Goal: Task Accomplishment & Management: Manage account settings

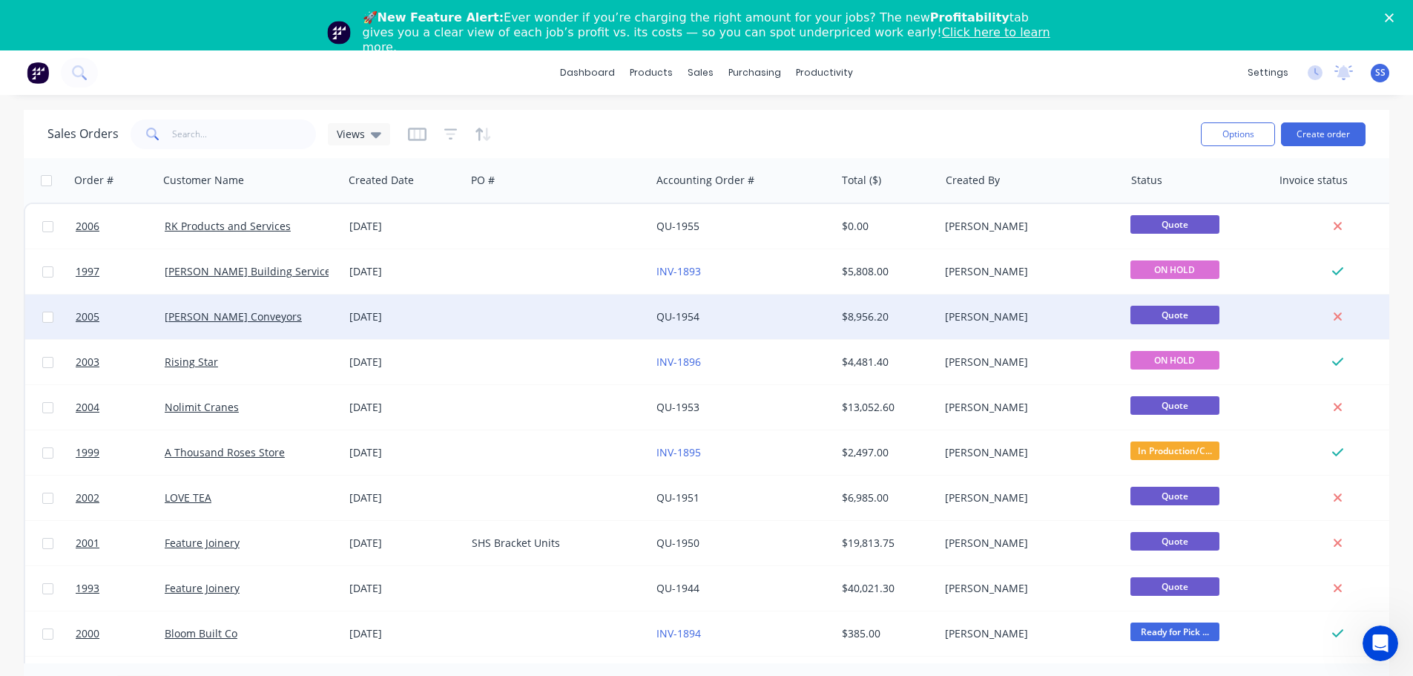
click at [491, 311] on div at bounding box center [558, 316] width 185 height 44
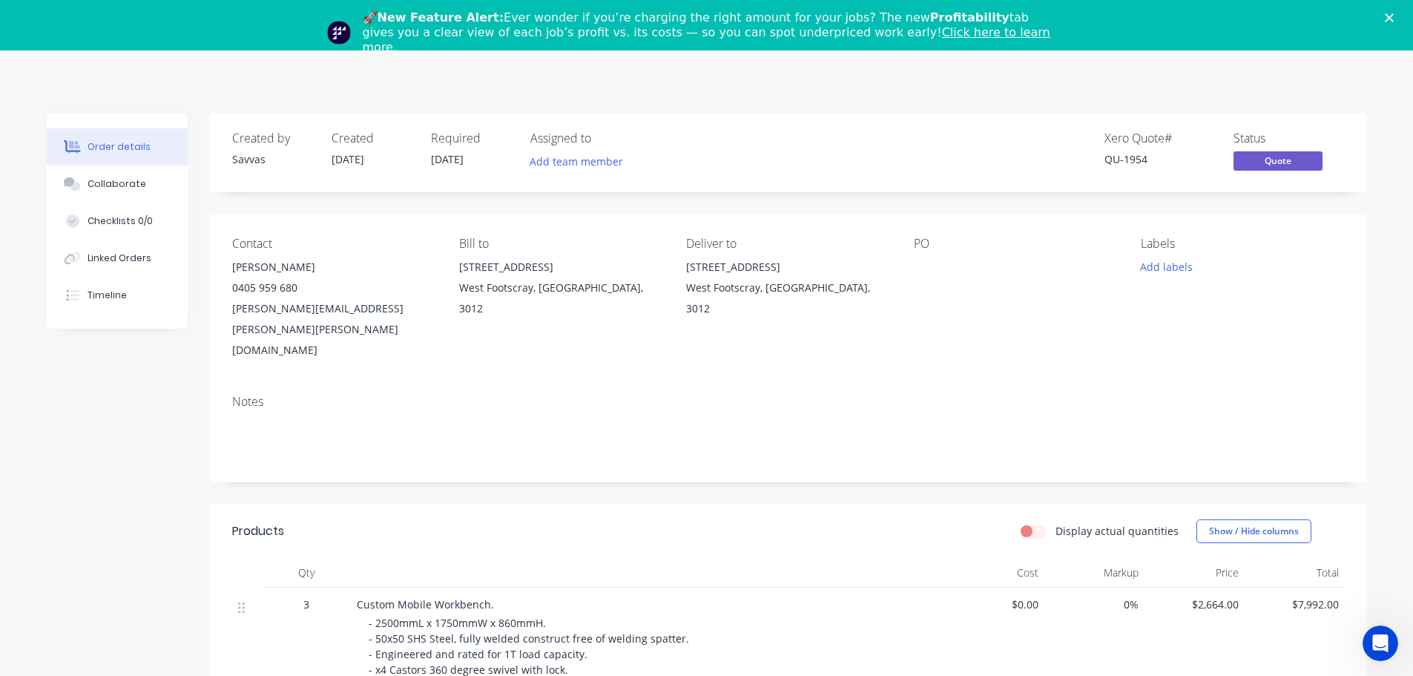
click at [1394, 13] on icon "Close" at bounding box center [1389, 17] width 9 height 9
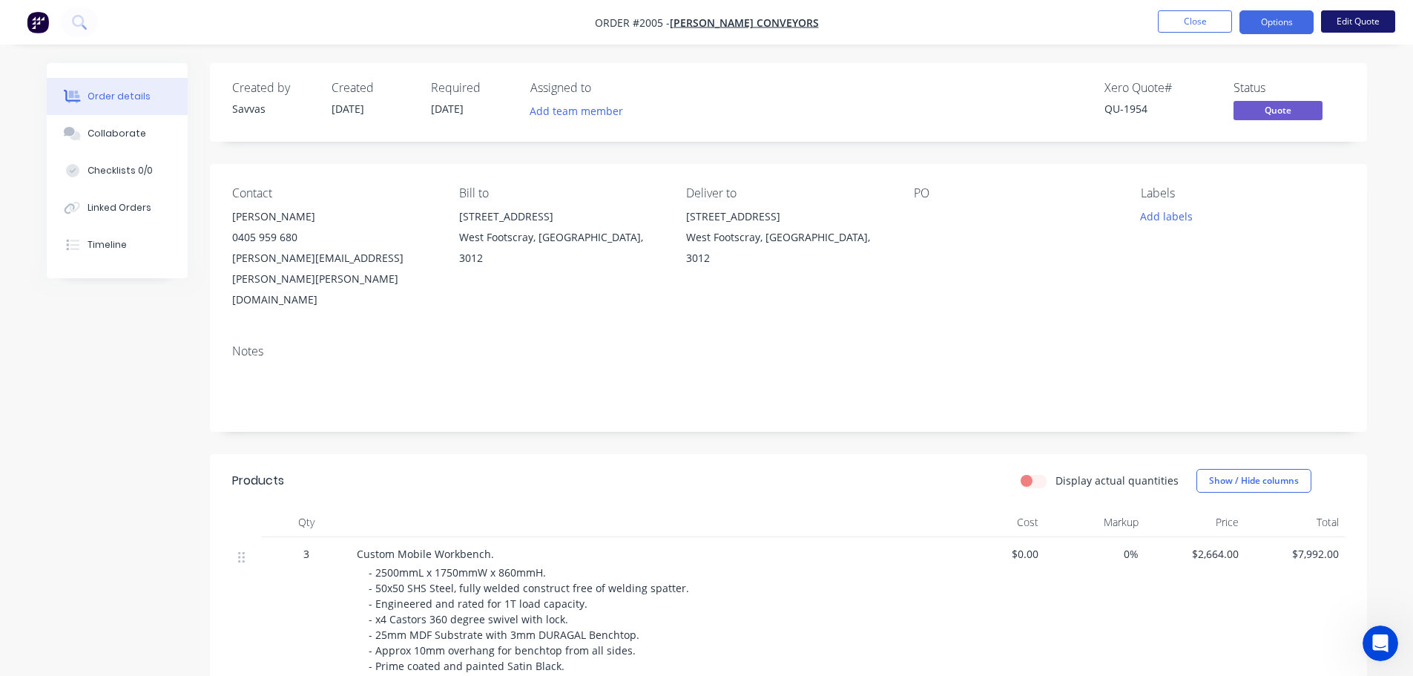
click at [1342, 26] on button "Edit Quote" at bounding box center [1358, 21] width 74 height 22
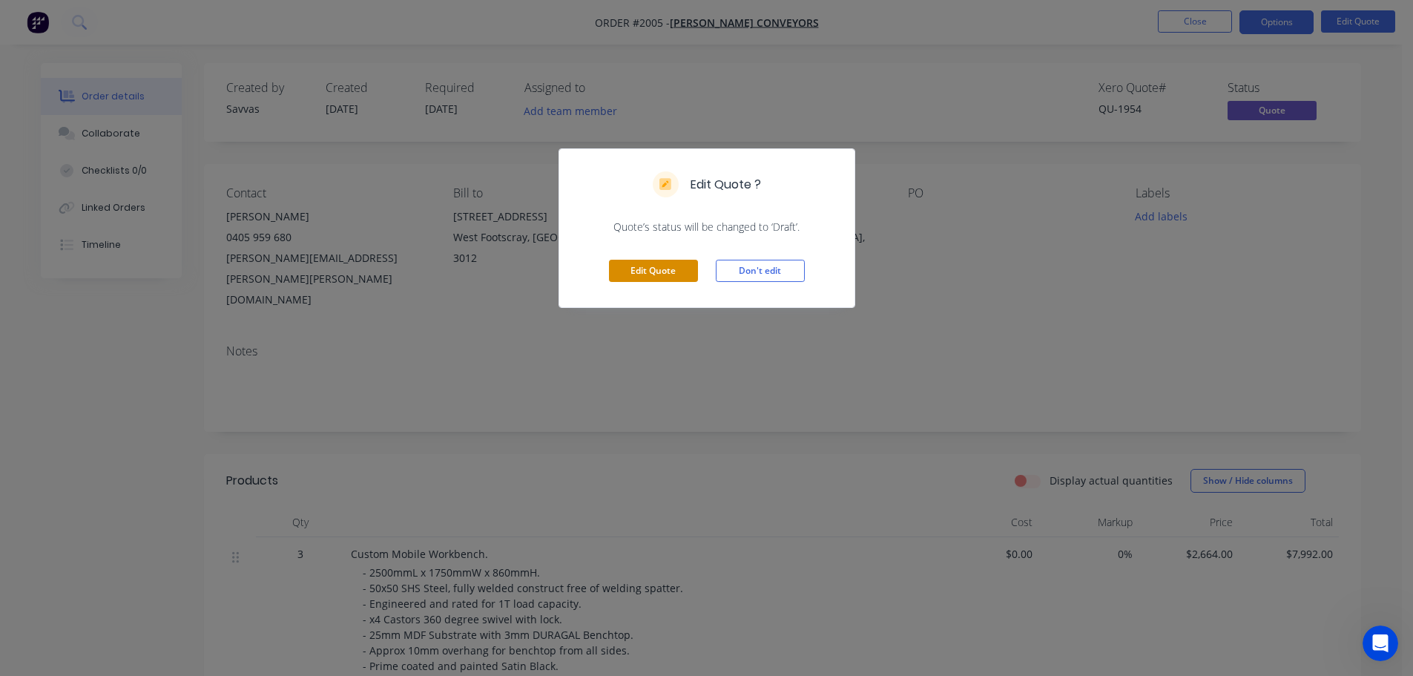
click at [668, 264] on button "Edit Quote" at bounding box center [653, 271] width 89 height 22
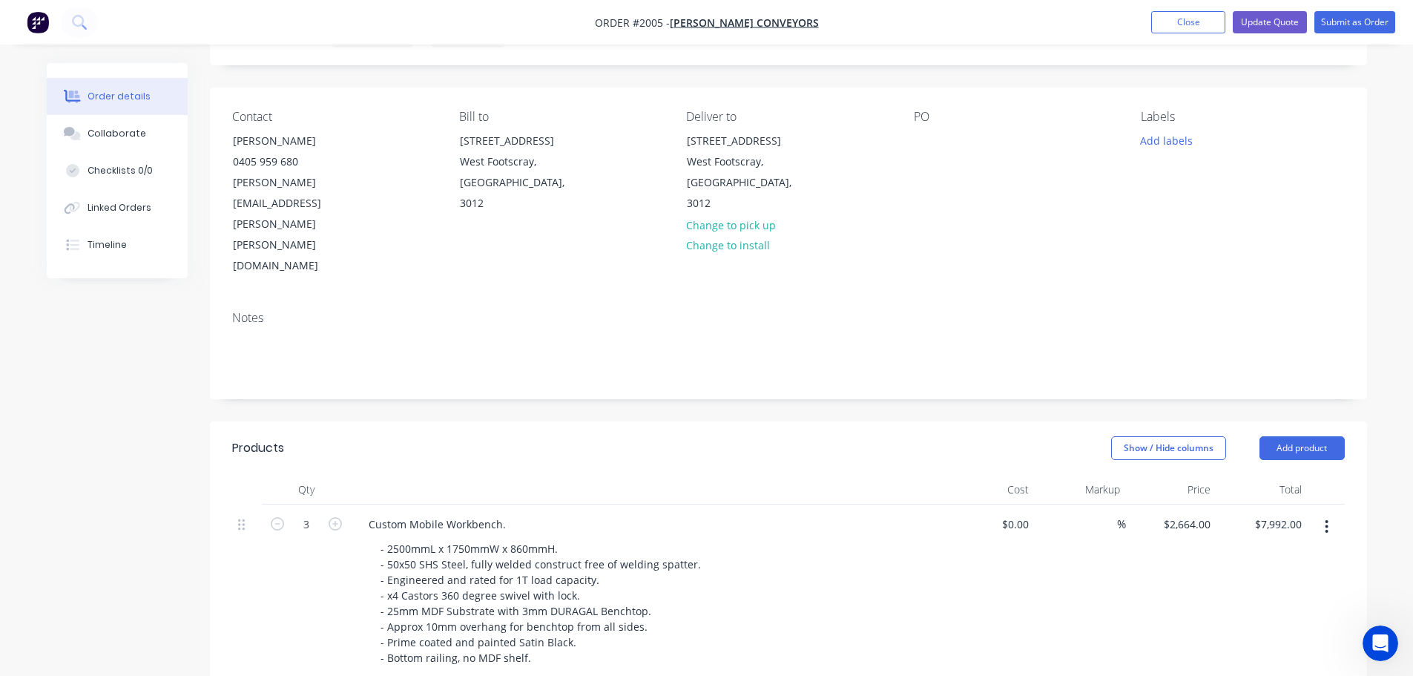
scroll to position [148, 0]
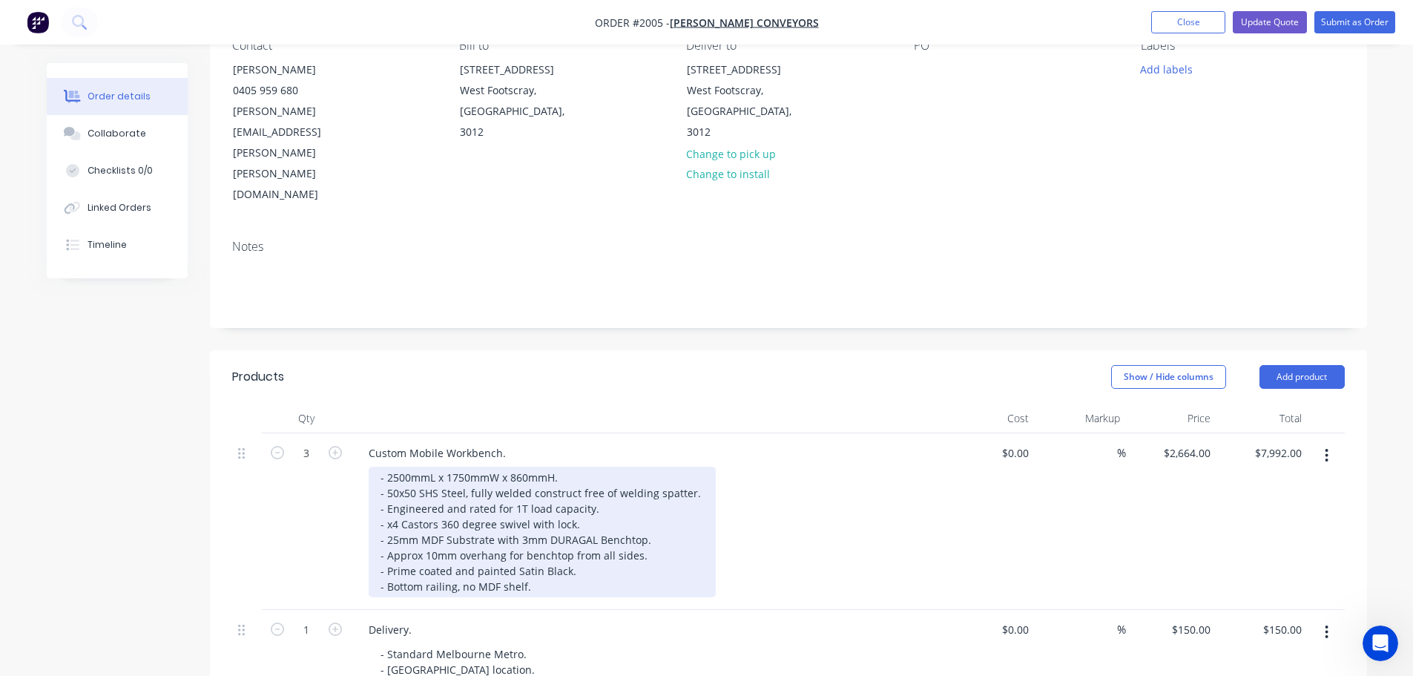
click at [524, 466] on div "- 2500mmL x 1750mmW x 860mmH. - 50x50 SHS Steel, fully welded construct free of…" at bounding box center [542, 531] width 347 height 131
click at [420, 476] on div "- 2500mmL x 1750mmW x 900mmH. - 50x50 SHS Steel, fully welded construct free of…" at bounding box center [542, 531] width 347 height 131
click at [594, 489] on div "- 2500mmL x 1750mmW x 900mmH. - 50x50 SHS Steel, fully welded construct free of…" at bounding box center [542, 531] width 347 height 131
click at [638, 472] on div "- 2500mmL x 1750mmW x 900mmH. - 50x50 SHS Steel, fully welded construct free of…" at bounding box center [542, 531] width 347 height 131
drag, startPoint x: 647, startPoint y: 472, endPoint x: 389, endPoint y: 479, distance: 258.9
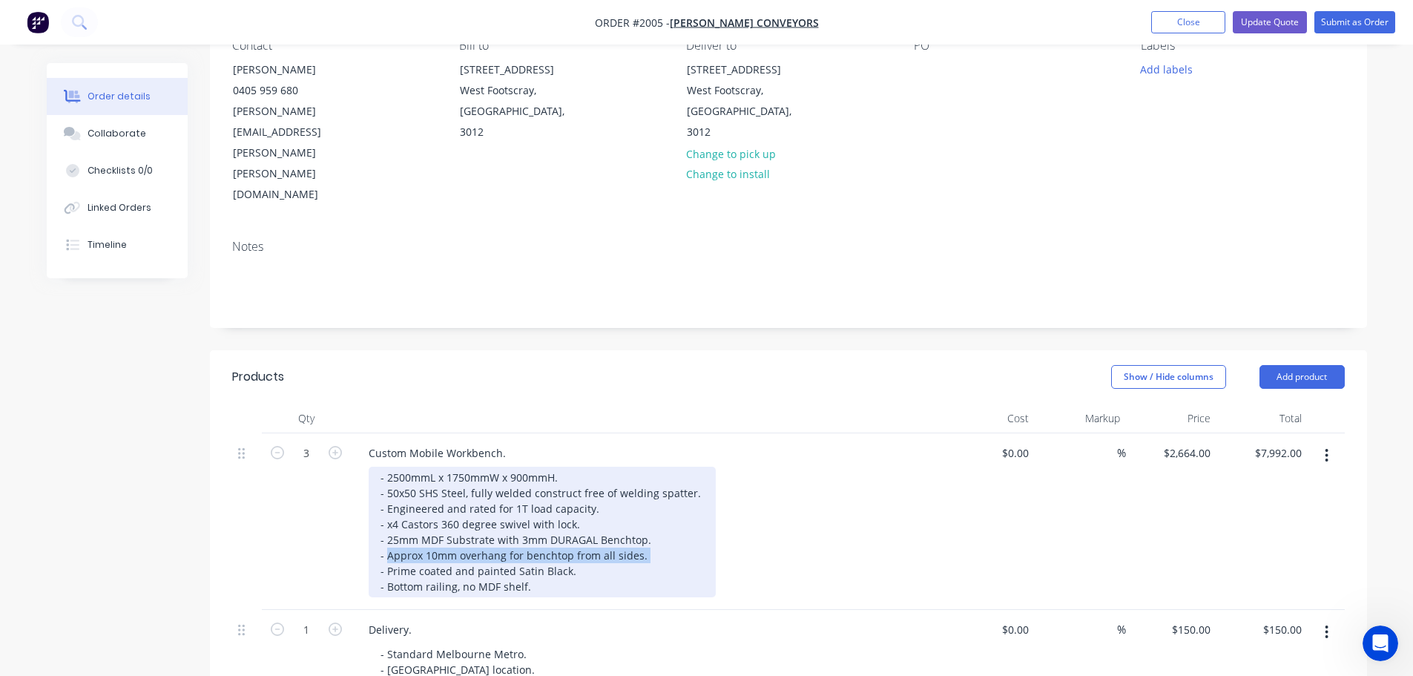
click at [389, 479] on div "- 2500mmL x 1750mmW x 900mmH. - 50x50 SHS Steel, fully welded construct free of…" at bounding box center [542, 531] width 347 height 131
click at [551, 498] on div "- 2500mmL x 1750mmW x 900mmH. - 50x50 SHS Steel, fully welded construct free of…" at bounding box center [542, 531] width 347 height 131
click at [571, 489] on div "- 2500mmL x 1750mmW x 900mmH. - 50x50 SHS Steel, fully welded construct free of…" at bounding box center [542, 531] width 347 height 131
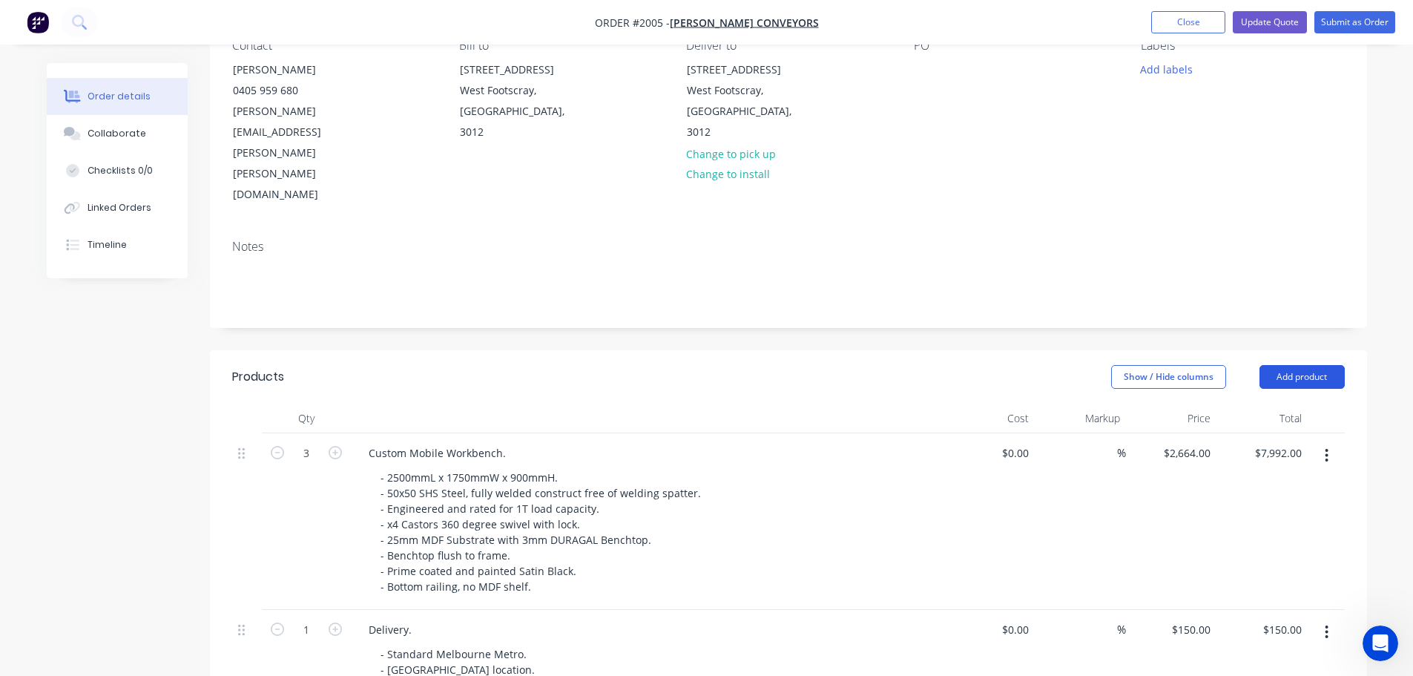
click at [1293, 365] on button "Add product" at bounding box center [1301, 377] width 85 height 24
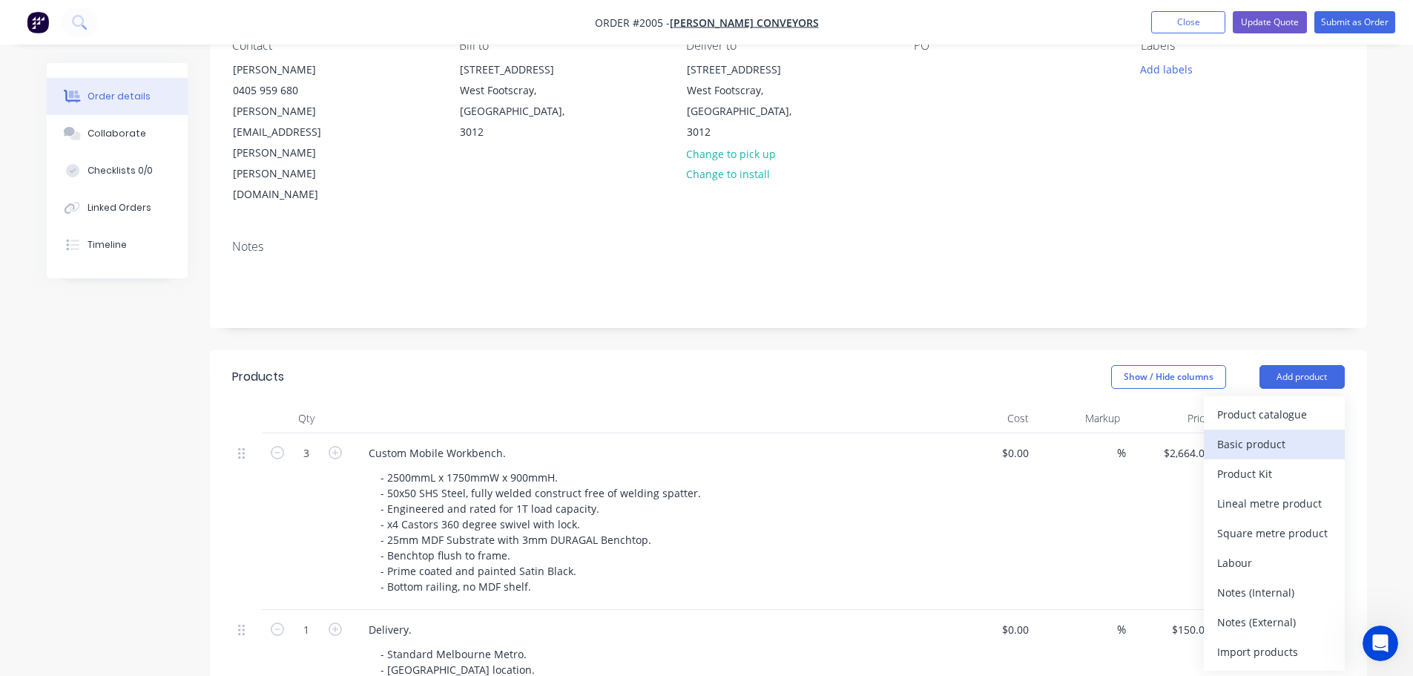
click at [1293, 433] on div "Basic product" at bounding box center [1274, 444] width 114 height 22
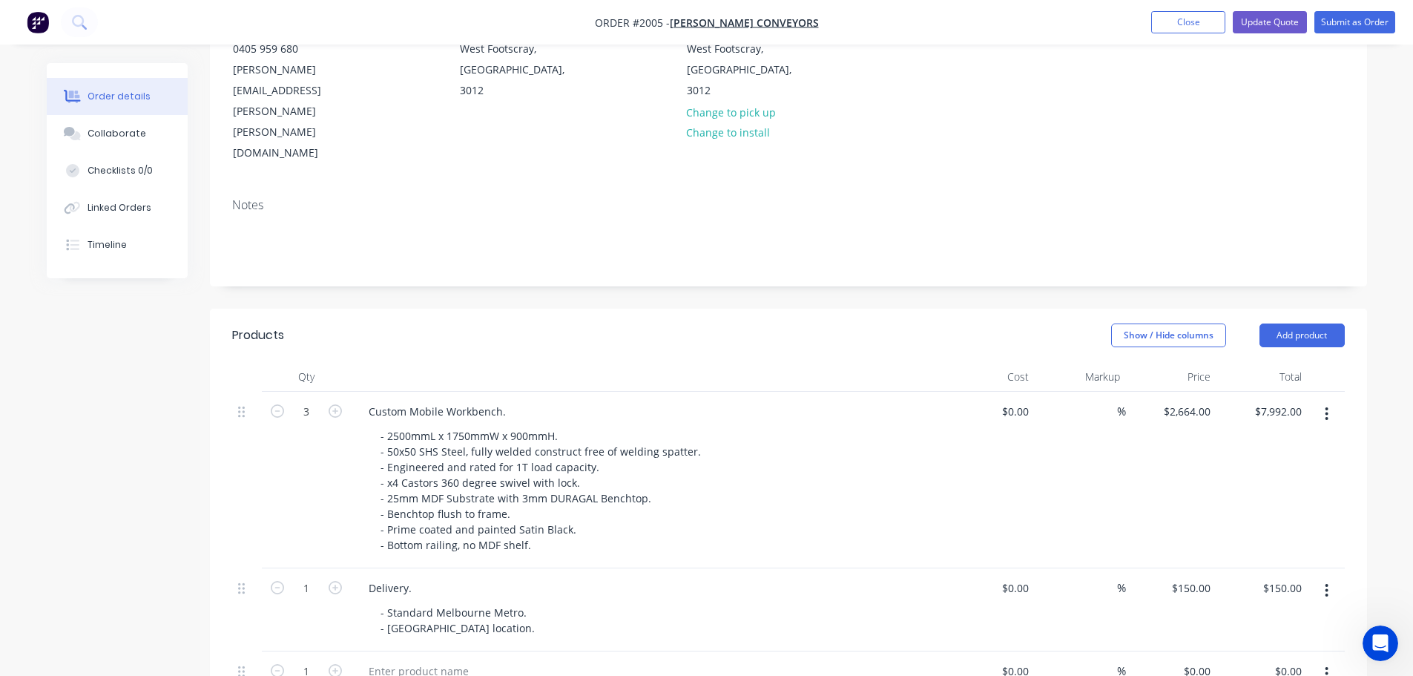
scroll to position [297, 0]
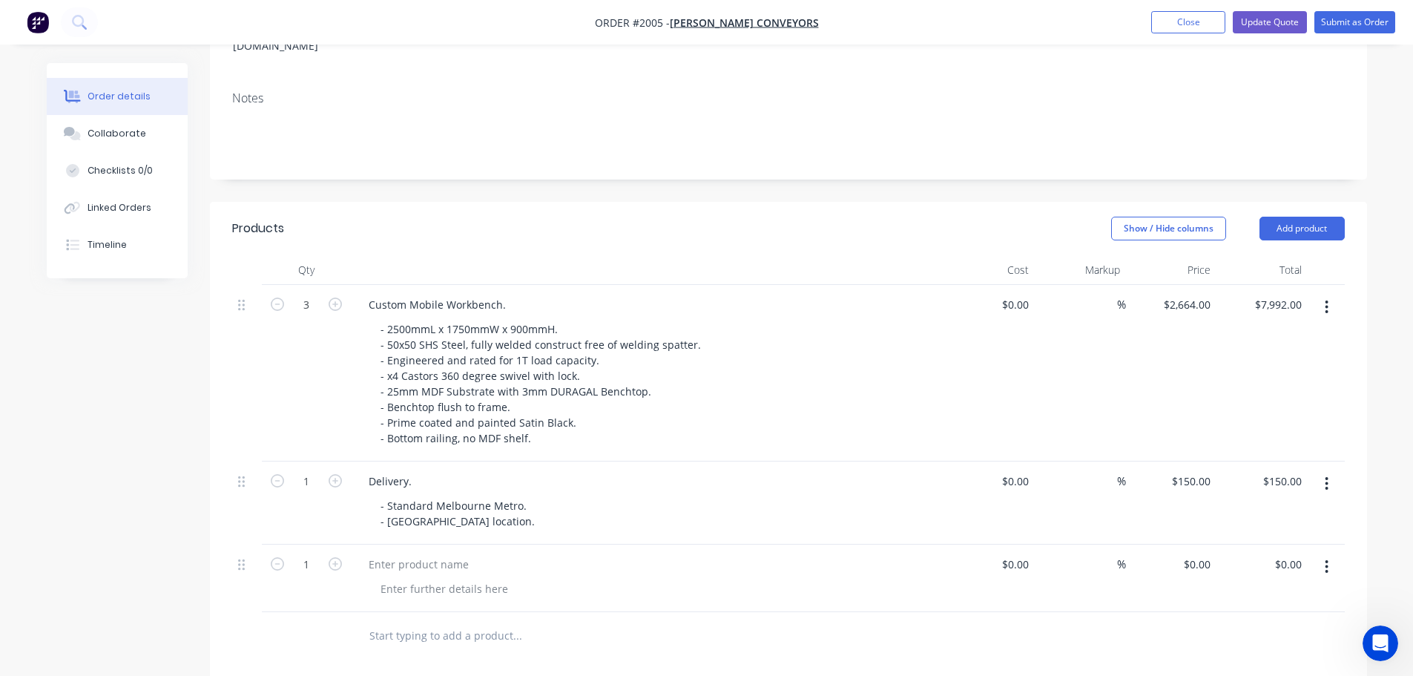
click at [427, 544] on div at bounding box center [647, 577] width 593 height 67
click at [426, 553] on div at bounding box center [419, 564] width 124 height 22
click at [1212, 553] on input "0" at bounding box center [1199, 564] width 34 height 22
type input "$280.00"
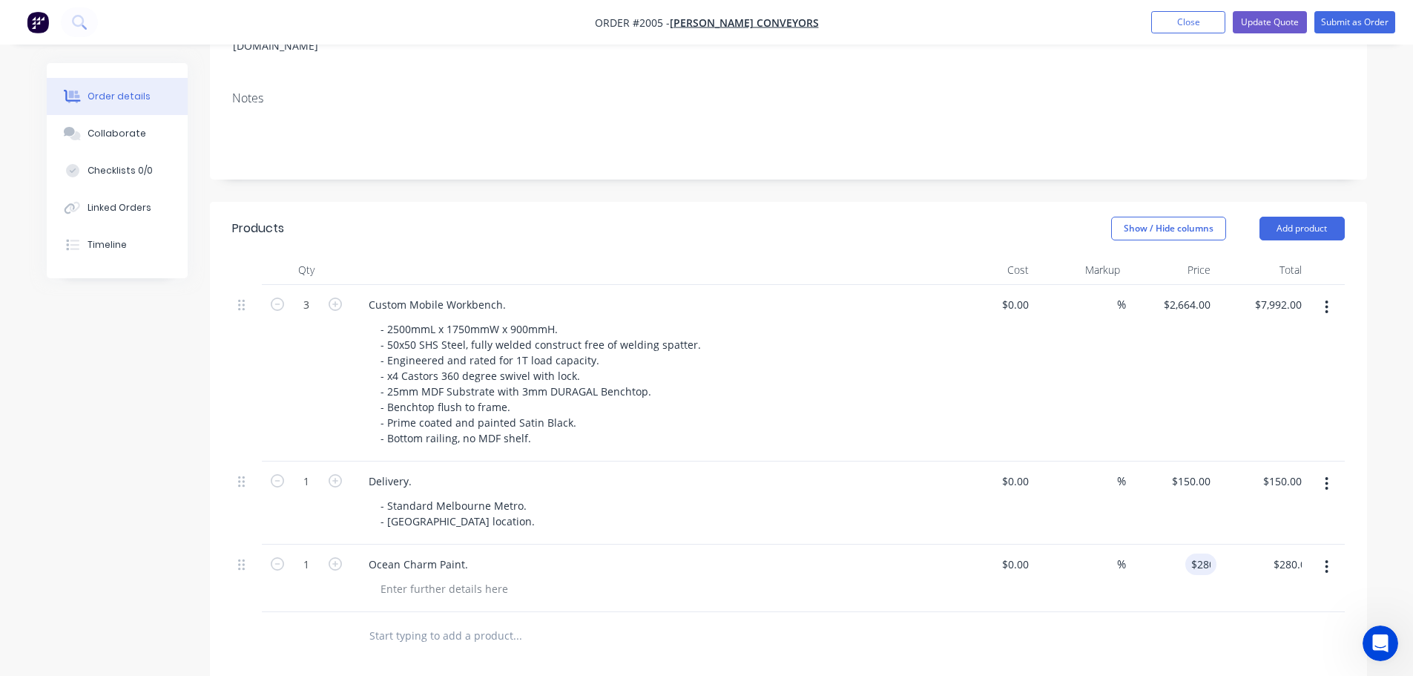
click at [968, 612] on div at bounding box center [788, 636] width 1112 height 48
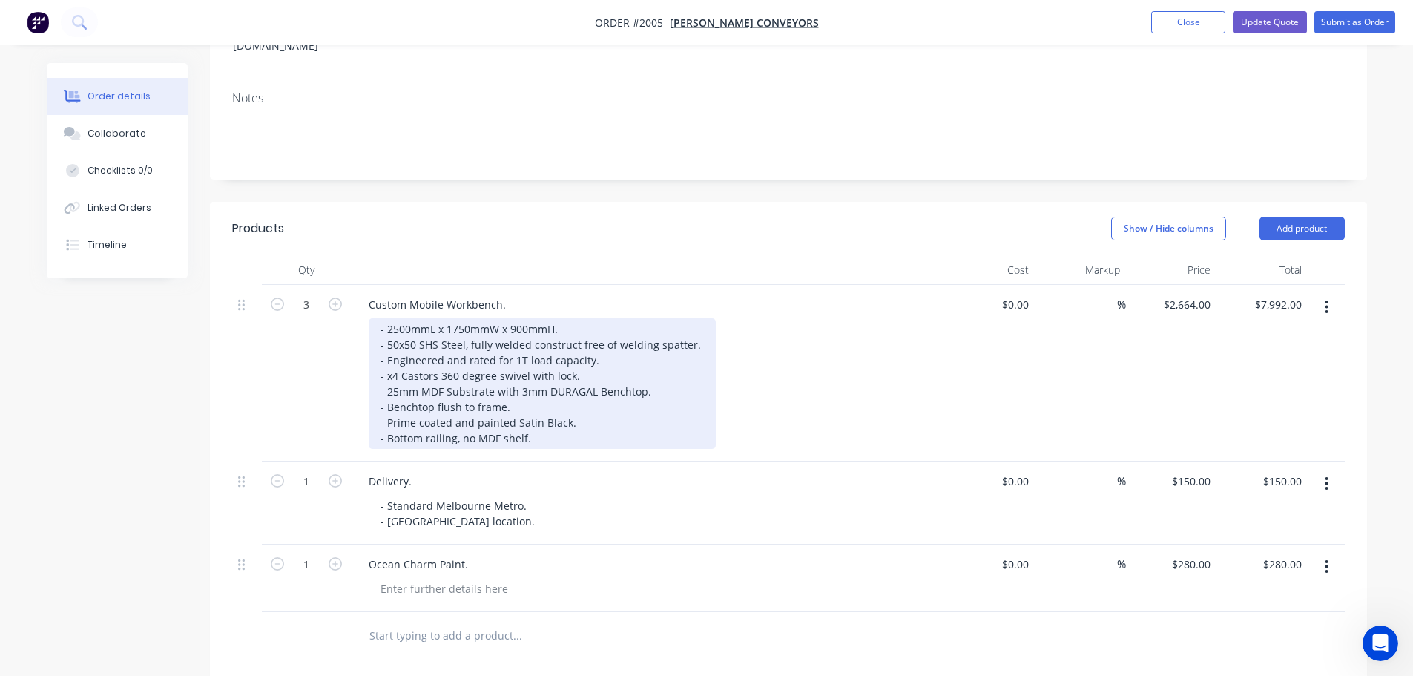
click at [583, 360] on div "- 2500mmL x 1750mmW x 900mmH. - 50x50 SHS Steel, fully welded construct free of…" at bounding box center [542, 383] width 347 height 131
click at [584, 318] on div "- 2500mmL x 1750mmW x 900mmH. - 50x50 SHS Steel, fully welded construct free of…" at bounding box center [542, 383] width 347 height 131
click at [584, 357] on div "- 2500mmL x 1750mmW x 900mmH. - 50x50 SHS Steel, fully welded construct free of…" at bounding box center [567, 383] width 397 height 131
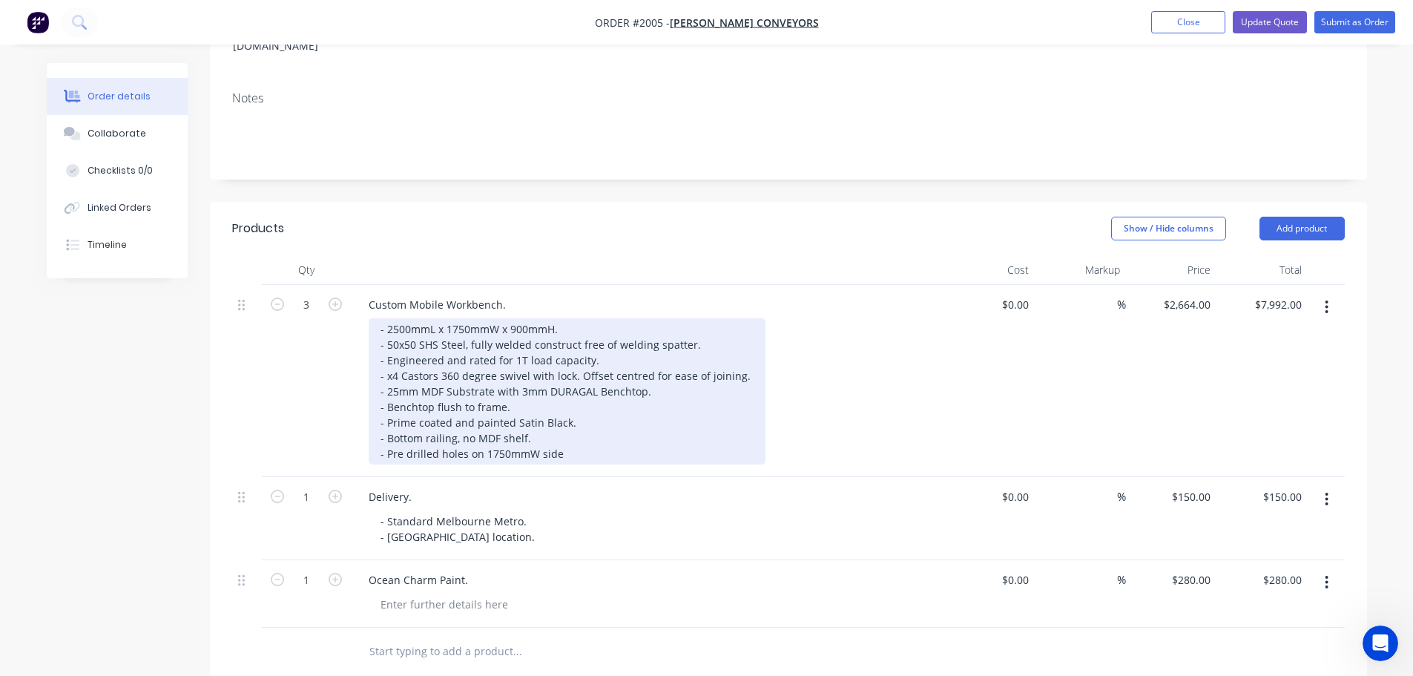
click at [389, 375] on div "- 2500mmL x 1750mmW x 900mmH. - 50x50 SHS Steel, fully welded construct free of…" at bounding box center [567, 391] width 397 height 146
click at [498, 372] on div "- 2500mmL x 1750mmW x 900mmH. - 50x50 SHS Steel, fully welded construct free of…" at bounding box center [567, 391] width 397 height 146
click at [603, 366] on div "- 2500mmL x 1750mmW x 900mmH. - 50x50 SHS Steel, fully welded construct free of…" at bounding box center [567, 391] width 397 height 146
click at [451, 367] on div "- 2500mmL x 1750mmW x 900mmH. - 50x50 SHS Steel, fully welded construct free of…" at bounding box center [567, 391] width 397 height 146
click at [641, 375] on div "- 2500mmL x 1750mmW x 900mmH. - 50x50 SHS Steel, fully welded construct free of…" at bounding box center [567, 391] width 397 height 146
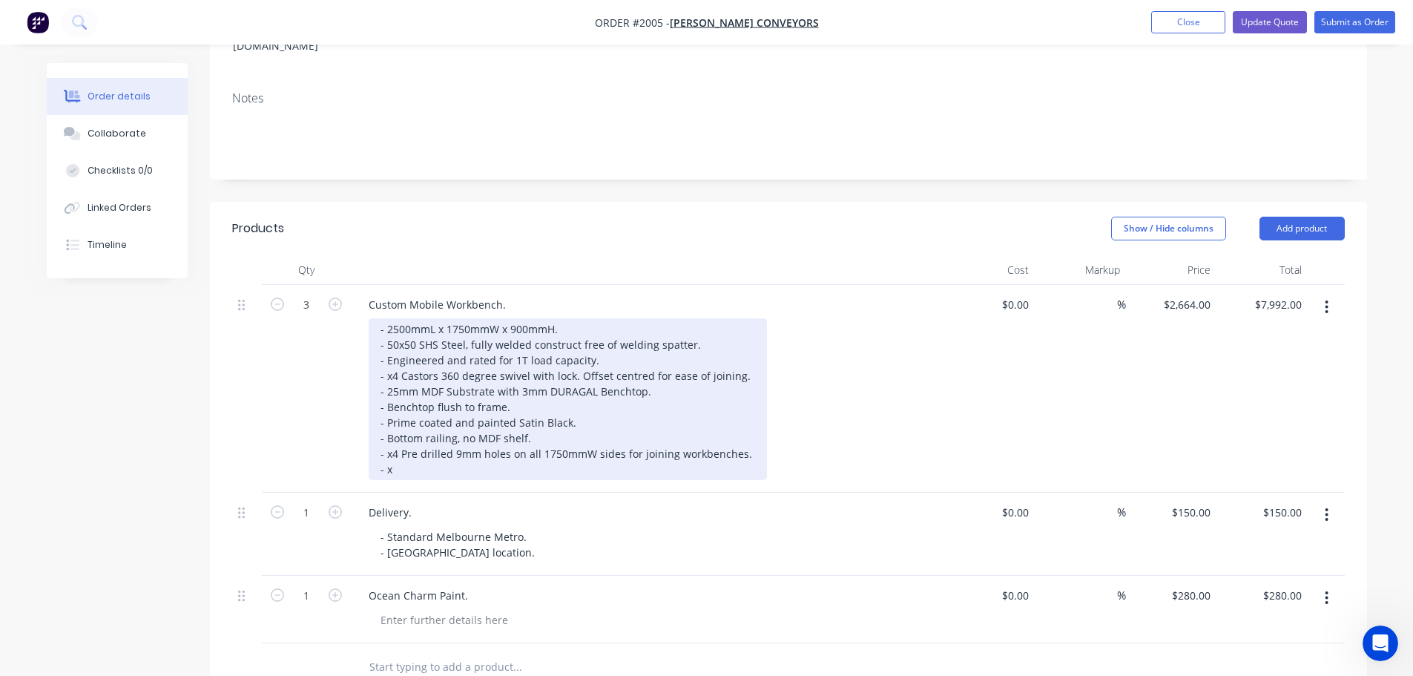
click at [403, 395] on div "- 2500mmL x 1750mmW x 900mmH. - 50x50 SHS Steel, fully welded construct free of…" at bounding box center [568, 399] width 398 height 162
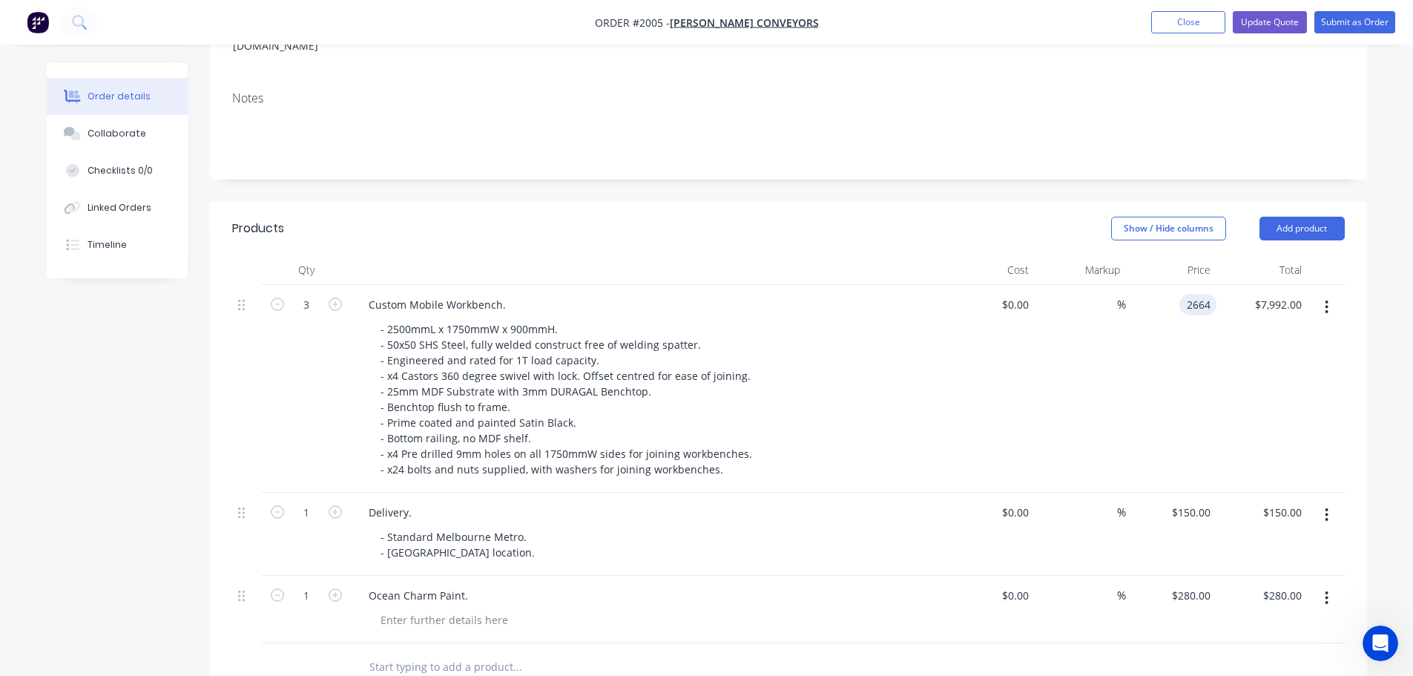
click at [1180, 294] on div "2664 2664" at bounding box center [1197, 305] width 37 height 22
click at [1193, 294] on input "2664" at bounding box center [1200, 305] width 31 height 22
click at [1196, 294] on input "2664" at bounding box center [1200, 305] width 31 height 22
click at [1202, 294] on input "2664" at bounding box center [1200, 305] width 31 height 22
click at [1211, 294] on input "2664" at bounding box center [1189, 305] width 54 height 22
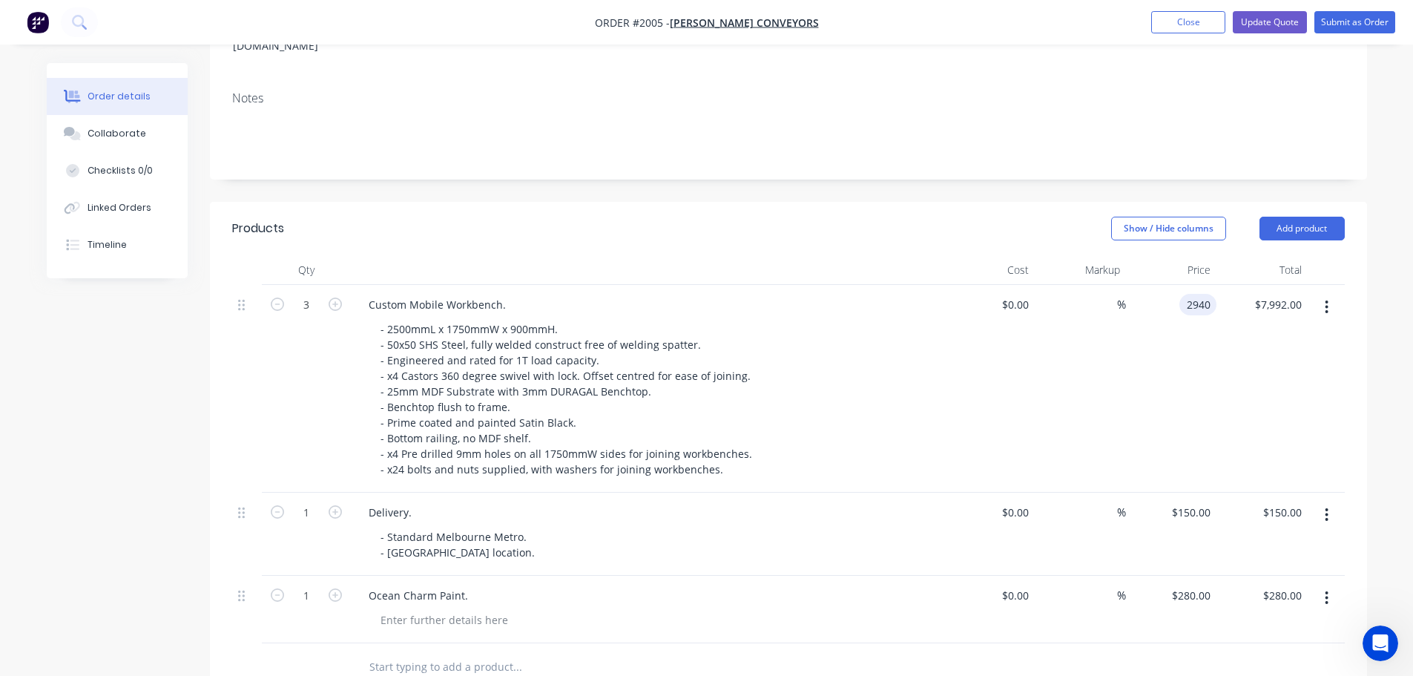
type input "$2,940.00"
type input "$8,820.00"
click at [972, 217] on div "Show / Hide columns Add product" at bounding box center [906, 229] width 876 height 24
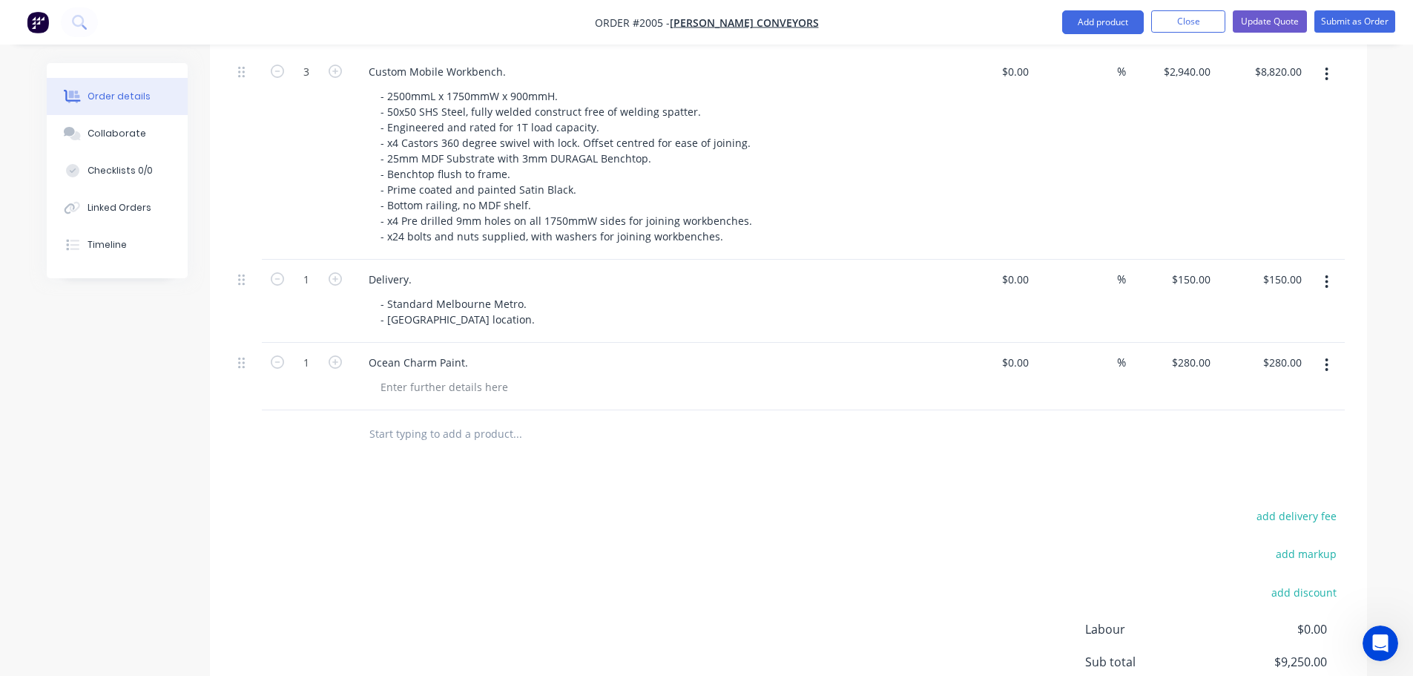
scroll to position [459, 0]
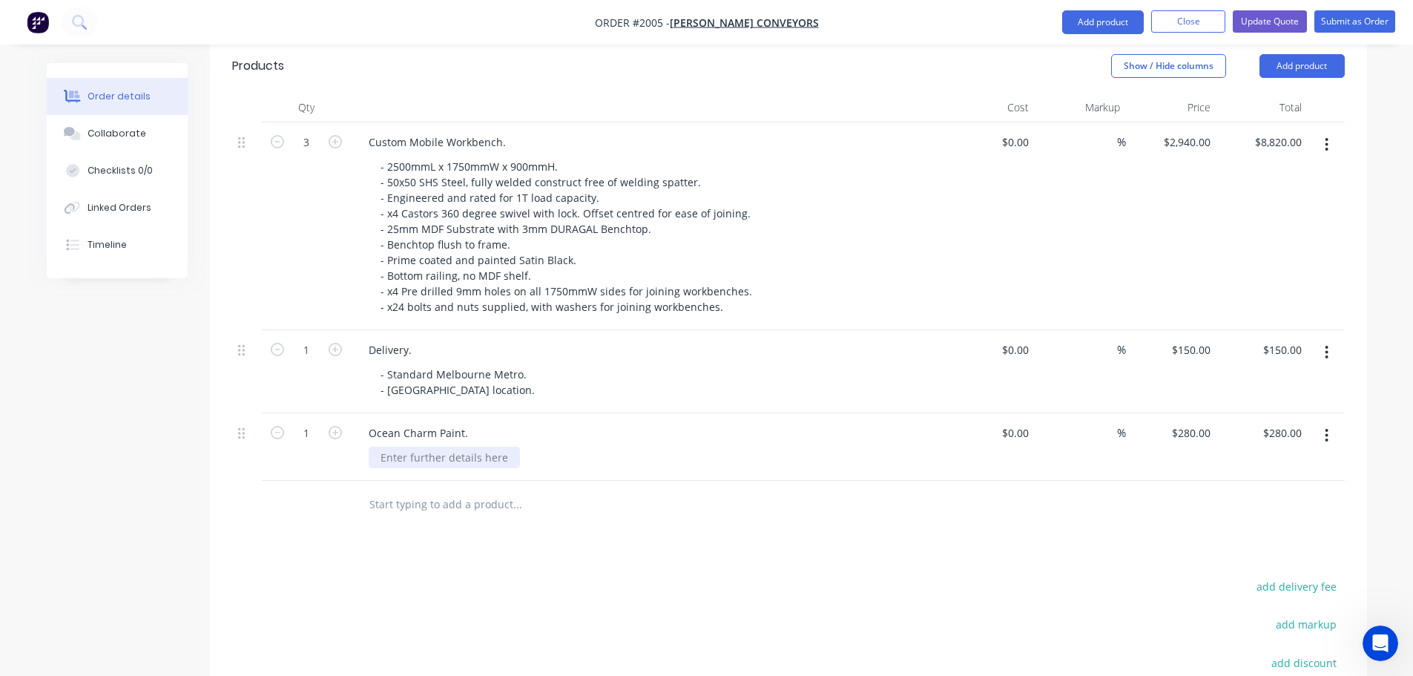
click at [481, 446] on div at bounding box center [444, 457] width 151 height 22
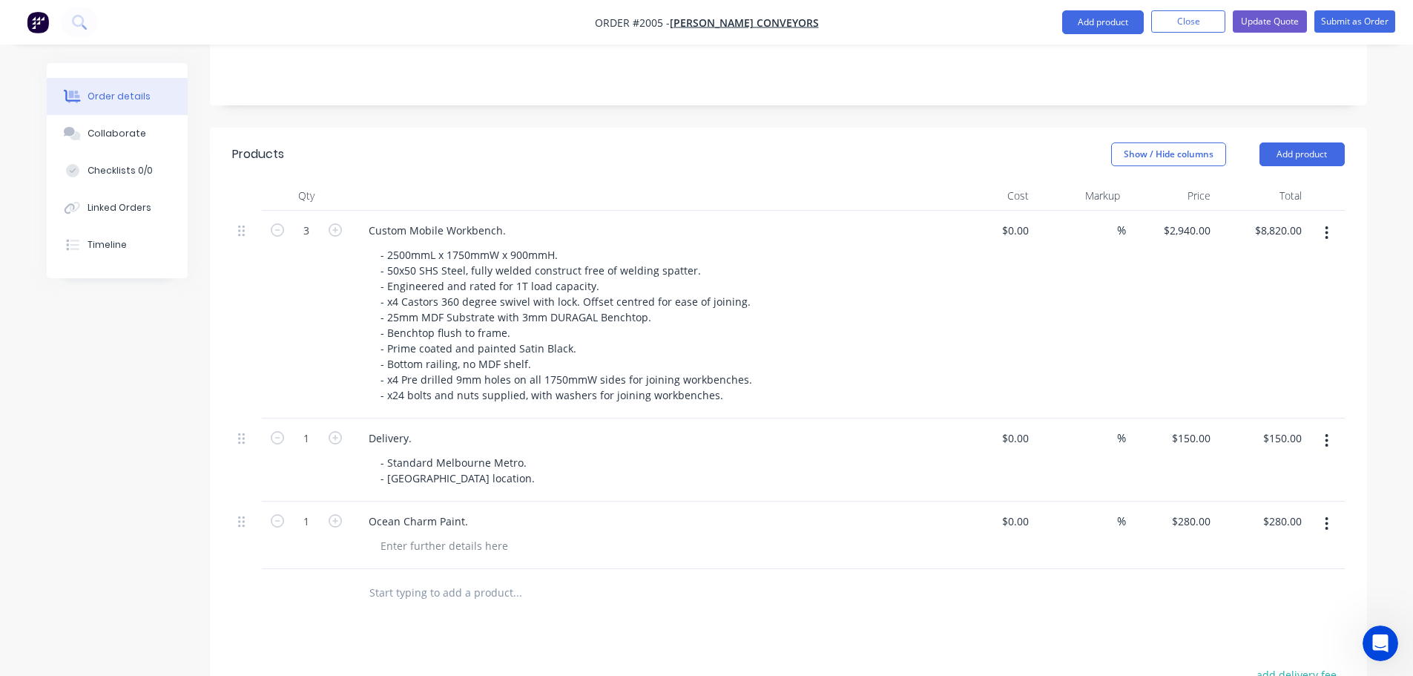
scroll to position [237, 0]
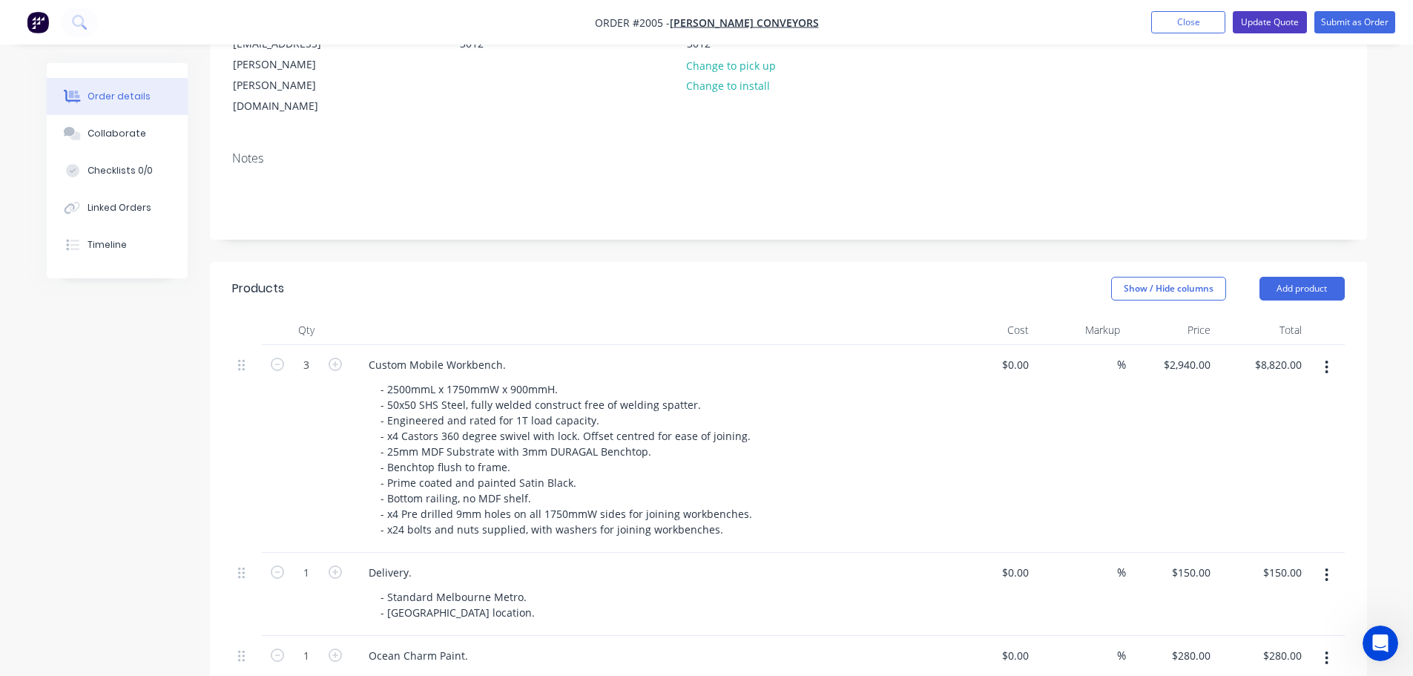
click at [1248, 27] on button "Update Quote" at bounding box center [1270, 22] width 74 height 22
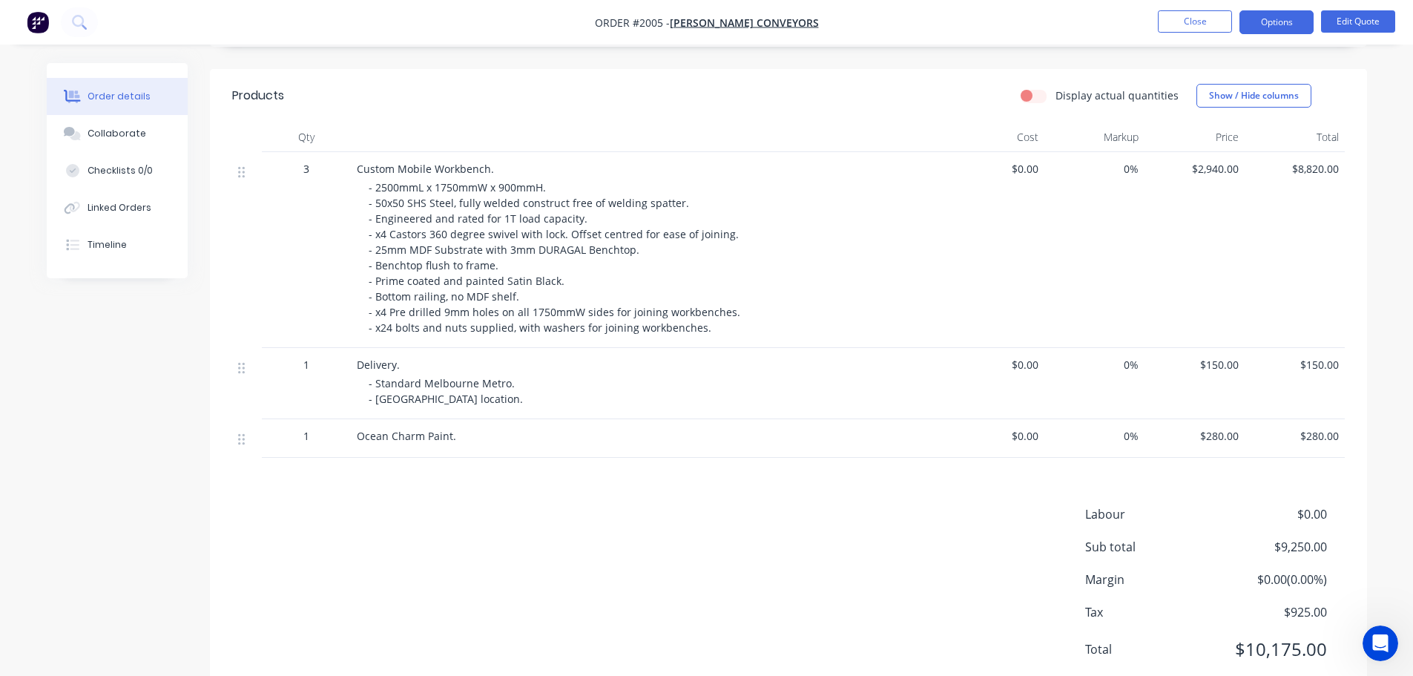
scroll to position [389, 0]
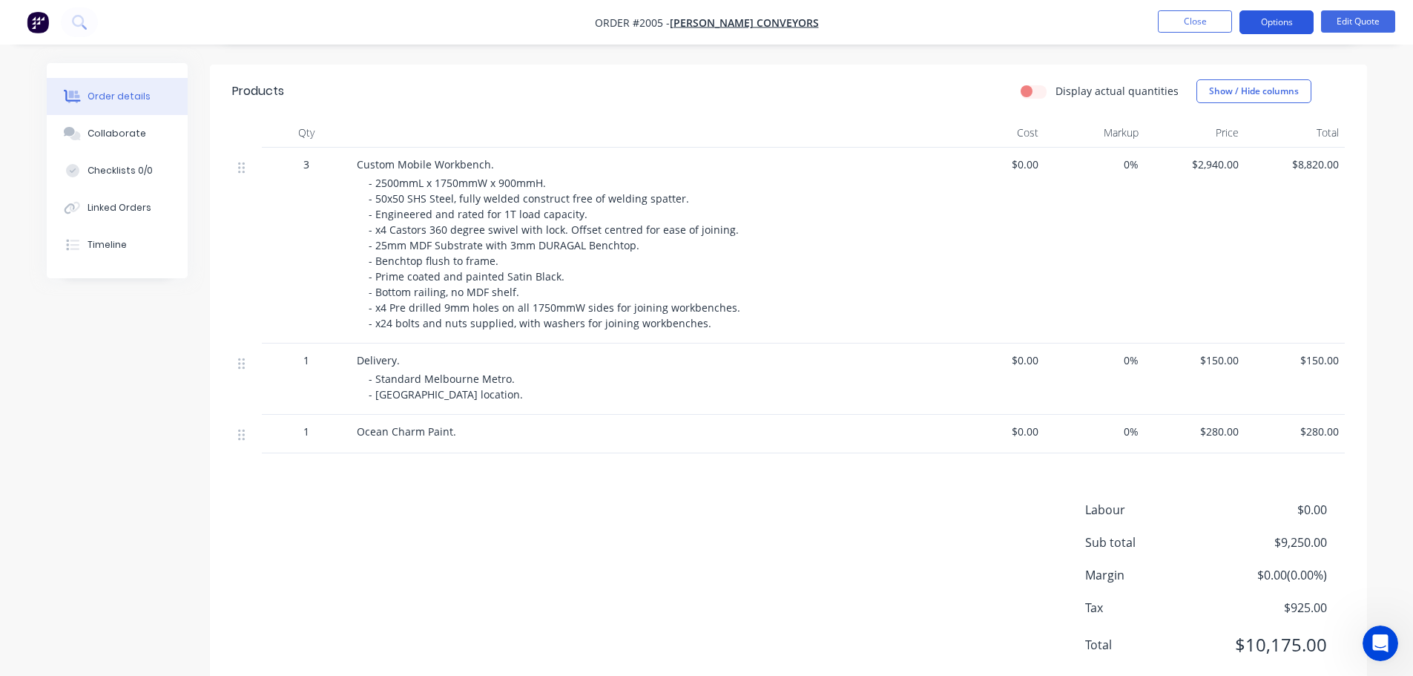
click at [1285, 31] on button "Options" at bounding box center [1276, 22] width 74 height 24
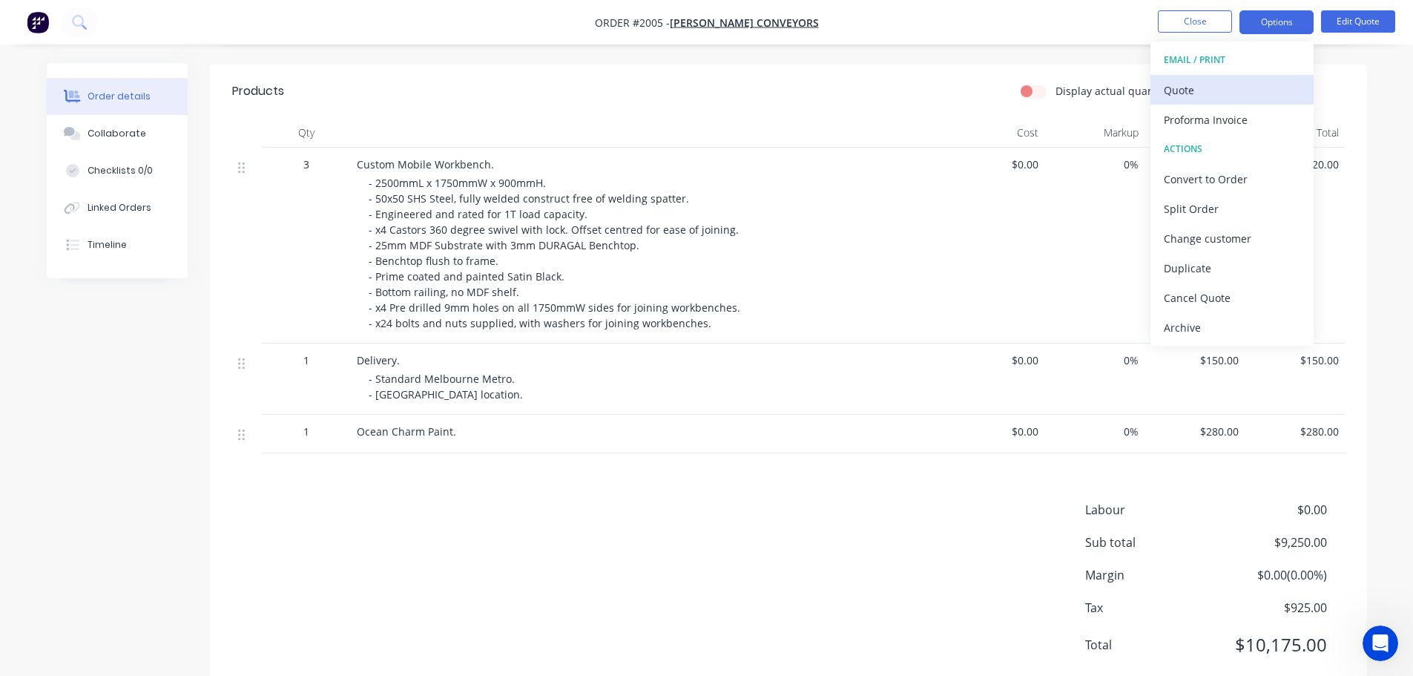
click at [1253, 76] on button "Quote" at bounding box center [1231, 90] width 163 height 30
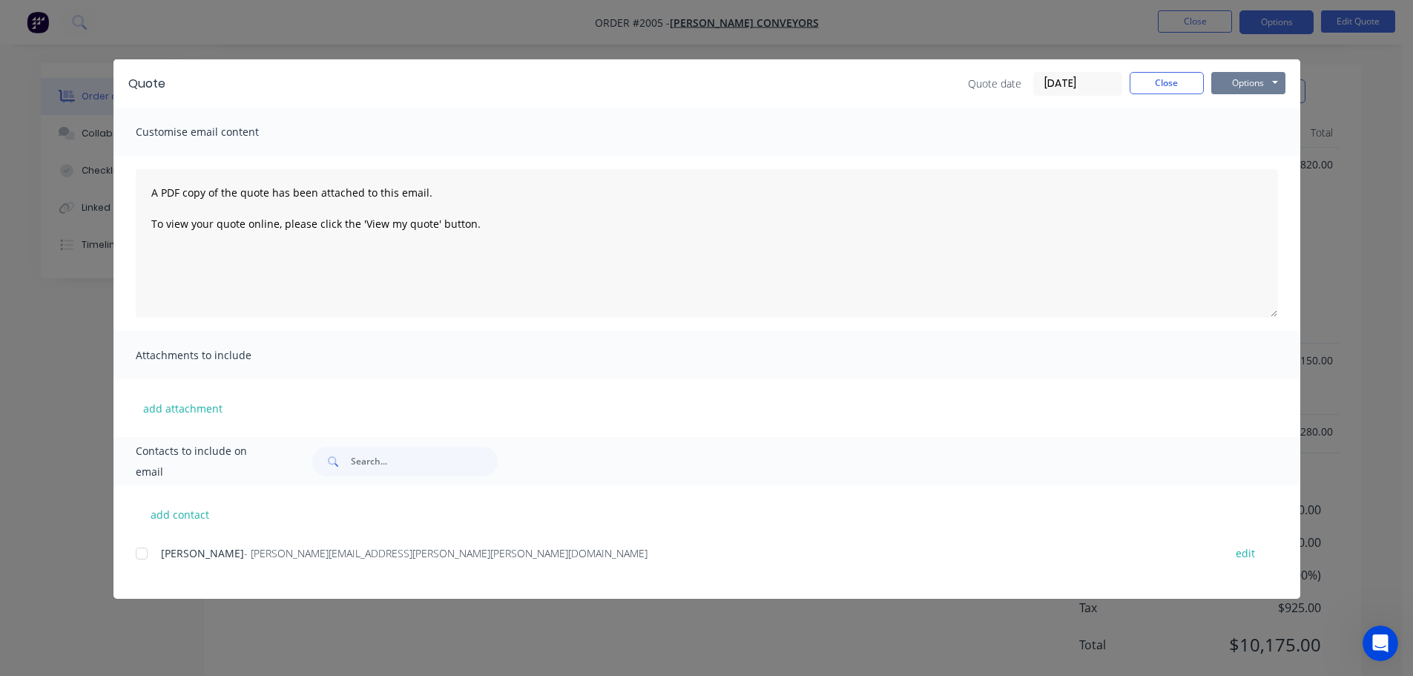
click at [1265, 77] on button "Options" at bounding box center [1248, 83] width 74 height 22
click at [1267, 125] on button "Print" at bounding box center [1258, 134] width 95 height 24
click at [1193, 93] on button "Close" at bounding box center [1167, 83] width 74 height 22
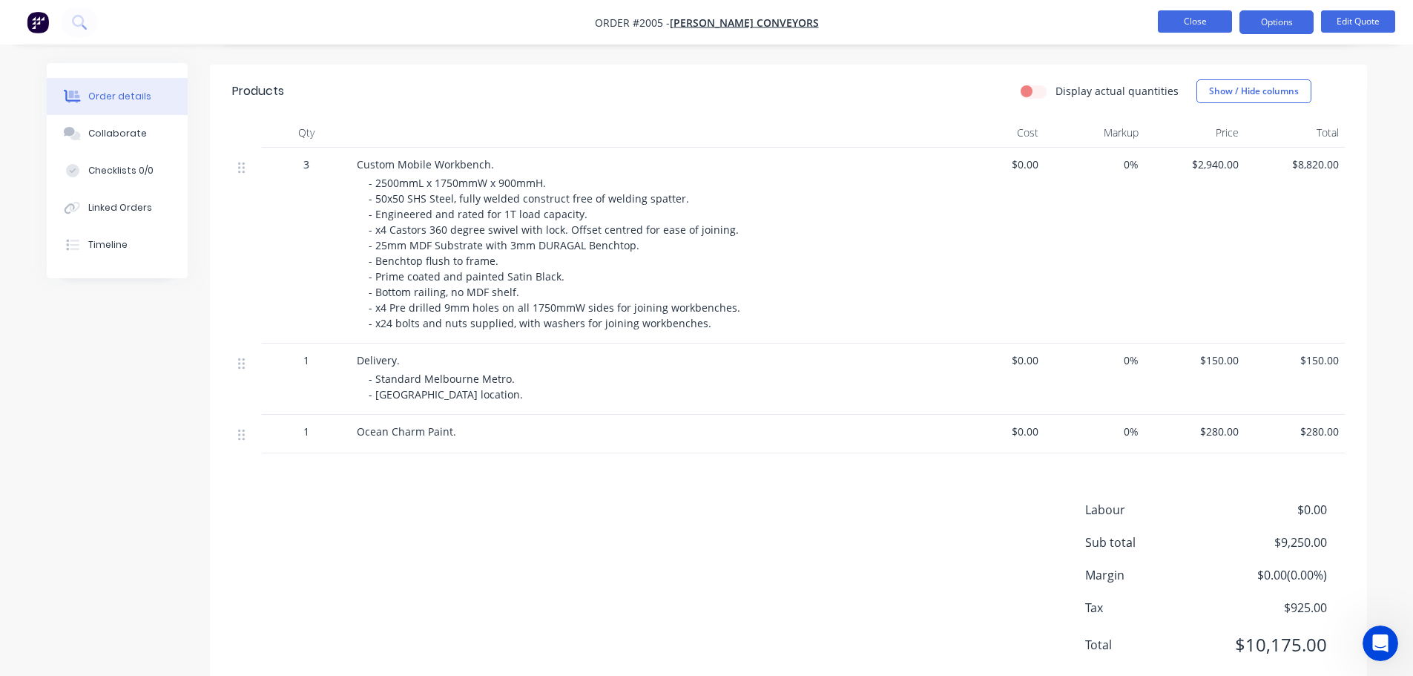
click at [1202, 21] on button "Close" at bounding box center [1195, 21] width 74 height 22
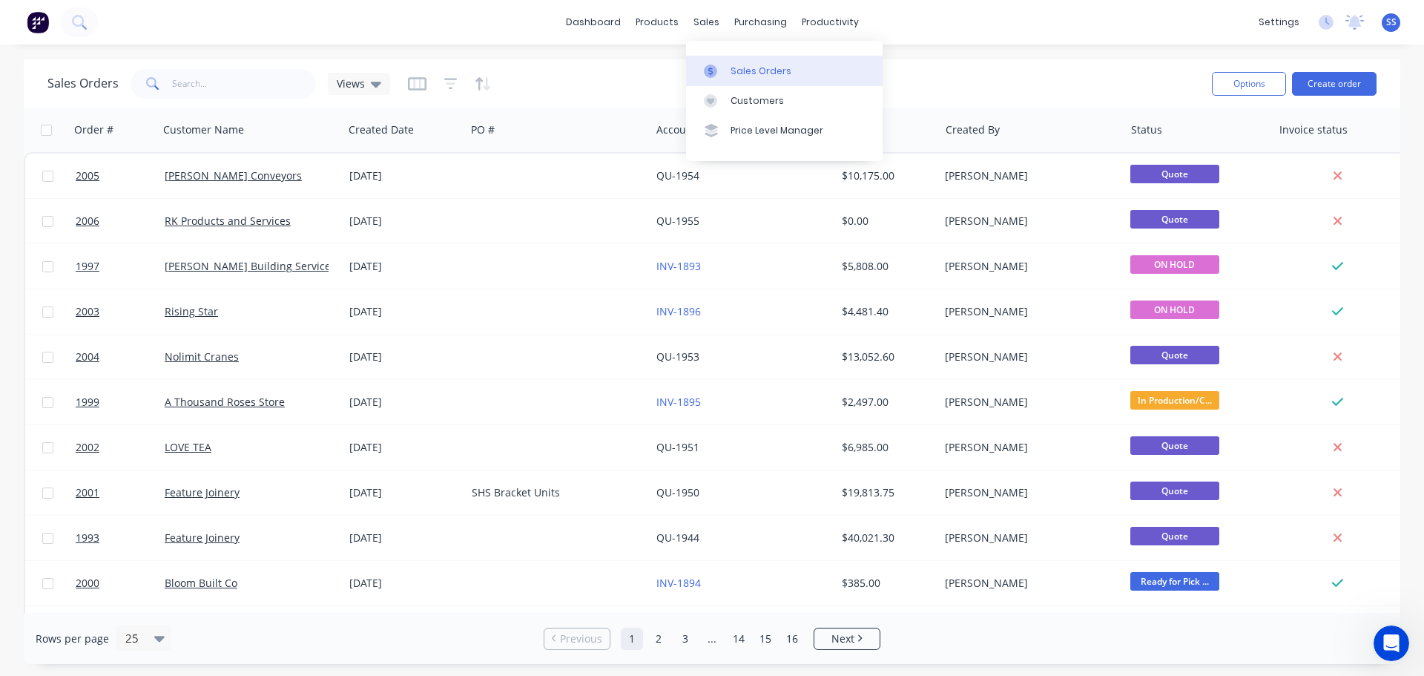
click at [728, 65] on link "Sales Orders" at bounding box center [784, 71] width 197 height 30
click at [757, 65] on div "Sales Orders" at bounding box center [761, 71] width 61 height 13
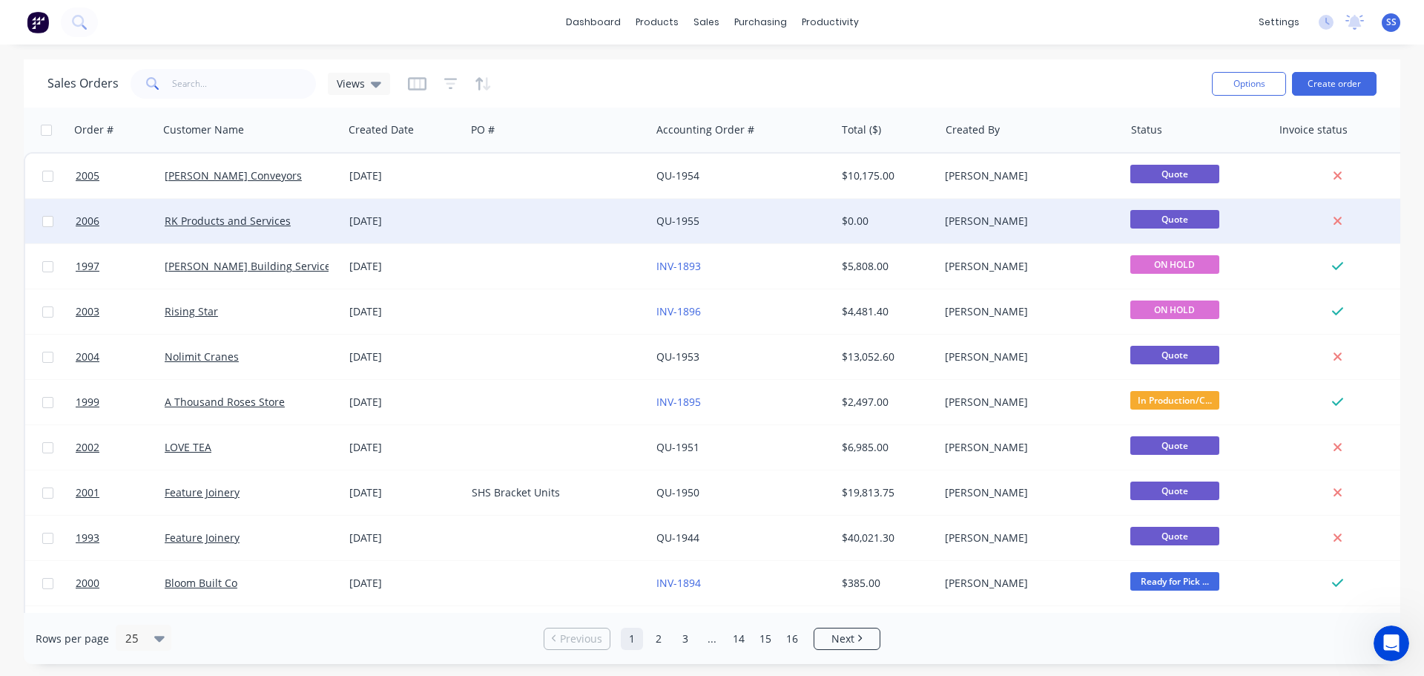
click at [492, 217] on div at bounding box center [558, 221] width 185 height 44
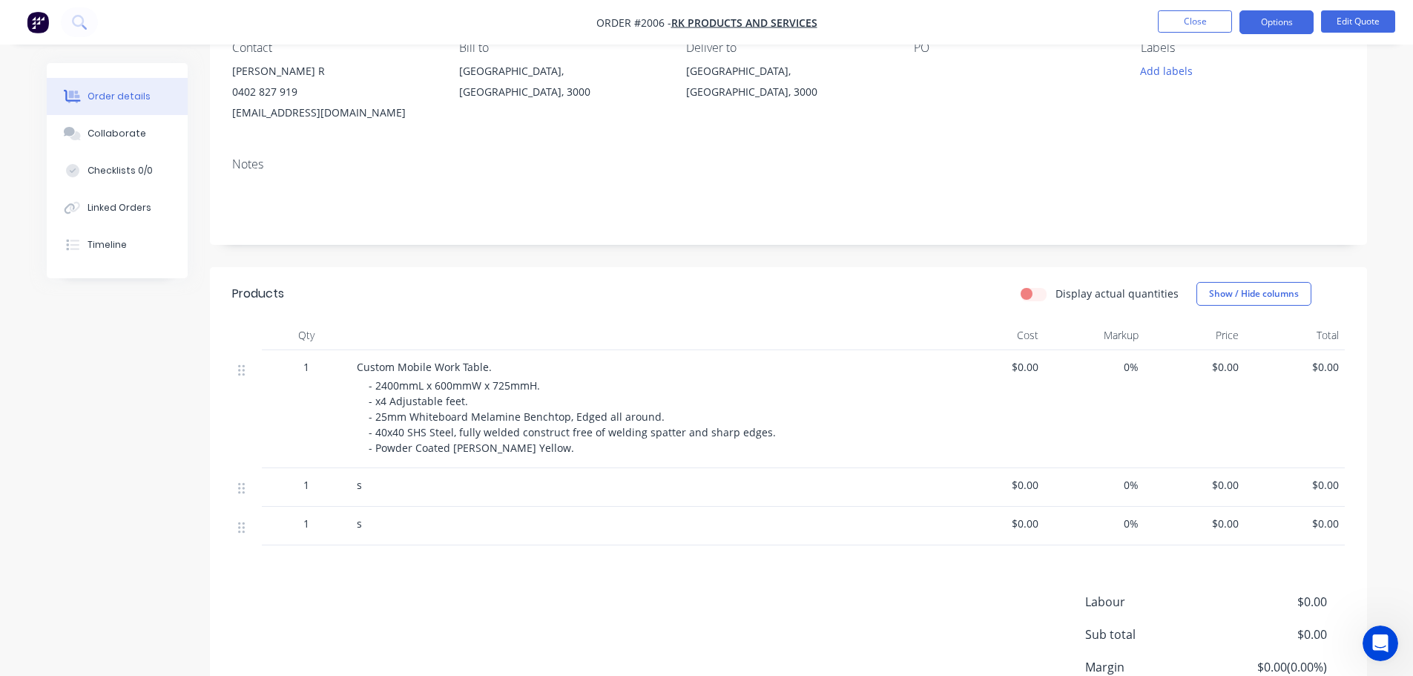
scroll to position [148, 0]
click at [1332, 15] on button "Edit Quote" at bounding box center [1358, 21] width 74 height 22
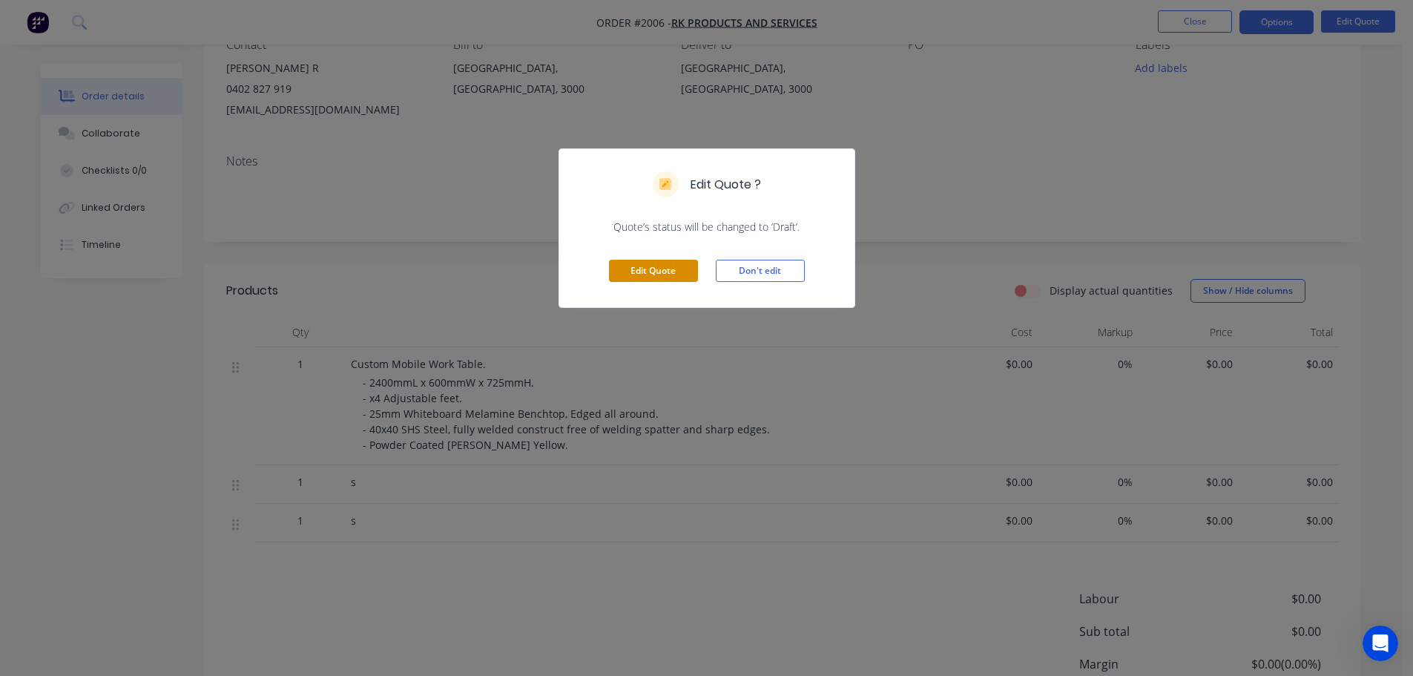
click at [694, 279] on button "Edit Quote" at bounding box center [653, 271] width 89 height 22
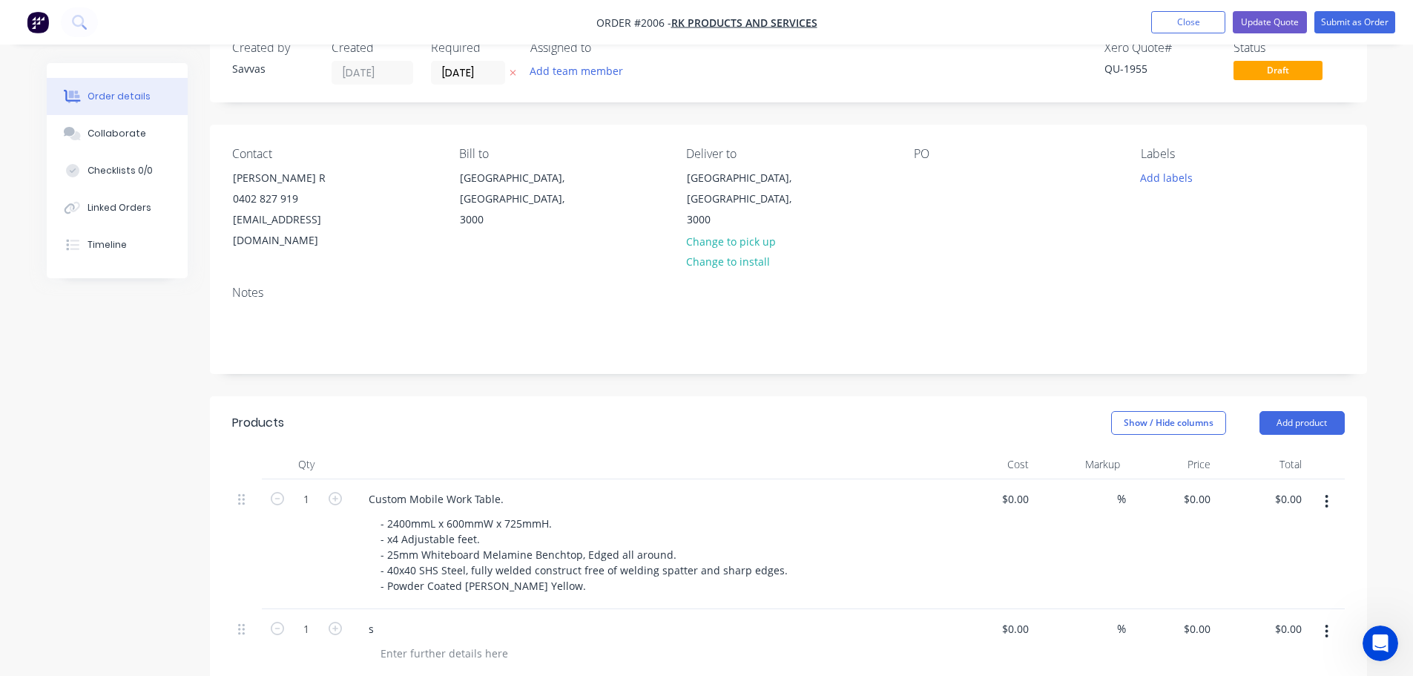
scroll to position [74, 0]
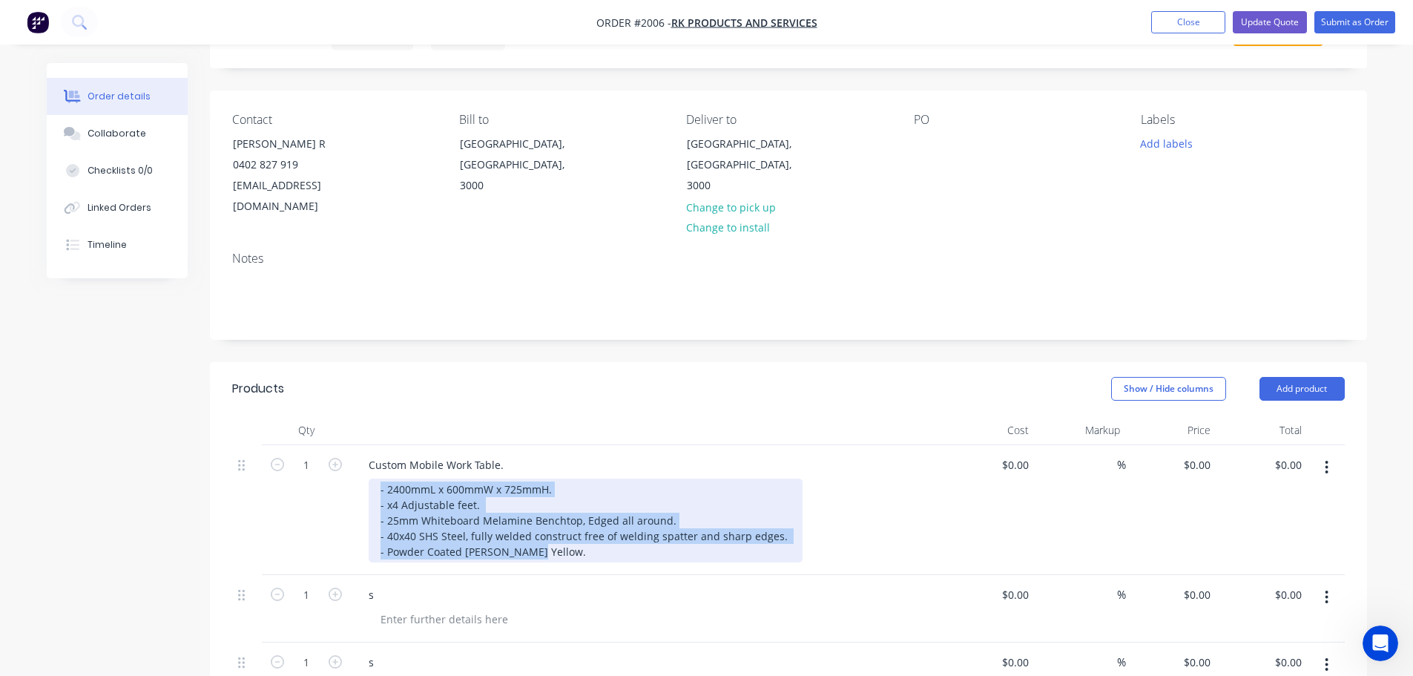
drag, startPoint x: 538, startPoint y: 532, endPoint x: 370, endPoint y: 472, distance: 177.8
click at [370, 478] on div "- 2400mmL x 600mmW x 725mmH. - x4 Adjustable feet. - 25mm Whiteboard Melamine B…" at bounding box center [586, 520] width 434 height 84
copy div "- 2400mmL x 600mmW x 725mmH. - x4 Adjustable feet. - 25mm Whiteboard Melamine B…"
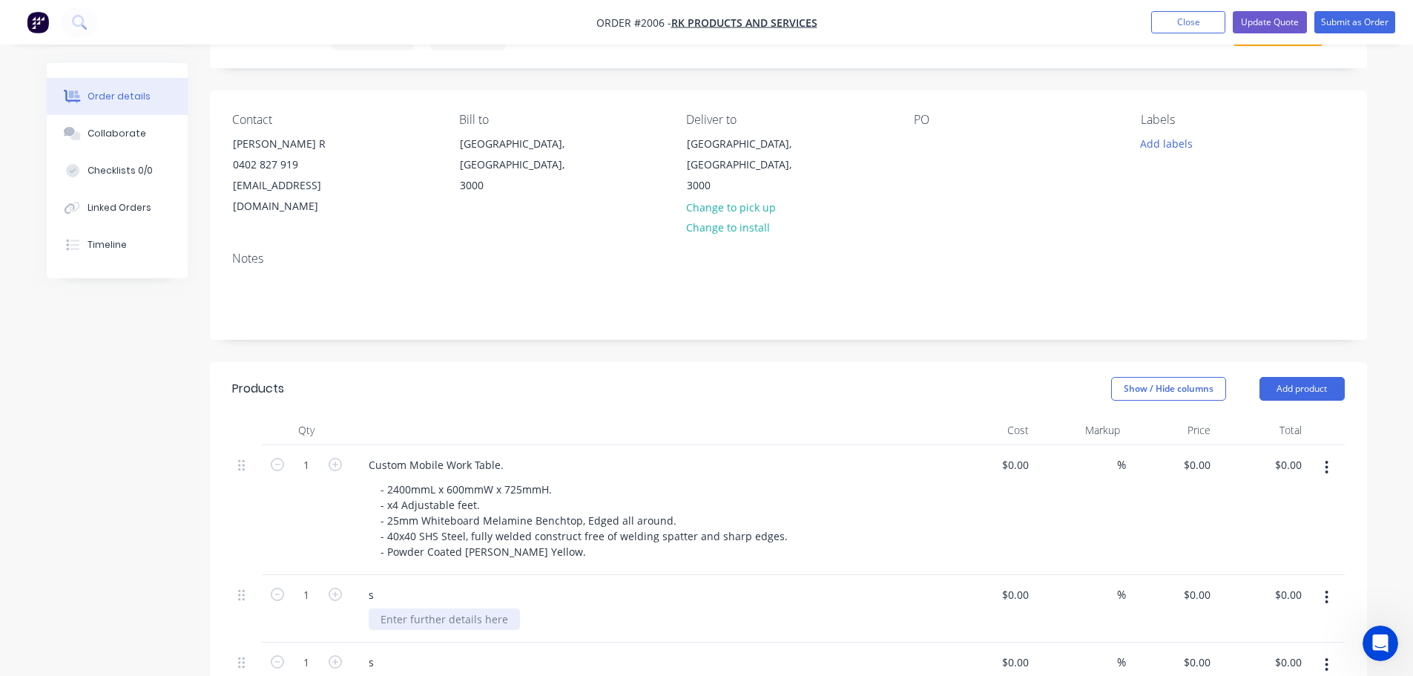
click at [429, 608] on div at bounding box center [444, 619] width 151 height 22
paste div
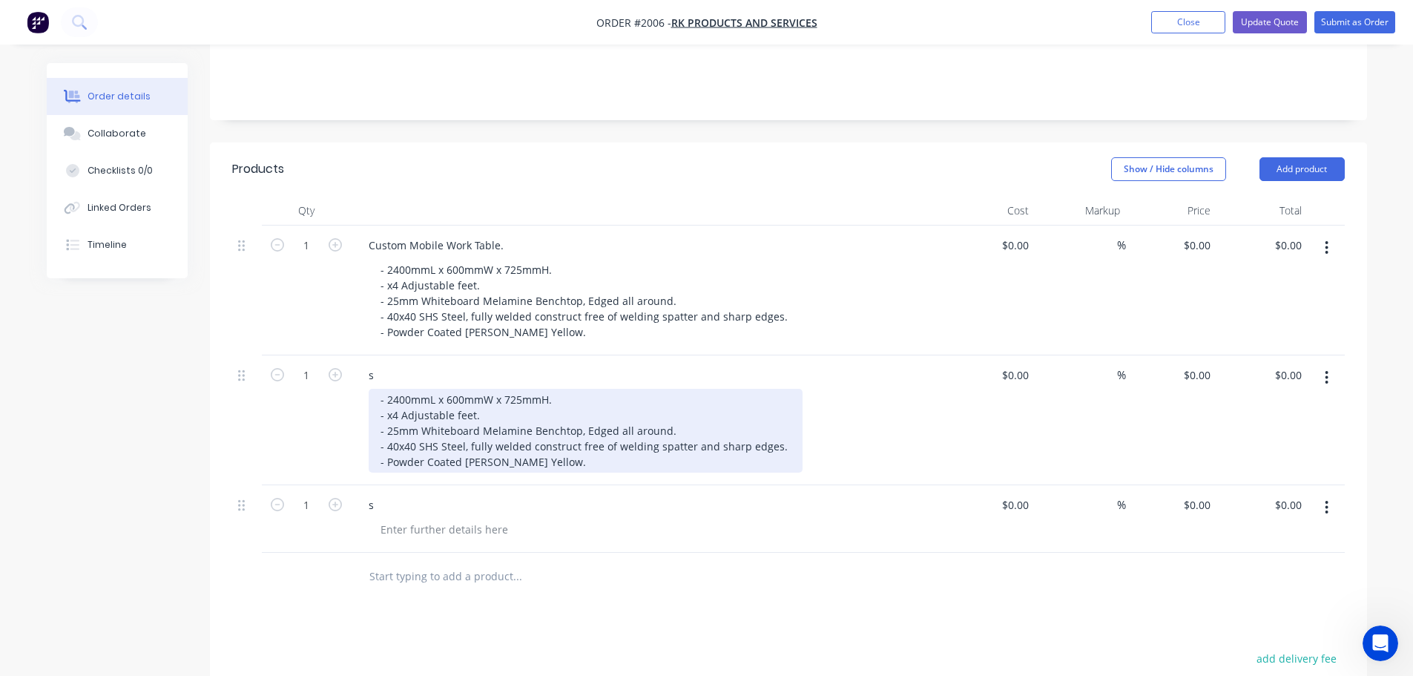
scroll to position [297, 0]
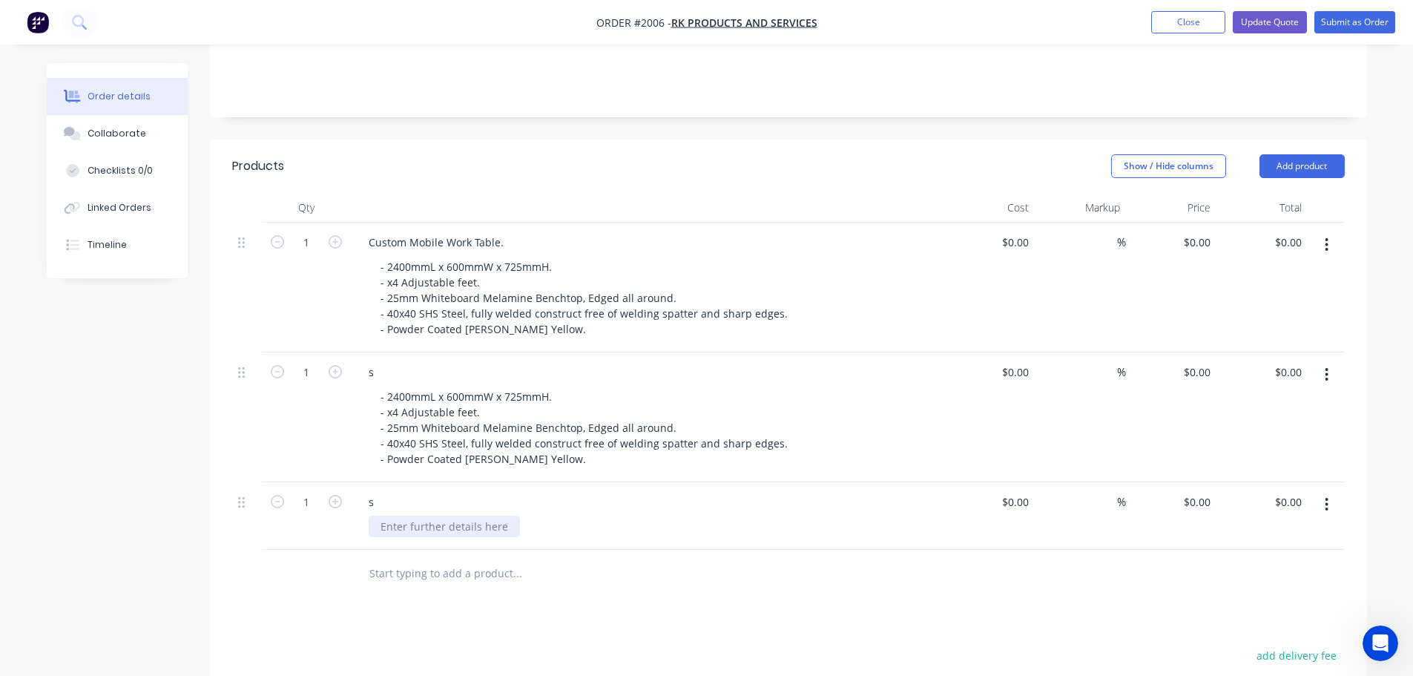
click at [425, 515] on div at bounding box center [444, 526] width 151 height 22
paste div
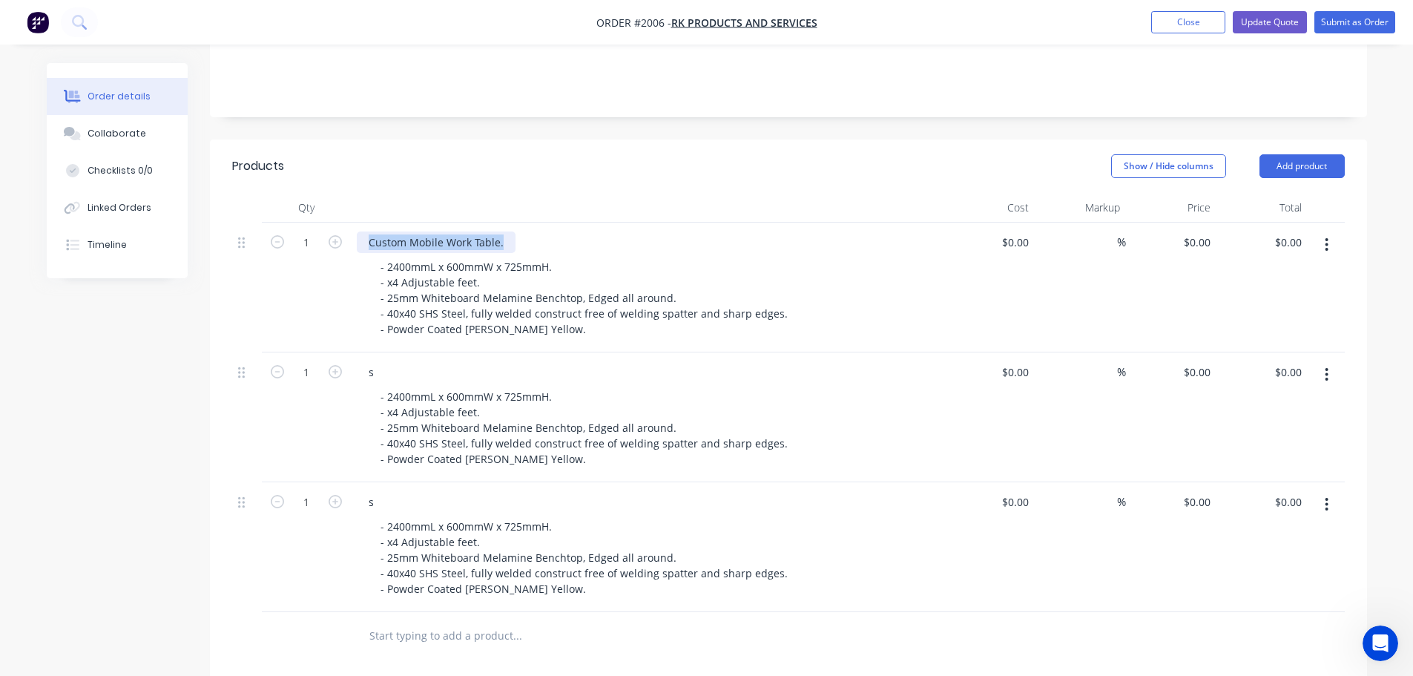
drag, startPoint x: 512, startPoint y: 220, endPoint x: 349, endPoint y: 214, distance: 163.3
click at [349, 222] on div "1 Custom Mobile Work Table. - 2400mmL x 600mmW x 725mmH. - x4 Adjustable feet. …" at bounding box center [788, 287] width 1112 height 130
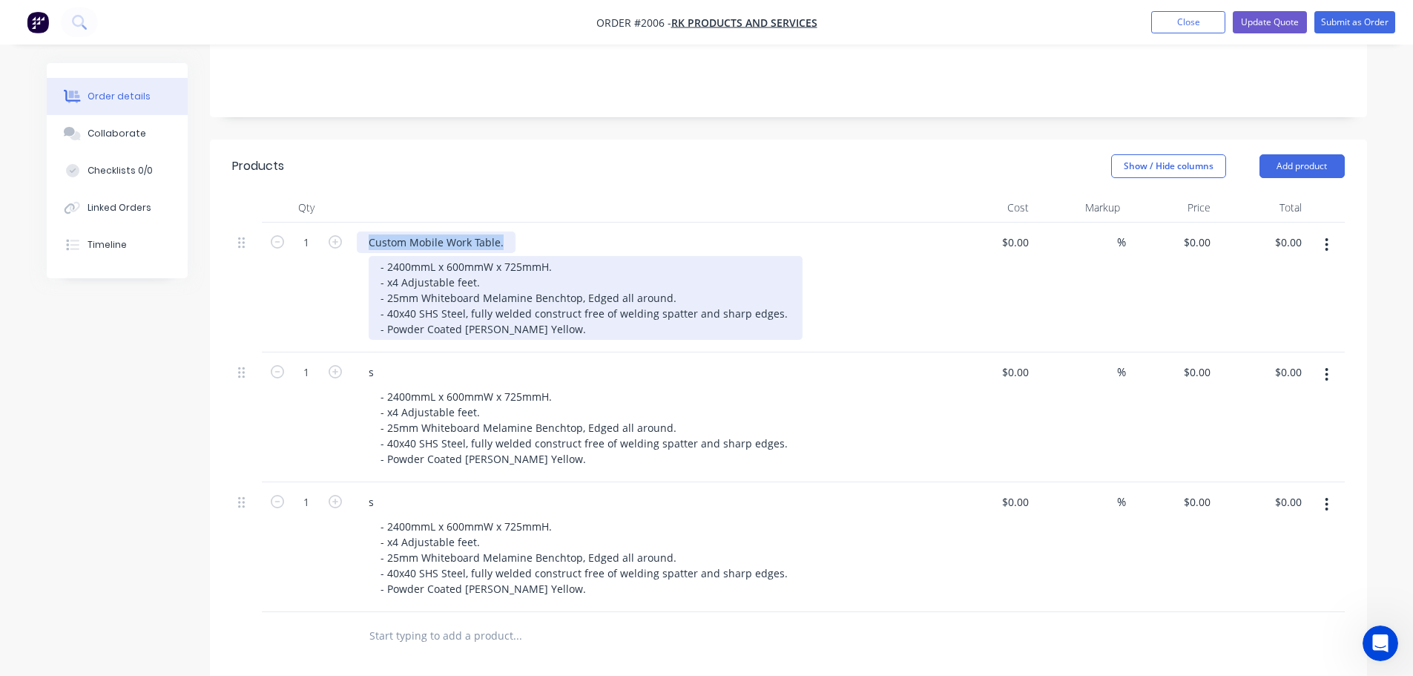
copy div "Custom Mobile Work Table."
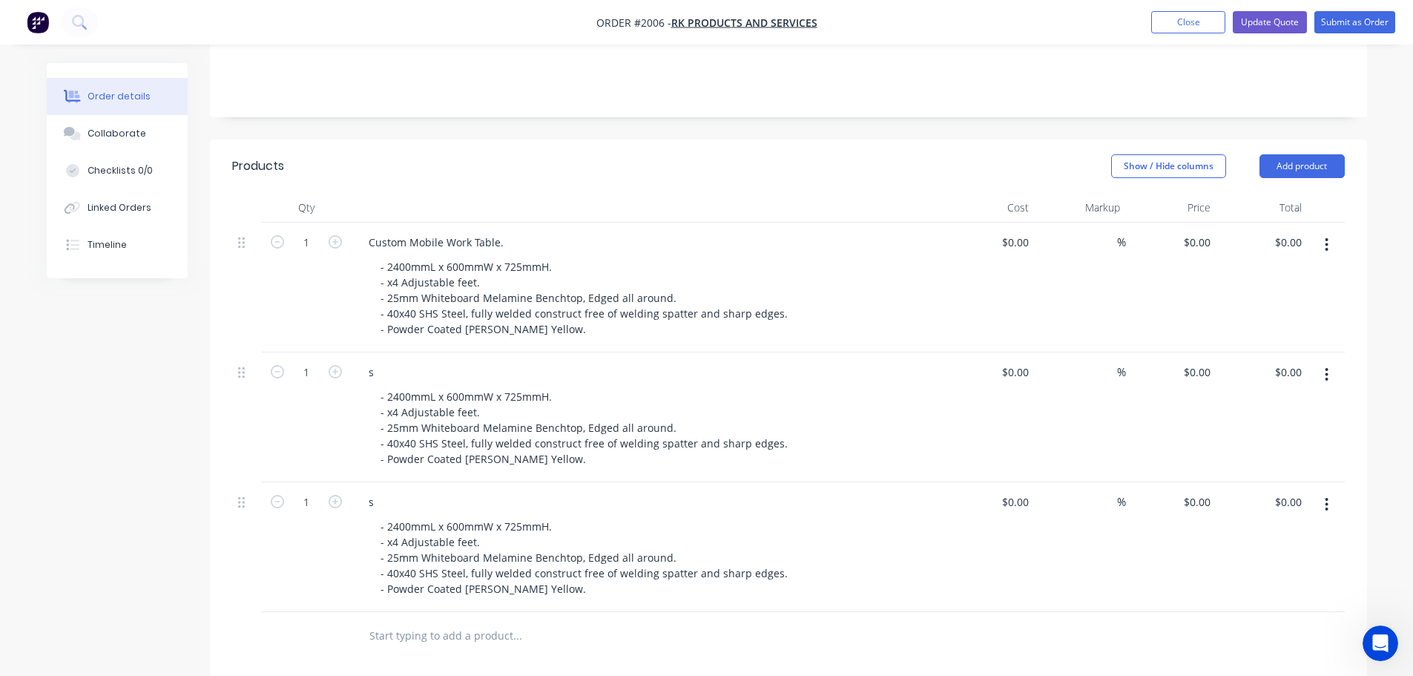
click at [391, 361] on div "s" at bounding box center [647, 372] width 581 height 22
click at [384, 361] on div "s" at bounding box center [371, 372] width 29 height 22
click at [475, 231] on div "Custom Mobile Work Table." at bounding box center [436, 242] width 159 height 22
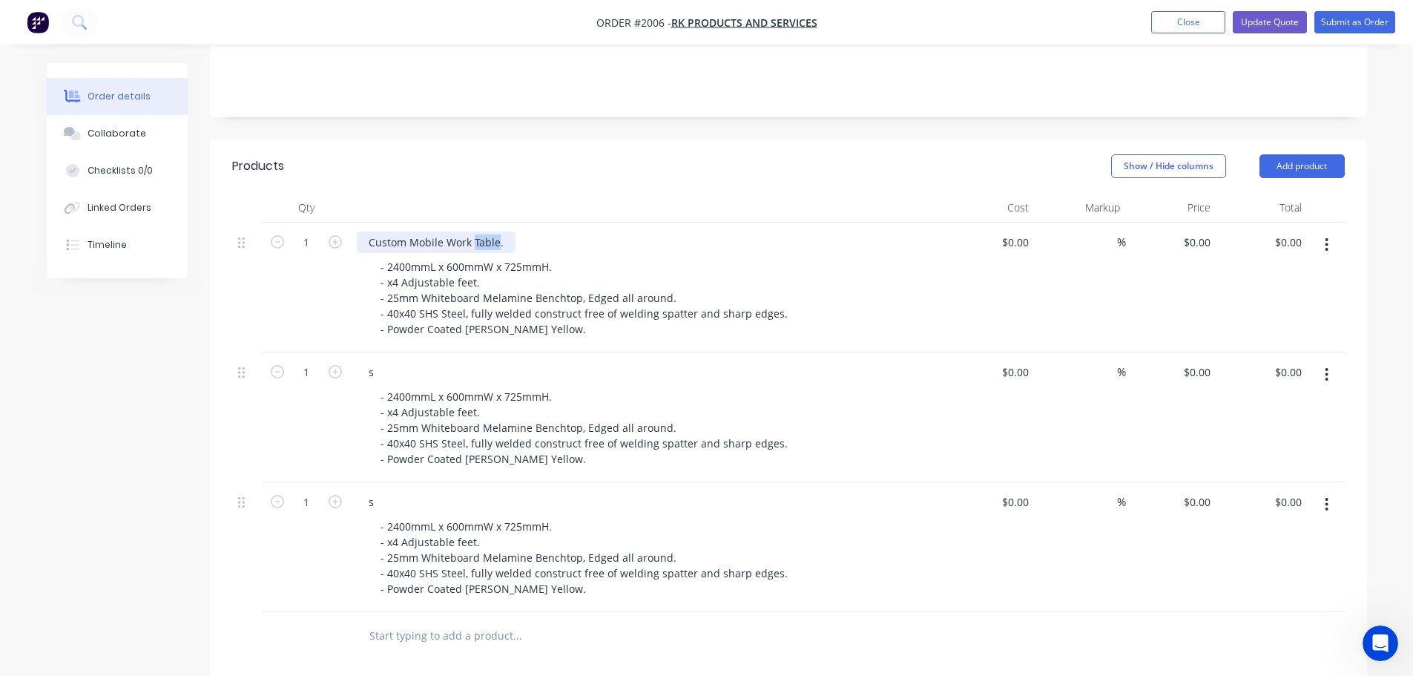
click at [477, 231] on div "Custom Mobile Work Table." at bounding box center [436, 242] width 159 height 22
drag, startPoint x: 509, startPoint y: 221, endPoint x: 362, endPoint y: 217, distance: 146.9
click at [362, 231] on div "Custom Mobile Workbench." at bounding box center [437, 242] width 161 height 22
copy div "Custom Mobile Workbench."
click at [432, 361] on div "s" at bounding box center [647, 372] width 581 height 22
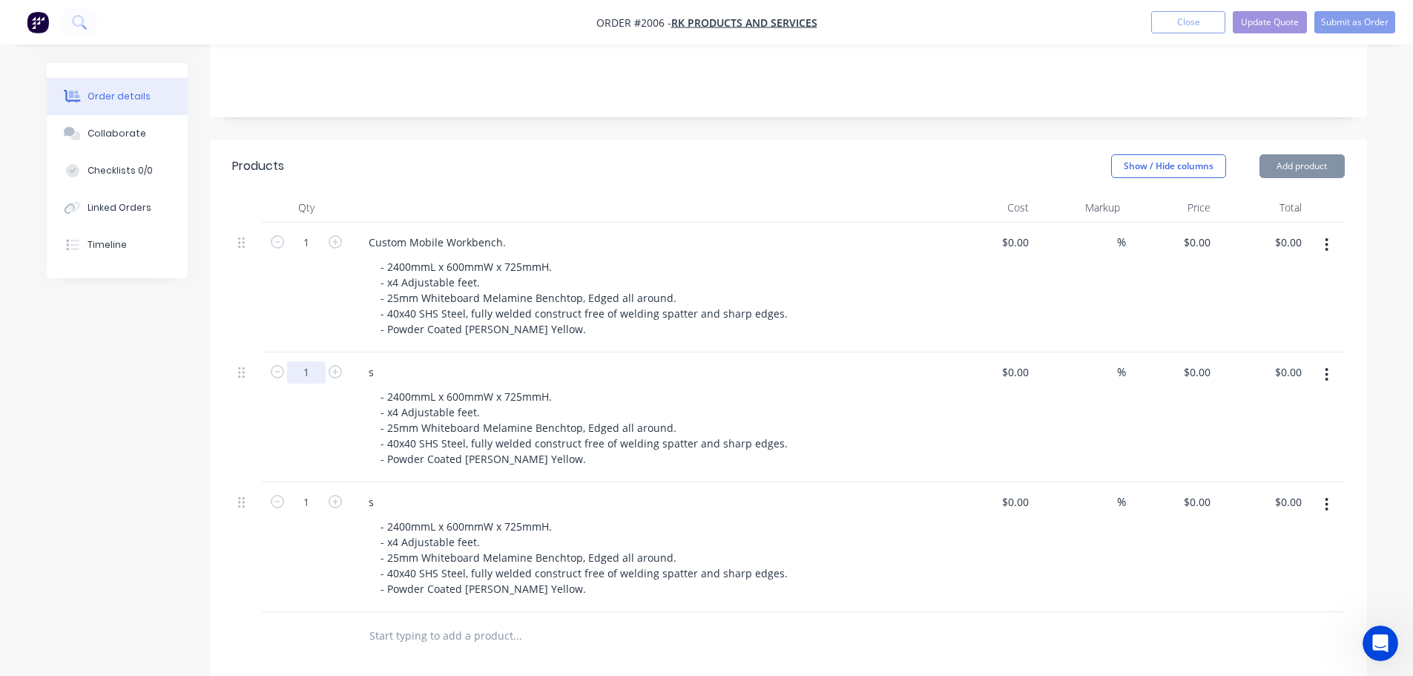
drag, startPoint x: 432, startPoint y: 352, endPoint x: 318, endPoint y: 352, distance: 114.2
click at [423, 361] on div "s" at bounding box center [647, 372] width 581 height 22
click at [372, 361] on div "s" at bounding box center [371, 372] width 29 height 22
paste div
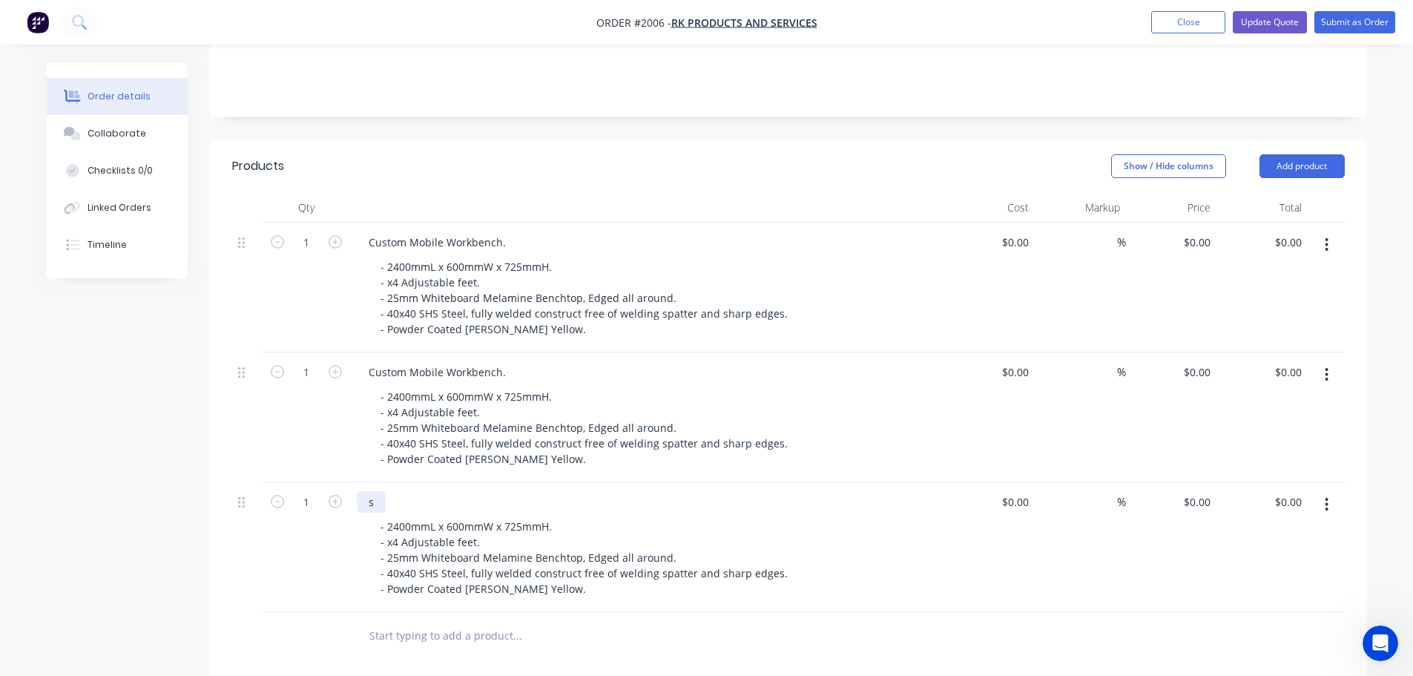
click at [380, 491] on div "s" at bounding box center [371, 502] width 29 height 22
click at [377, 491] on div "s" at bounding box center [371, 502] width 29 height 22
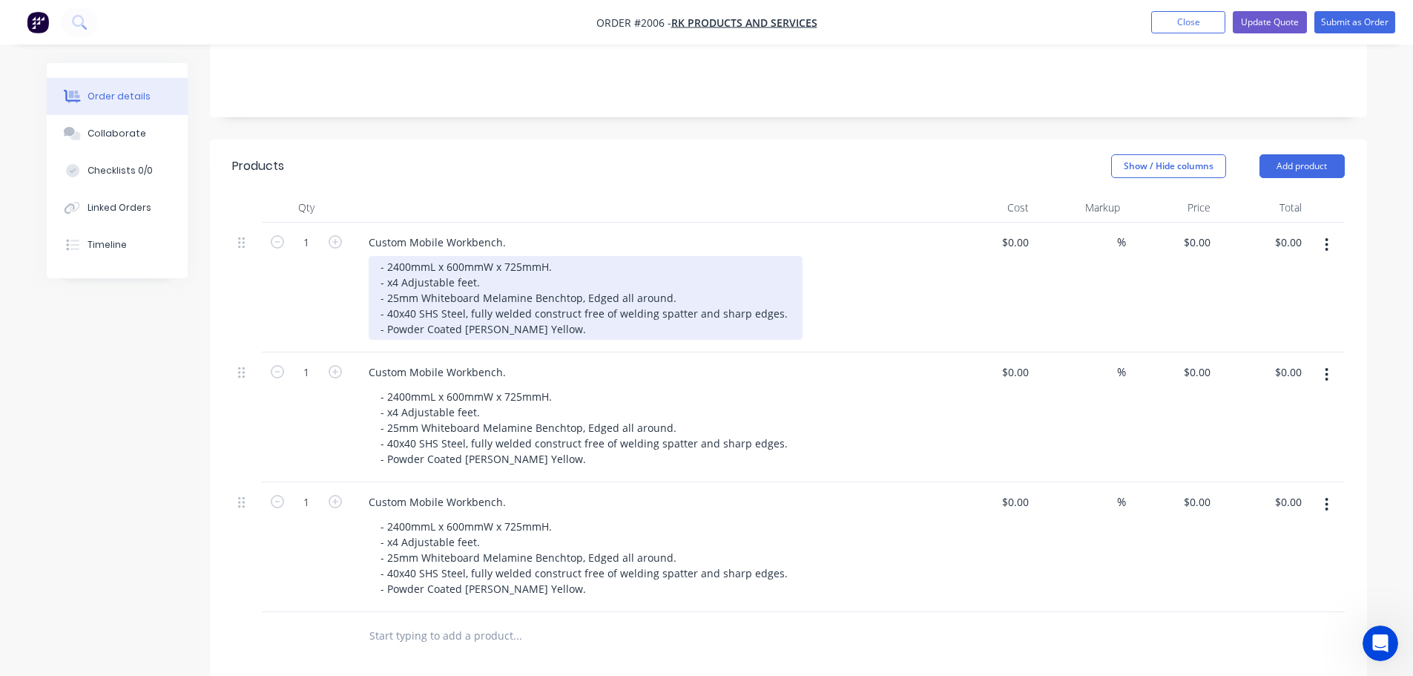
click at [672, 309] on div "- 2400mmL x 600mmW x 725mmH. - x4 Adjustable feet. - 25mm Whiteboard Melamine B…" at bounding box center [586, 298] width 434 height 84
click at [673, 309] on div "- 2400mmL x 600mmW x 725mmH. - x4 Adjustable feet. - 25mm Whiteboard Melamine B…" at bounding box center [586, 298] width 434 height 84
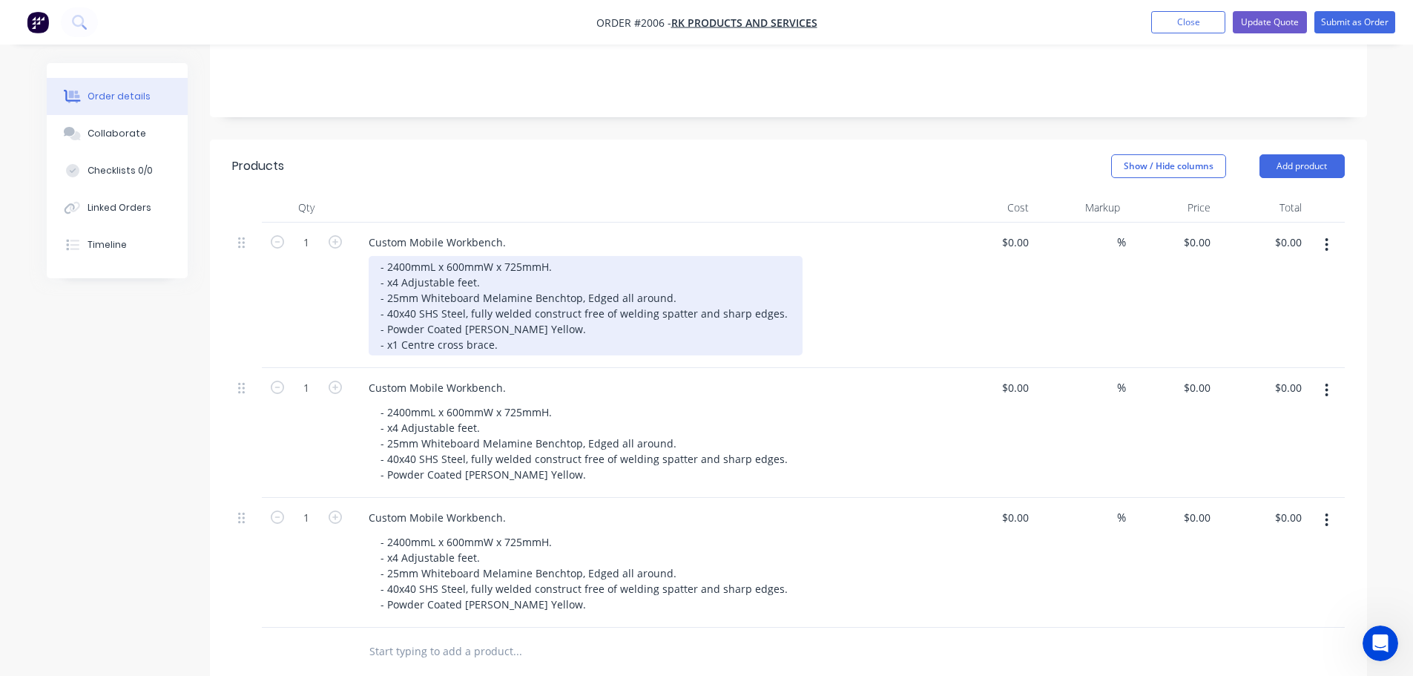
drag, startPoint x: 542, startPoint y: 318, endPoint x: 374, endPoint y: 326, distance: 168.6
click at [374, 326] on div "- 2400mmL x 600mmW x 725mmH. - x4 Adjustable feet. - 25mm Whiteboard Melamine B…" at bounding box center [586, 305] width 434 height 99
copy div "- x1 Centre cross brace."
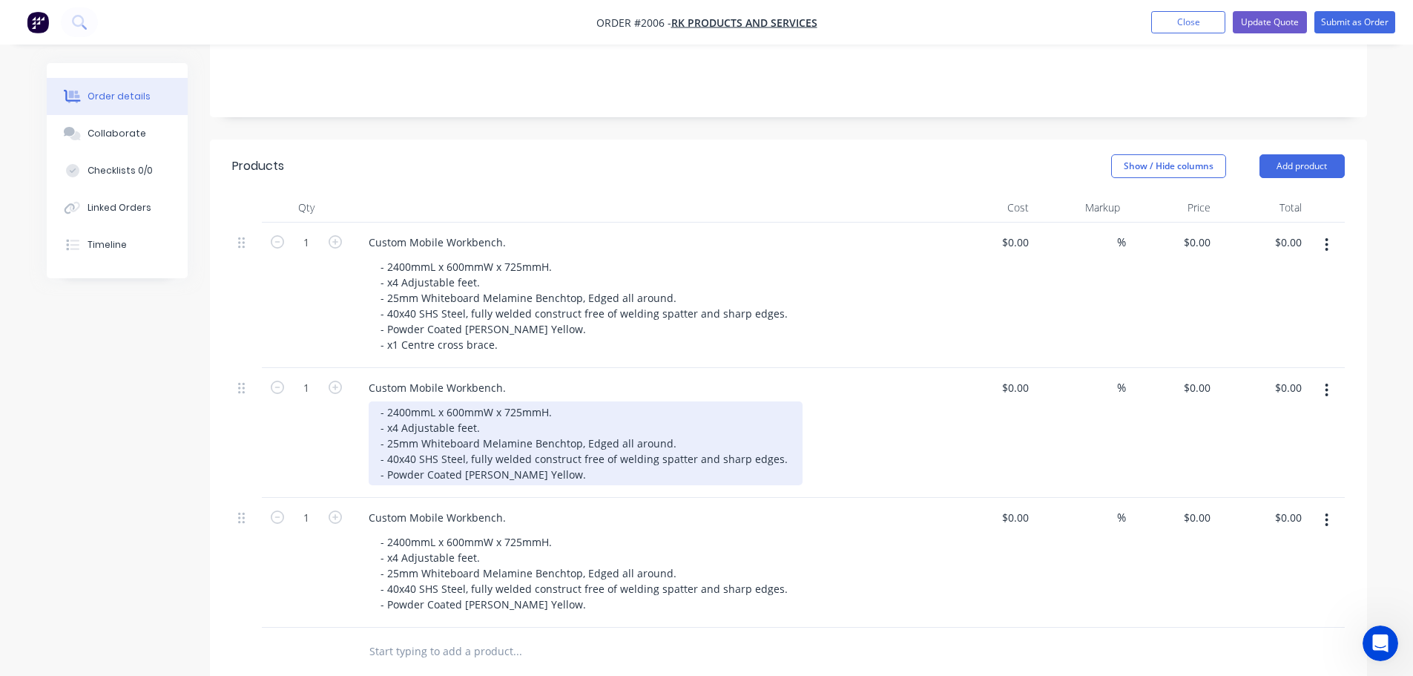
click at [526, 462] on div "- 2400mmL x 600mmW x 725mmH. - x4 Adjustable feet. - 25mm Whiteboard Melamine B…" at bounding box center [586, 443] width 434 height 84
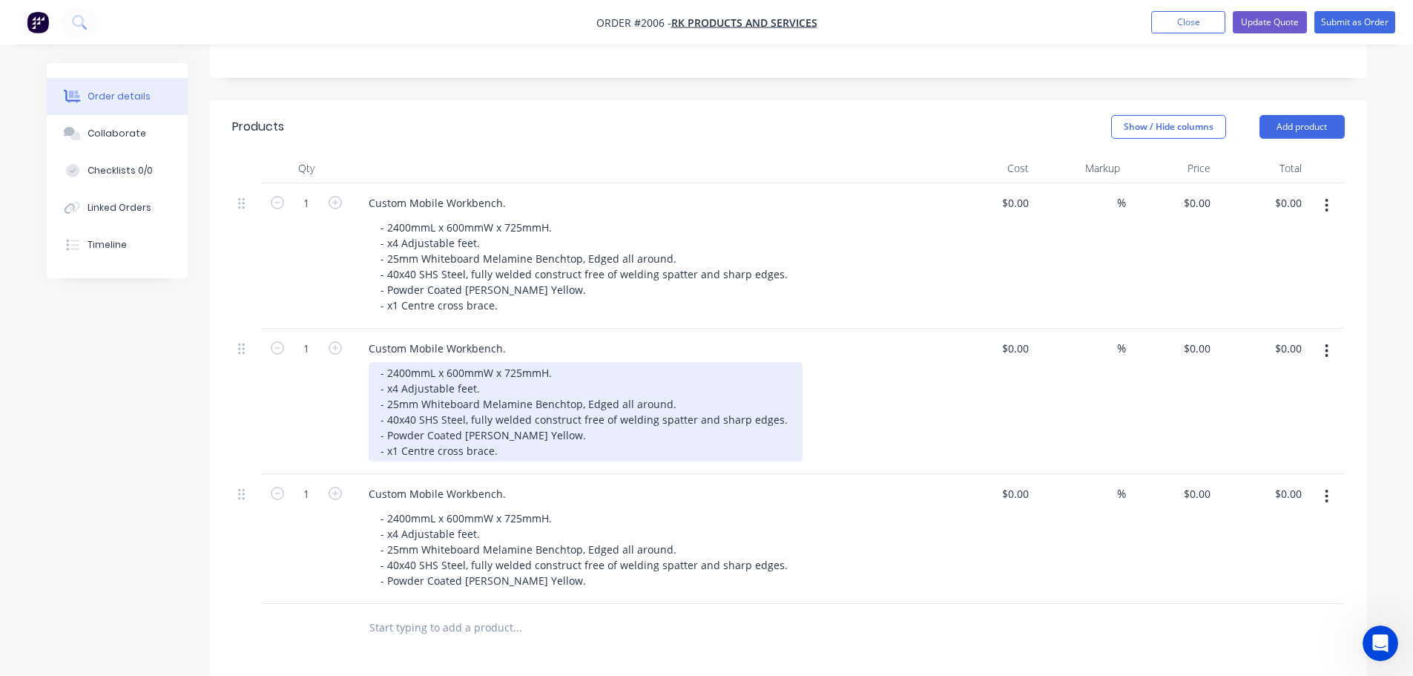
scroll to position [371, 0]
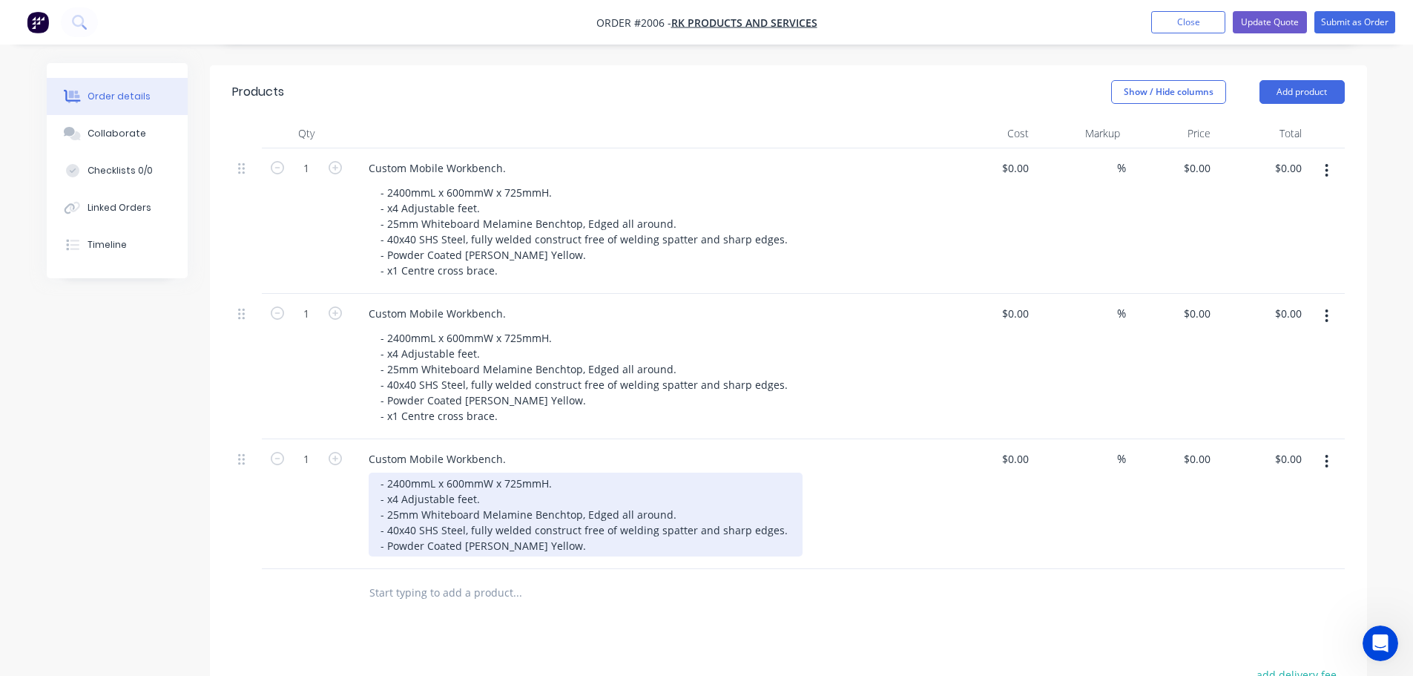
click at [558, 523] on div "- 2400mmL x 600mmW x 725mmH. - x4 Adjustable feet. - 25mm Whiteboard Melamine B…" at bounding box center [586, 514] width 434 height 84
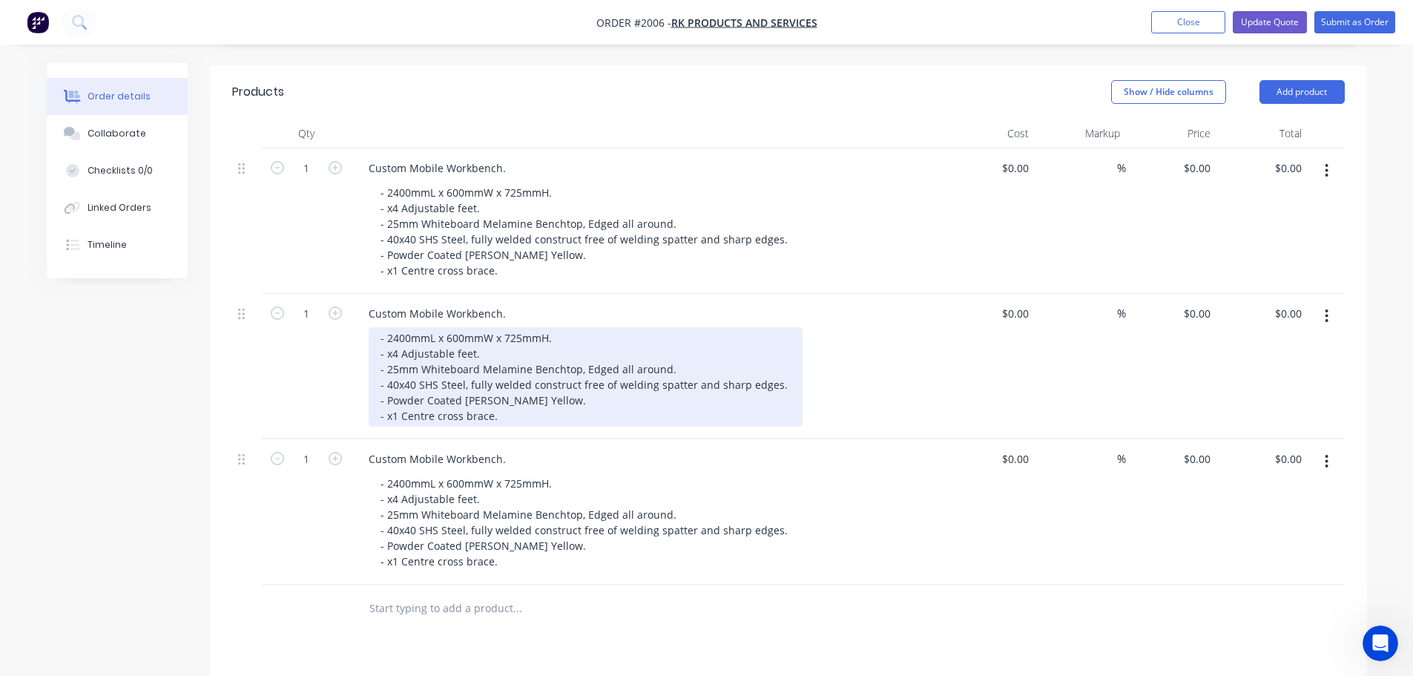
click at [409, 327] on div "- 2400mmL x 600mmW x 725mmH. - x4 Adjustable feet. - 25mm Whiteboard Melamine B…" at bounding box center [586, 376] width 434 height 99
click at [455, 327] on div "- 1530mmL x 600mmW x 725mmH. - x4 Adjustable feet. - 25mm Whiteboard Melamine B…" at bounding box center [586, 376] width 434 height 99
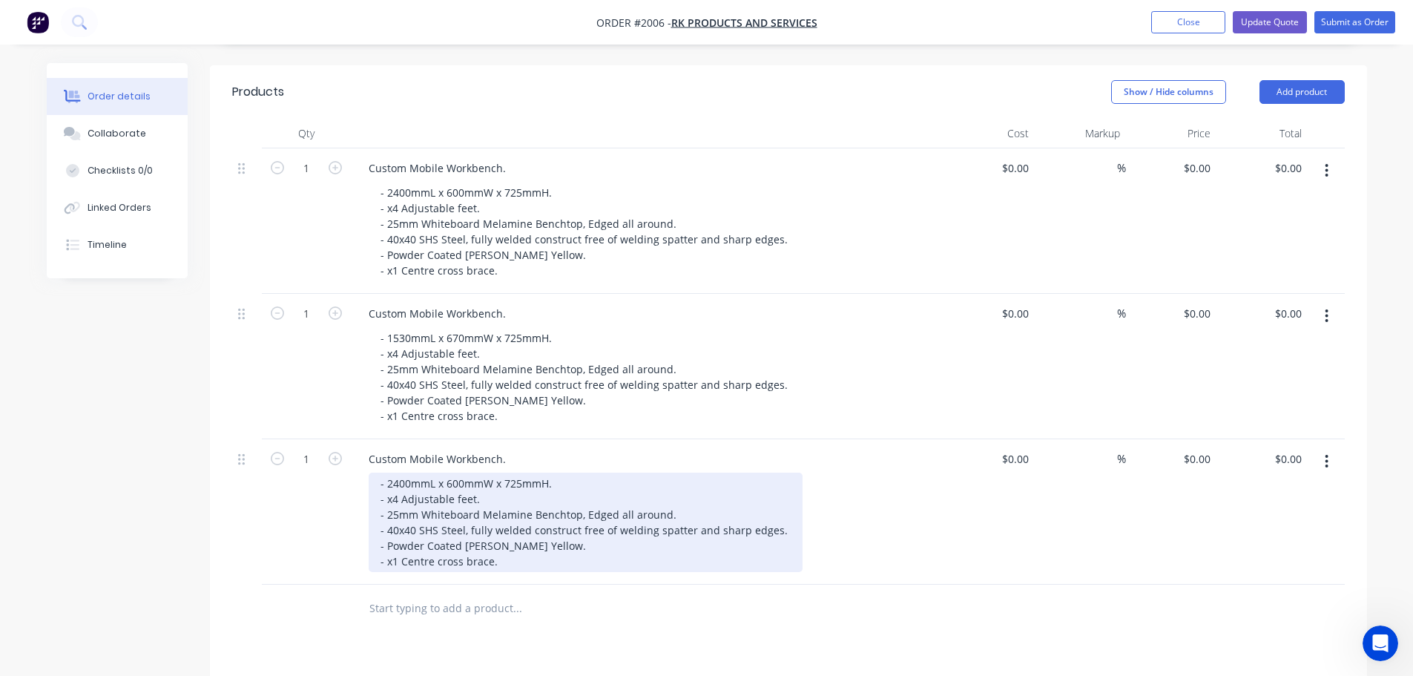
click at [409, 472] on div "- 2400mmL x 600mmW x 725mmH. - x4 Adjustable feet. - 25mm Whiteboard Melamine B…" at bounding box center [586, 521] width 434 height 99
click at [461, 472] on div "- 2075mmL x 600mmW x 725mmH. - x4 Adjustable feet. - 25mm Whiteboard Melamine B…" at bounding box center [586, 521] width 434 height 99
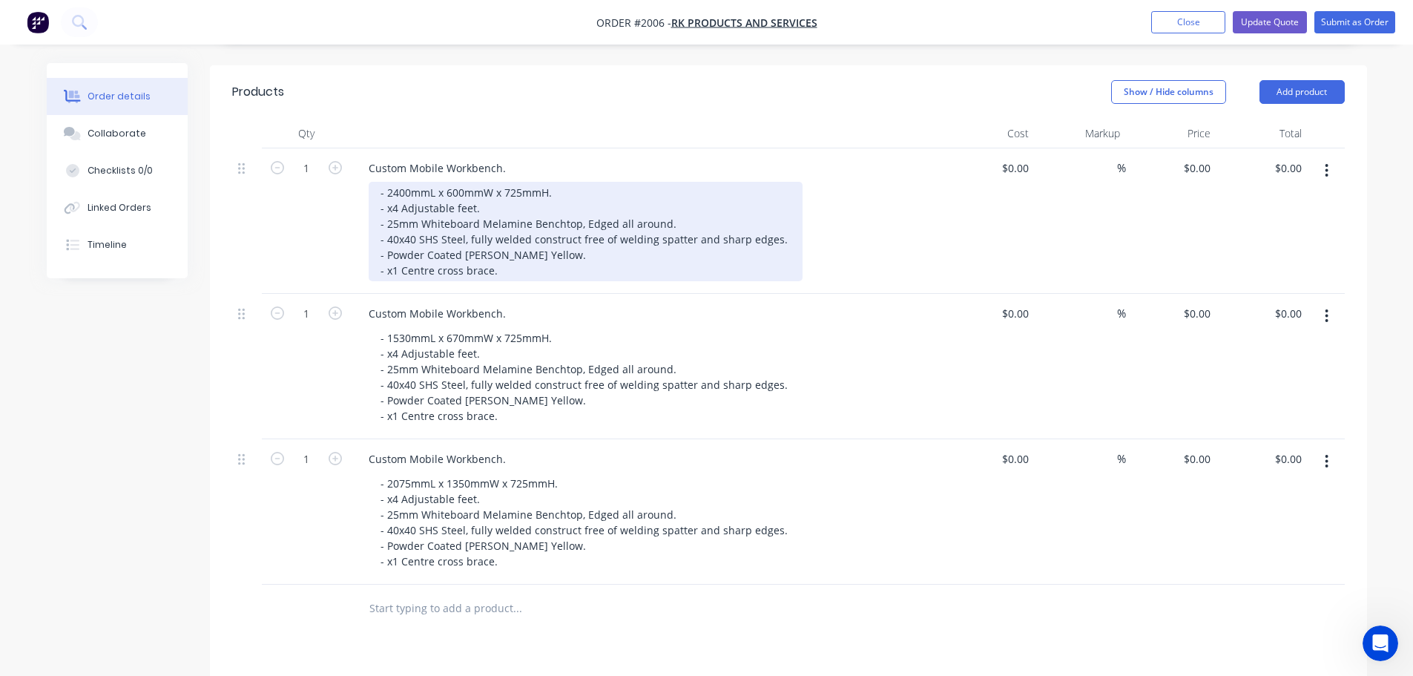
click at [500, 248] on div "- 2400mmL x 600mmW x 725mmH. - x4 Adjustable feet. - 25mm Whiteboard Melamine B…" at bounding box center [586, 231] width 434 height 99
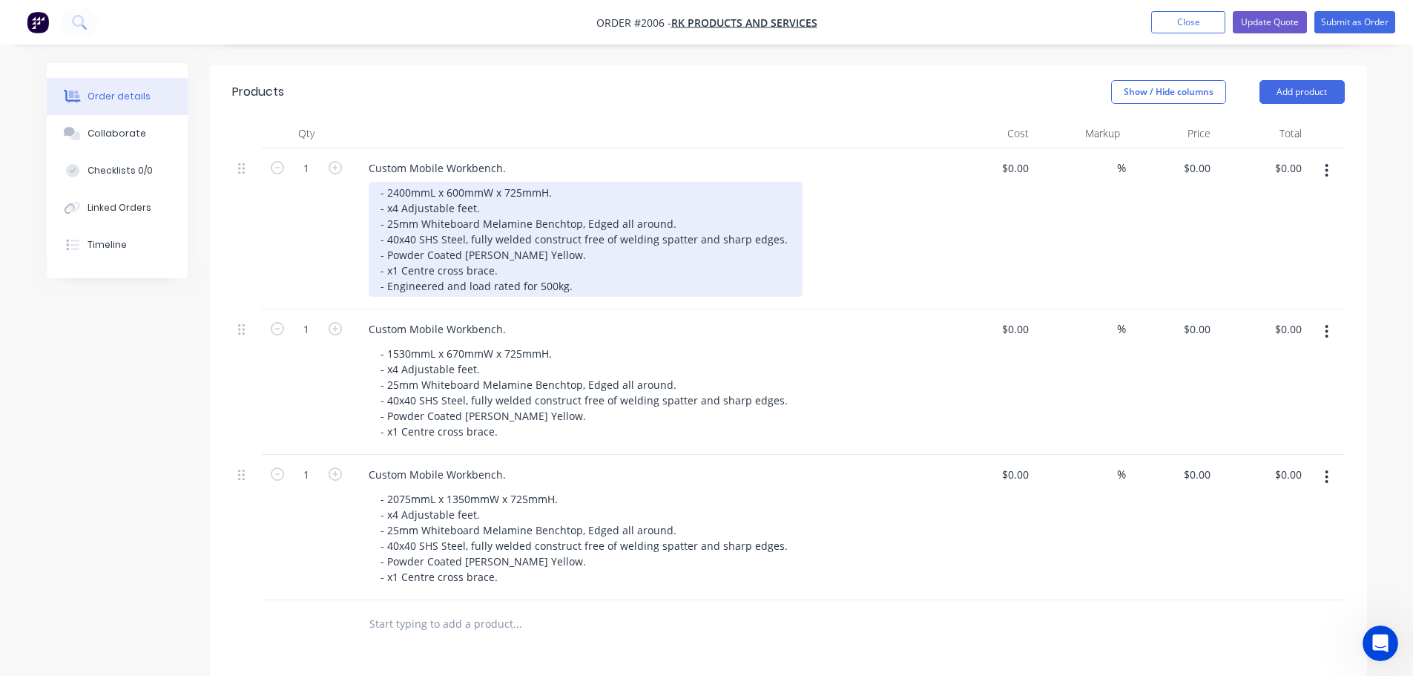
drag, startPoint x: 584, startPoint y: 274, endPoint x: 369, endPoint y: 270, distance: 214.4
click at [369, 270] on div "- 2400mmL x 600mmW x 725mmH. - x4 Adjustable feet. - 25mm Whiteboard Melamine B…" at bounding box center [586, 239] width 434 height 115
copy div "- Engineered and load rated for 500kg."
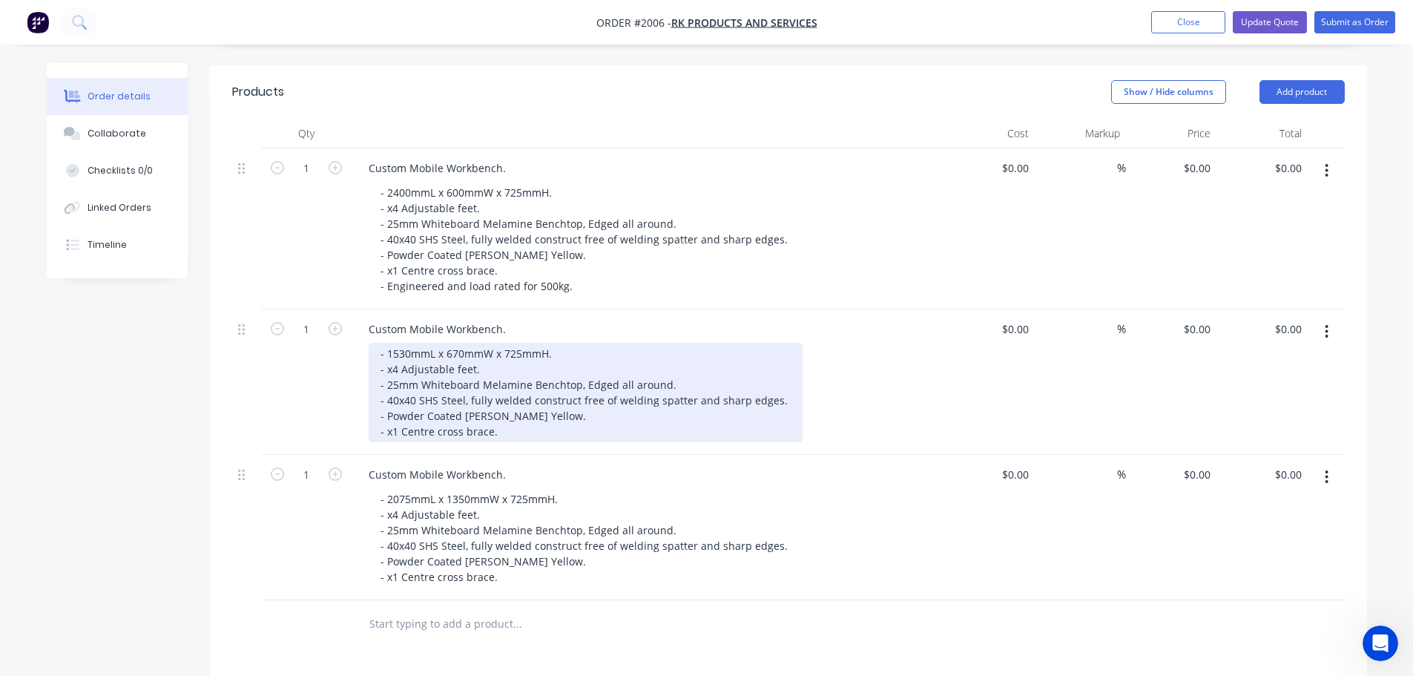
click at [538, 405] on div "- 1530mmL x 670mmW x 725mmH. - x4 Adjustable feet. - 25mm Whiteboard Melamine B…" at bounding box center [586, 392] width 434 height 99
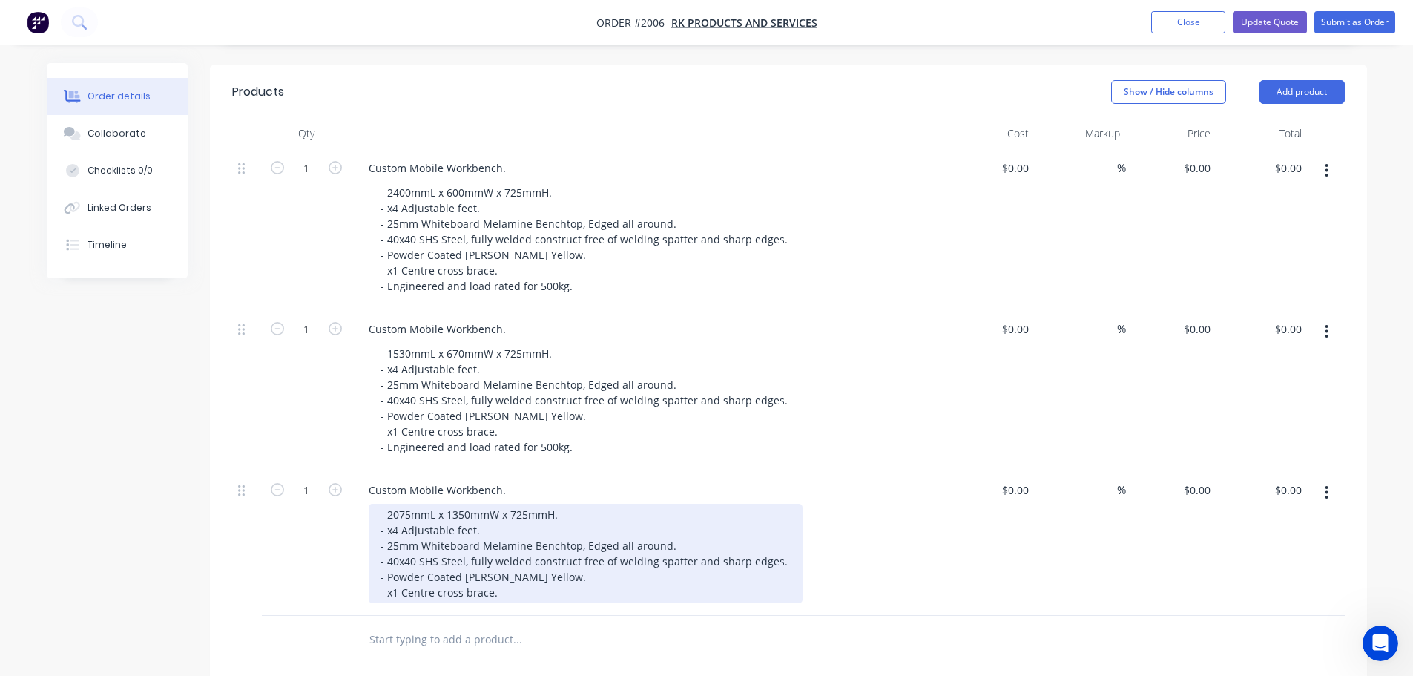
click at [492, 570] on div "- 2075mmL x 1350mmW x 725mmH. - x4 Adjustable feet. - 25mm Whiteboard Melamine …" at bounding box center [586, 553] width 434 height 99
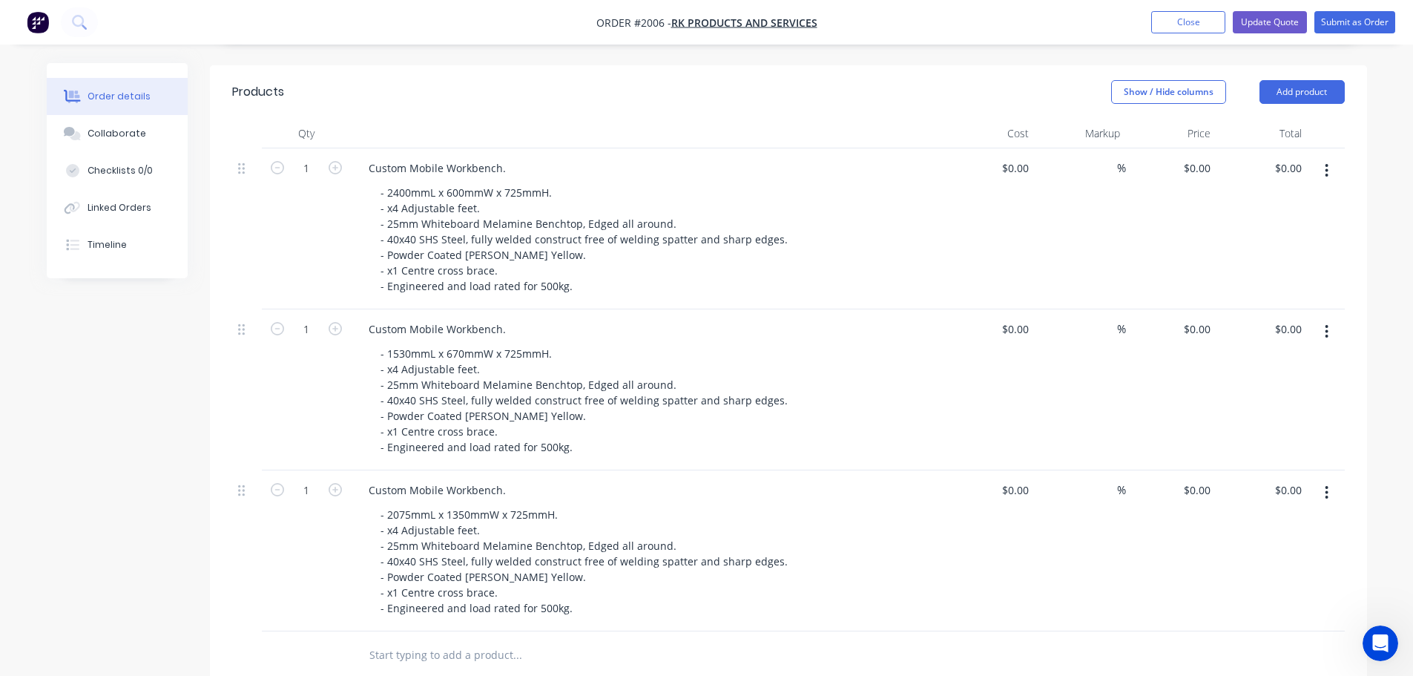
click at [920, 572] on div "- 2075mmL x 1350mmW x 725mmH. - x4 Adjustable feet. - 25mm Whiteboard Melamine …" at bounding box center [654, 561] width 570 height 115
click at [309, 157] on input "1" at bounding box center [306, 168] width 39 height 22
type input "12"
click at [303, 179] on input "1" at bounding box center [306, 168] width 39 height 22
type input "6"
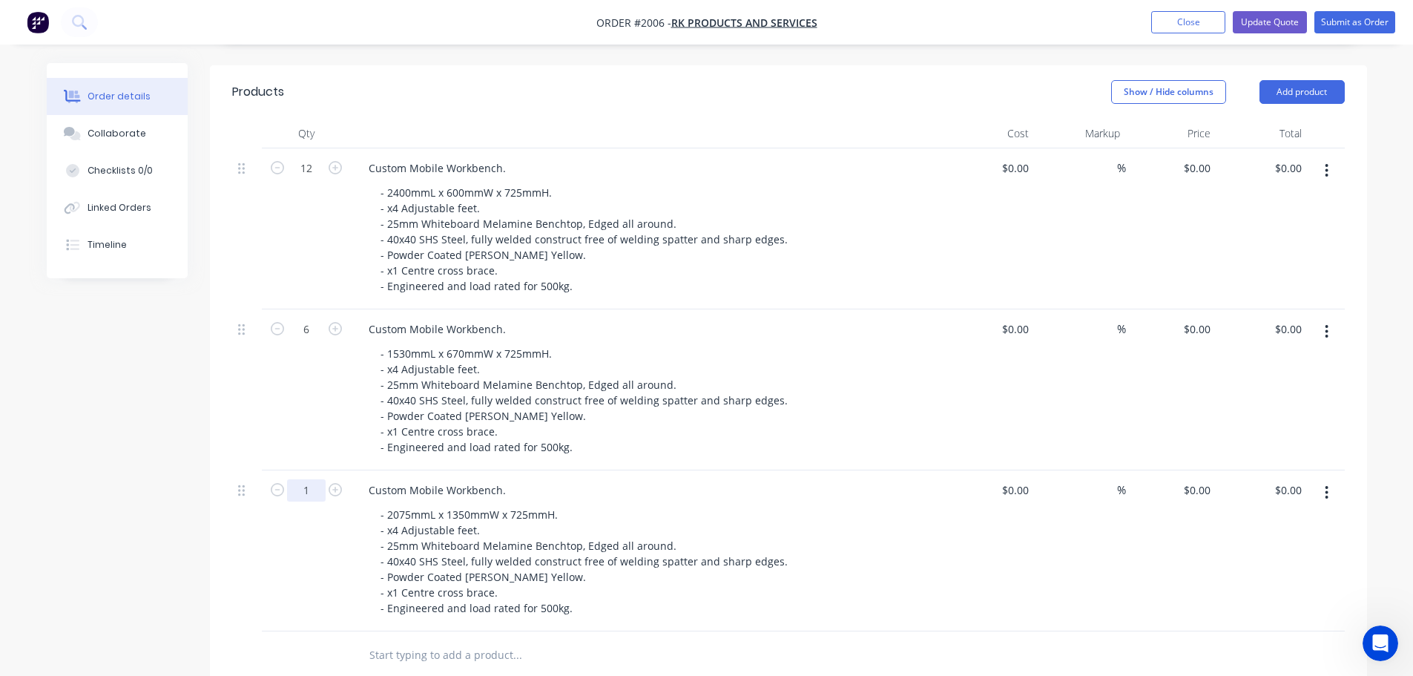
click at [311, 179] on input "1" at bounding box center [306, 168] width 39 height 22
type input "6"
click at [96, 472] on div "Created by Savvas Created [DATE] Required [DATE] Assigned to Add team member Xe…" at bounding box center [707, 374] width 1320 height 1365
click at [1319, 80] on button "Add product" at bounding box center [1301, 92] width 85 height 24
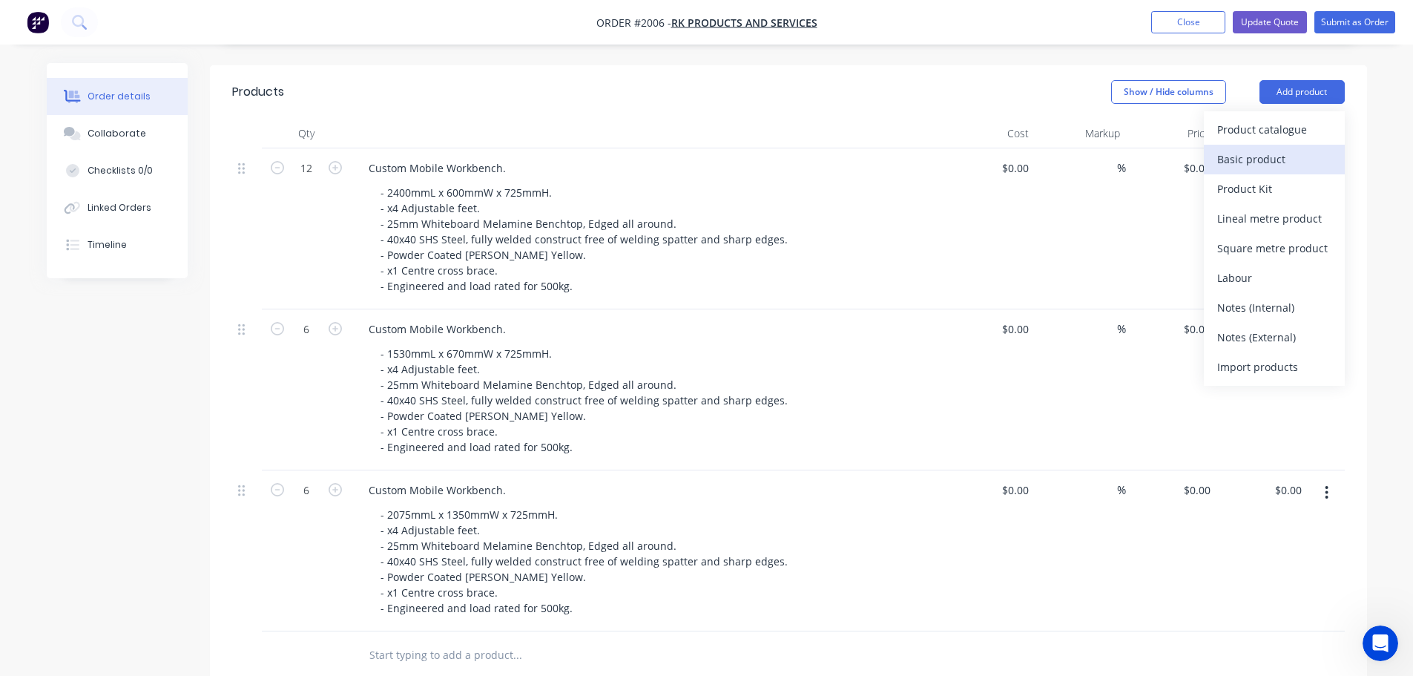
click at [1250, 149] on div "Basic product" at bounding box center [1274, 159] width 114 height 22
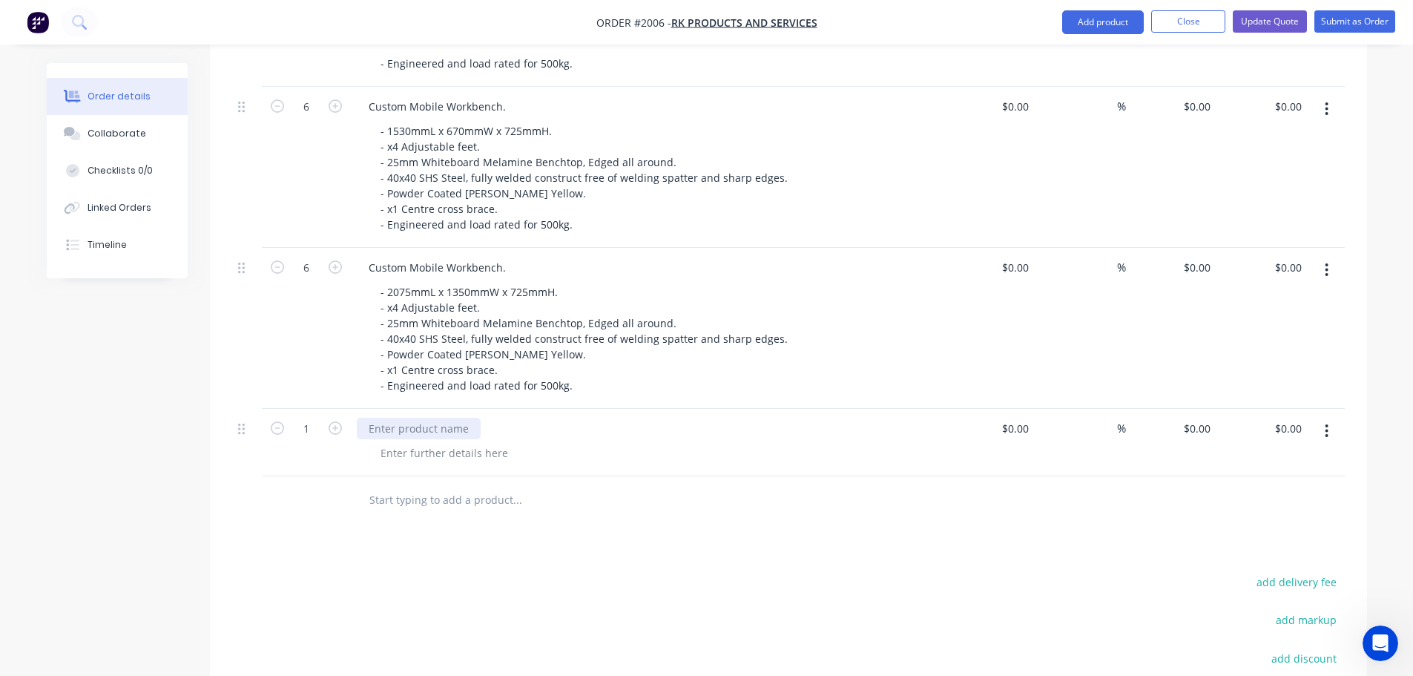
click at [417, 418] on div at bounding box center [419, 429] width 124 height 22
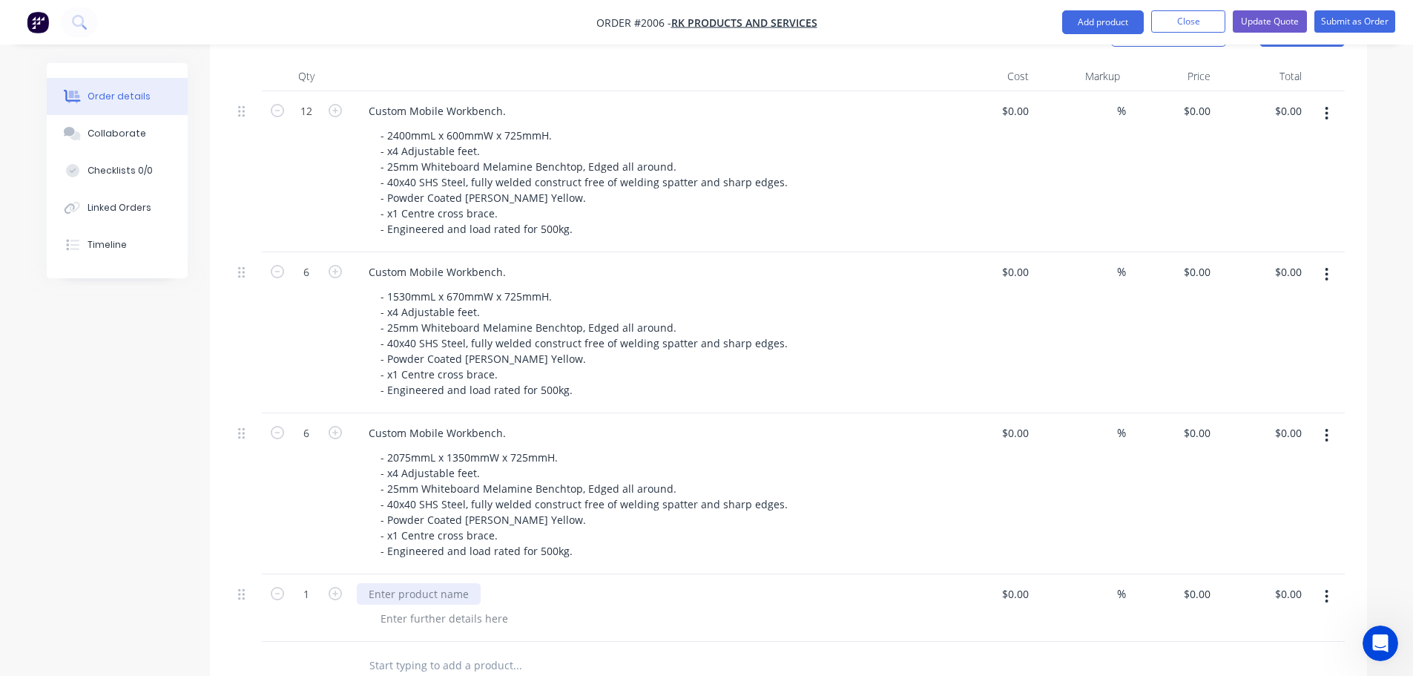
scroll to position [593, 0]
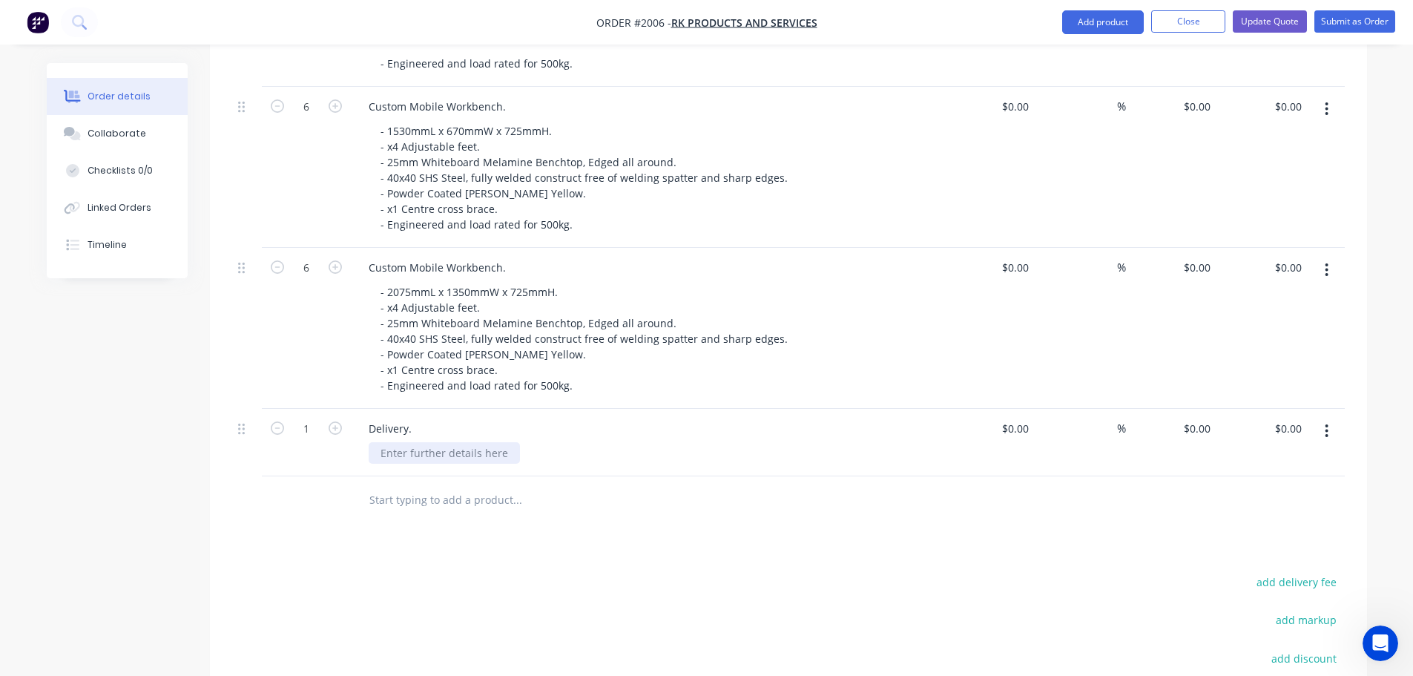
click at [392, 442] on div at bounding box center [444, 453] width 151 height 22
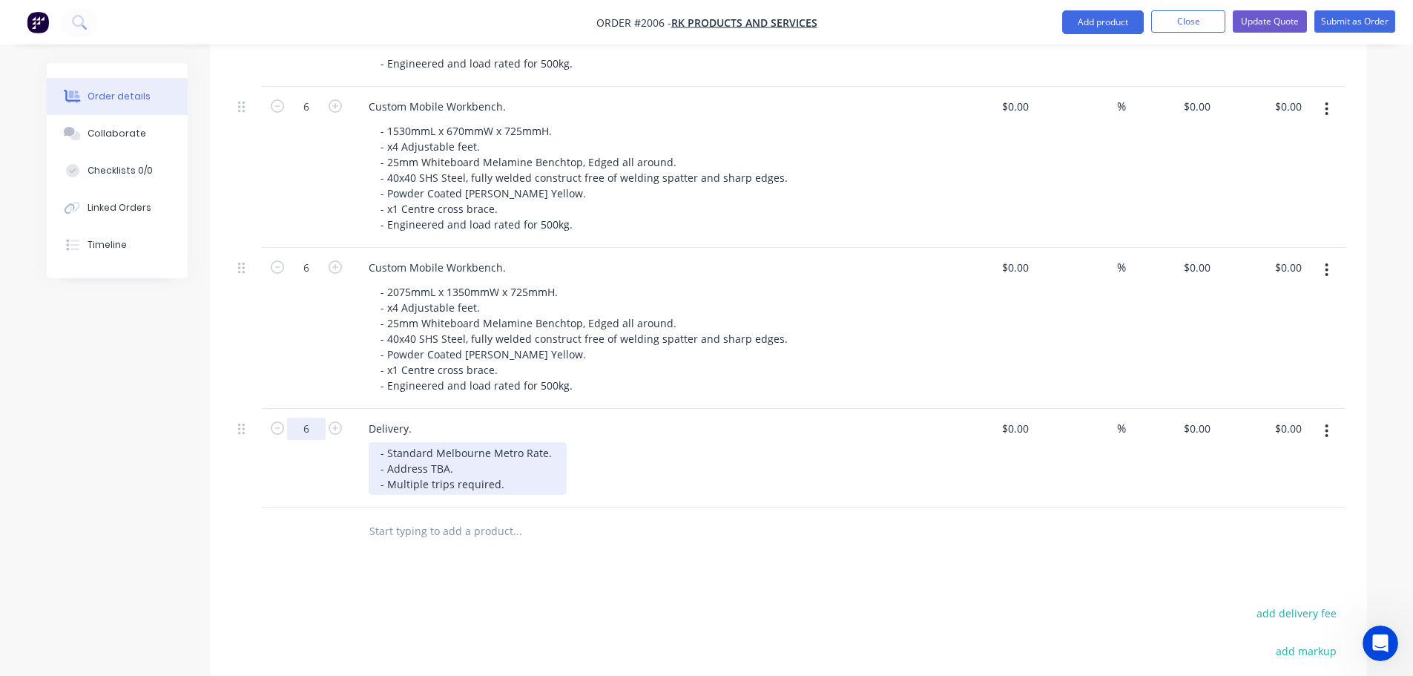
type input "6"
click at [553, 442] on div "- Standard Melbourne Metro Rate. - Address TBA. - Multiple trips required." at bounding box center [468, 468] width 198 height 53
click at [549, 442] on div "- Standard Melbourne Metro Rate. - Address TBA. - Multiple trips required." at bounding box center [468, 468] width 198 height 53
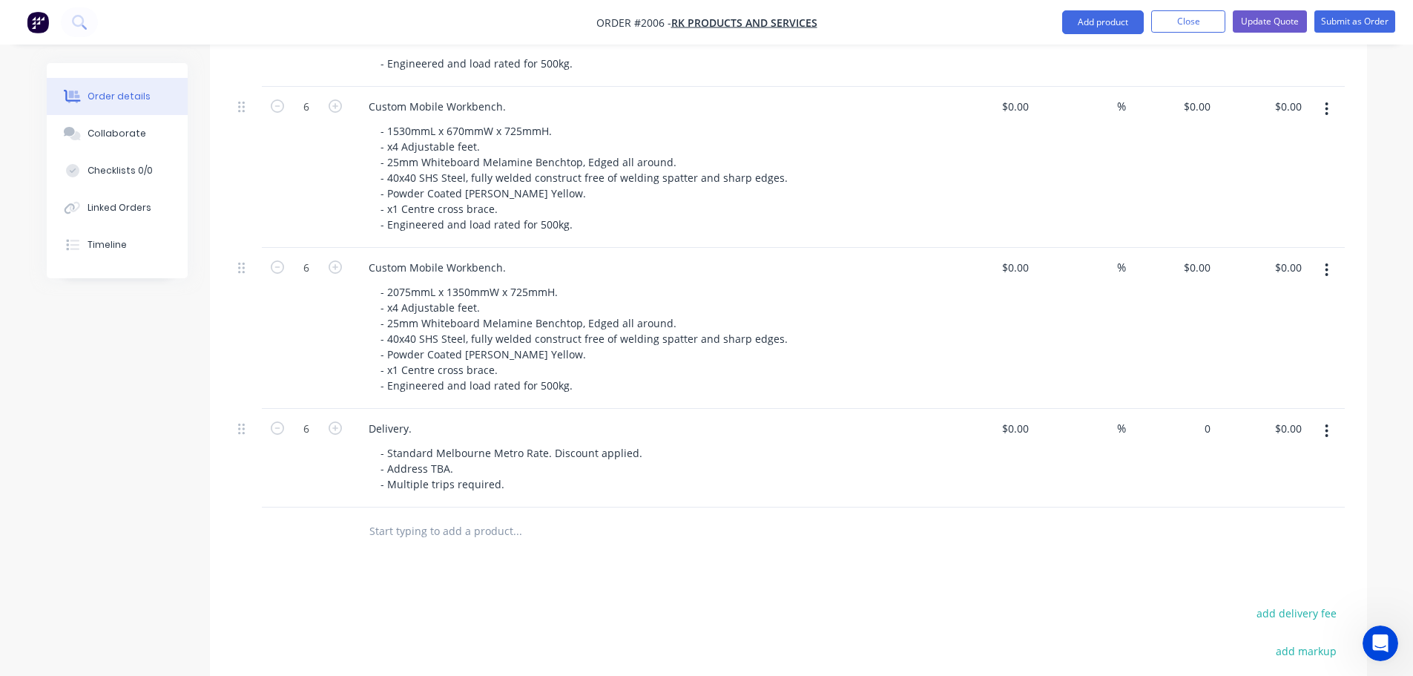
click at [1185, 409] on div "0 $0.00" at bounding box center [1171, 458] width 91 height 99
type input "$100.00"
type input "$600.00"
click at [675, 552] on div "Products Show / Hide columns Add product Qty Cost Markup Price Total 12 Custom …" at bounding box center [788, 377] width 1157 height 1069
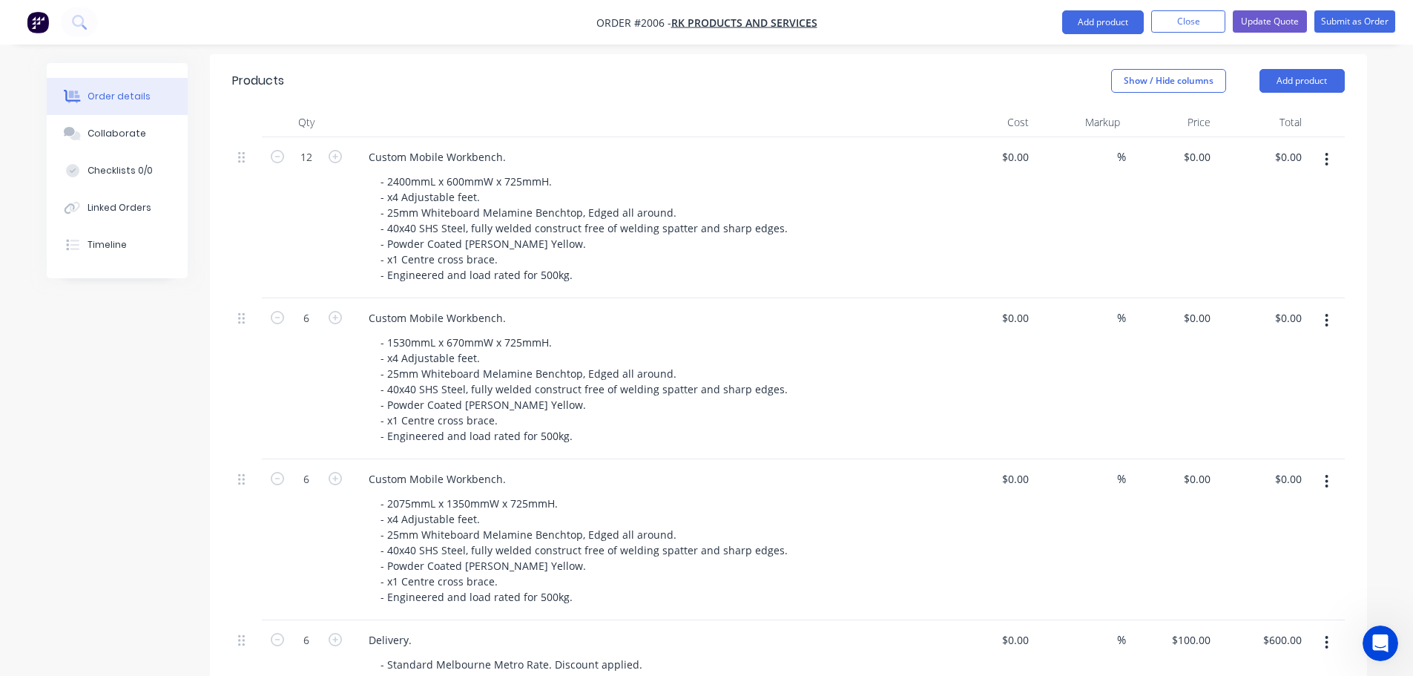
scroll to position [297, 0]
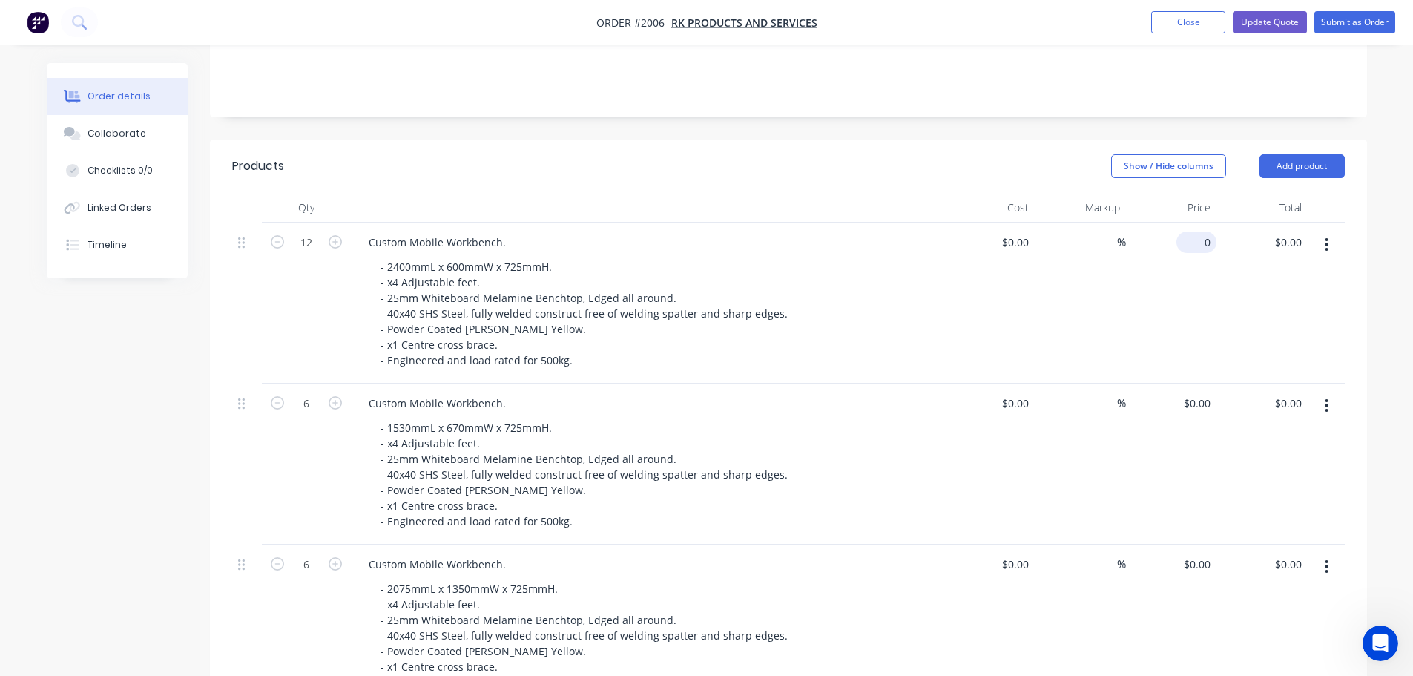
click at [1201, 231] on input "0" at bounding box center [1199, 242] width 34 height 22
type input "$1,165.00"
type input "$13,980.00"
click at [1201, 392] on input "0" at bounding box center [1199, 403] width 34 height 22
type input "$1,160.00"
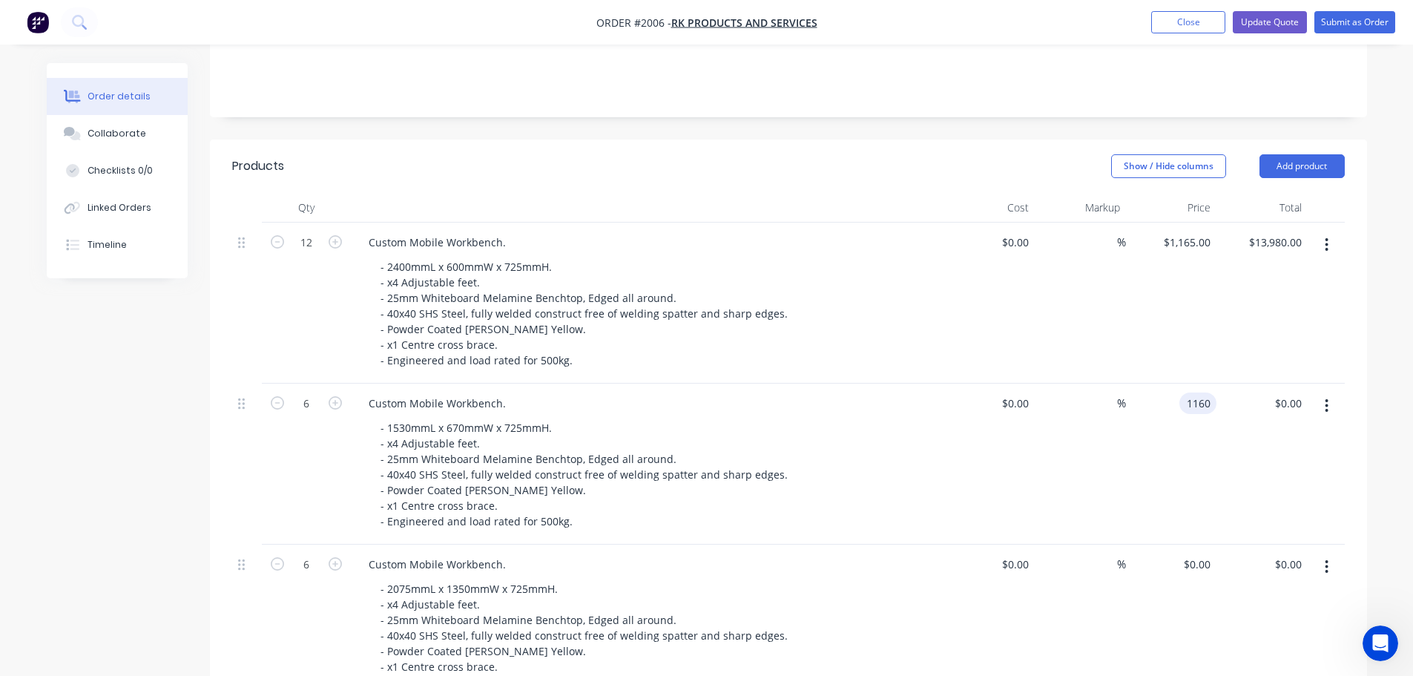
type input "$6,960.00"
click at [850, 393] on div "Custom Mobile Workbench. - 1530mmL x 670mmW x 725mmH. - x4 Adjustable feet. - 2…" at bounding box center [647, 463] width 593 height 161
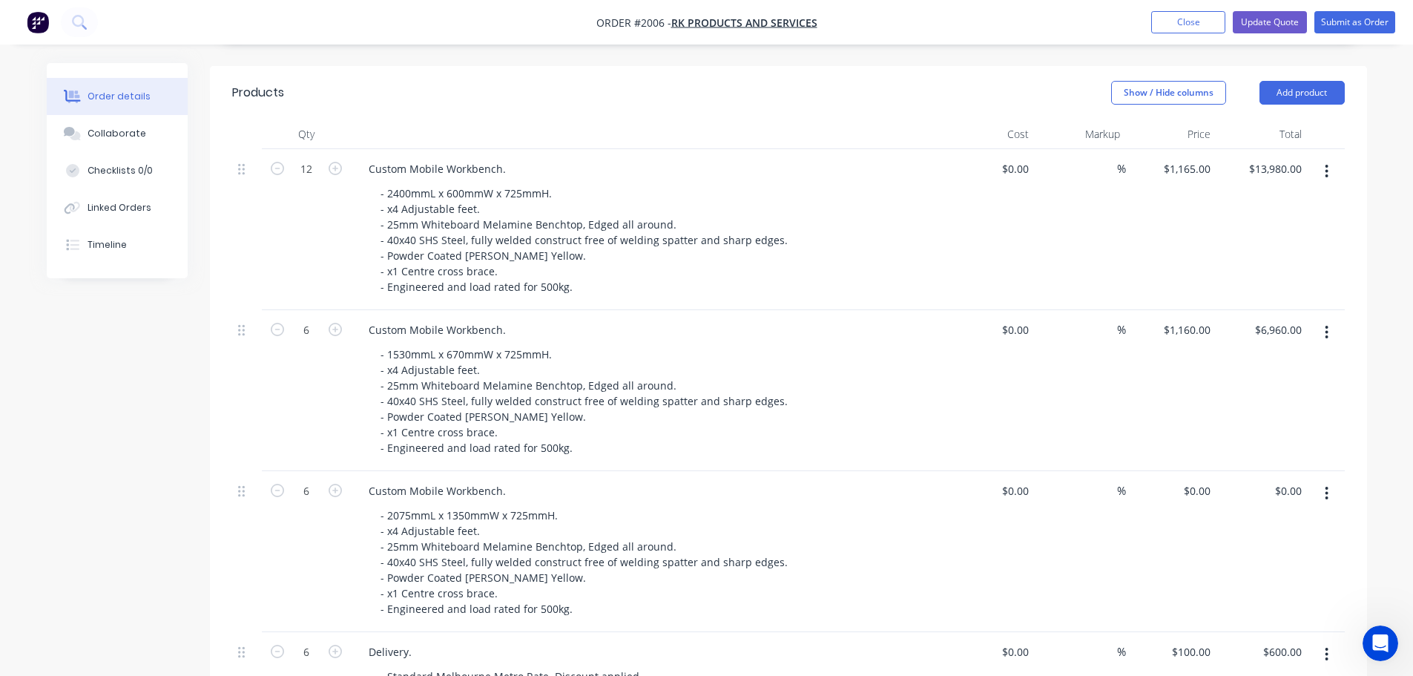
scroll to position [371, 0]
click at [1197, 479] on div "0 $0.00" at bounding box center [1196, 490] width 40 height 22
type input "$1,282.00"
type input "$7,692.00"
click at [921, 533] on div "- 2075mmL x 1350mmW x 725mmH. - x4 Adjustable feet. - 25mm Whiteboard Melamine …" at bounding box center [654, 561] width 570 height 115
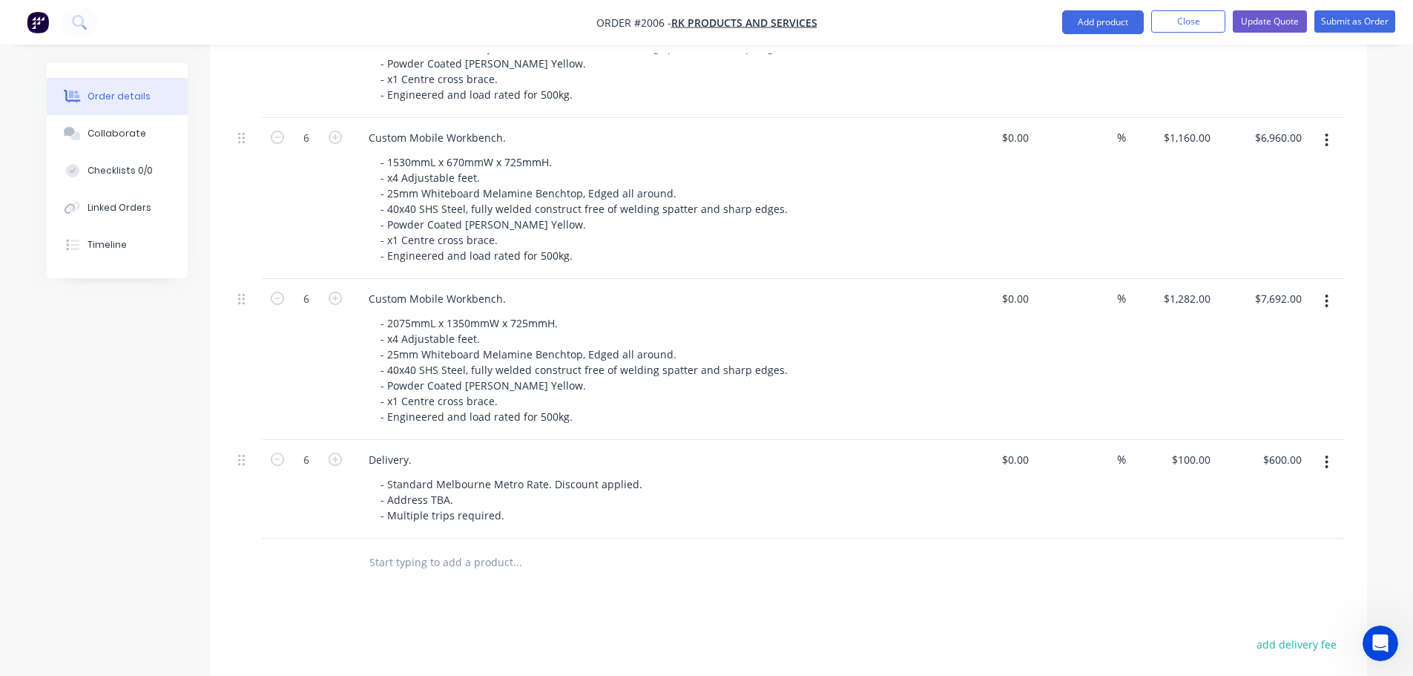
scroll to position [519, 0]
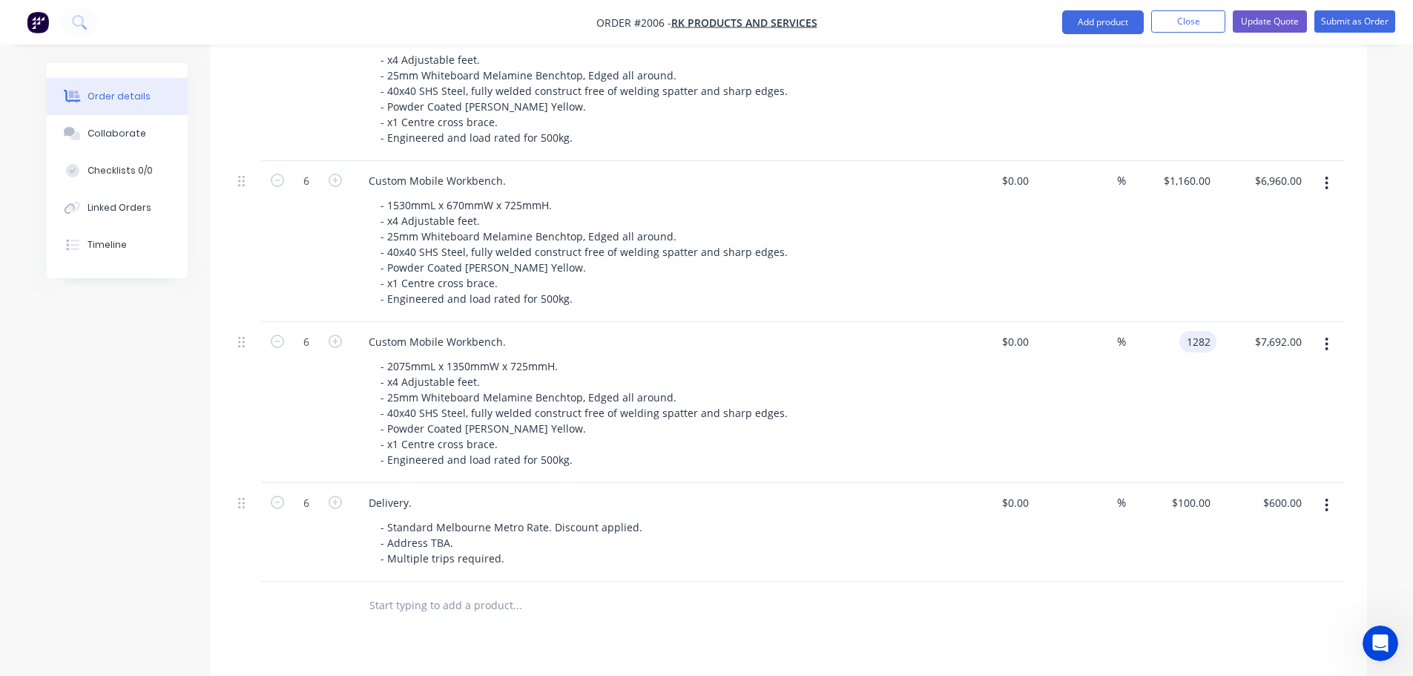
click at [1194, 331] on input "1282" at bounding box center [1200, 342] width 31 height 22
type input "$1,240.00"
type input "$7,440.00"
click at [946, 421] on div "$0.00 $0.00" at bounding box center [989, 402] width 91 height 161
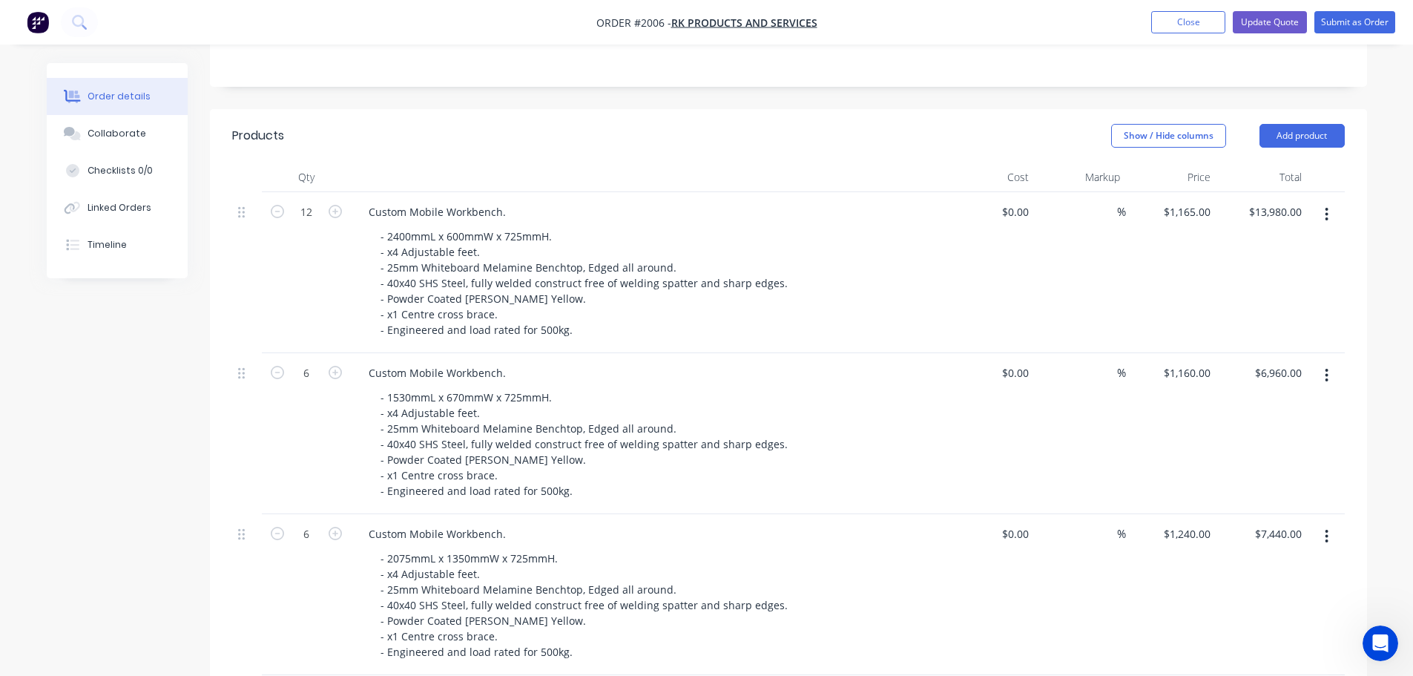
scroll to position [460, 0]
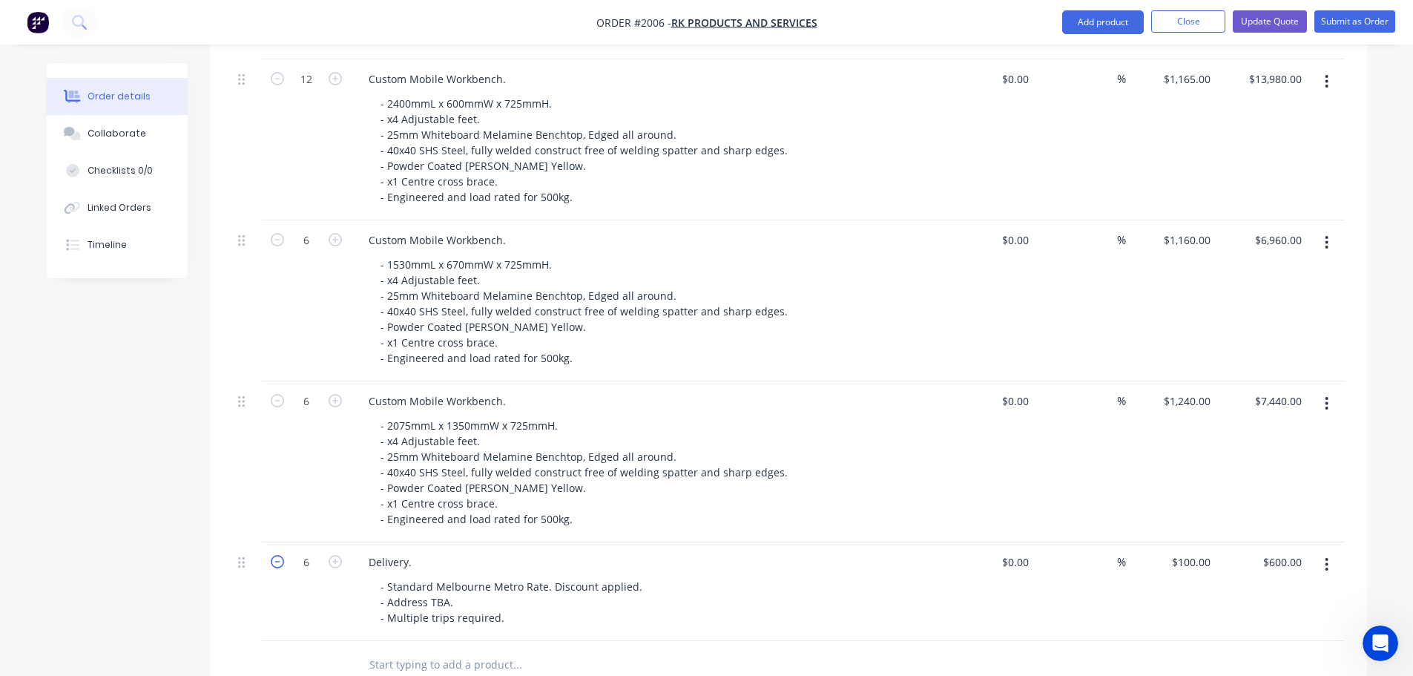
click at [277, 555] on icon "button" at bounding box center [277, 561] width 13 height 13
type input "5"
type input "$500.00"
click at [277, 555] on icon "button" at bounding box center [277, 561] width 13 height 13
type input "4"
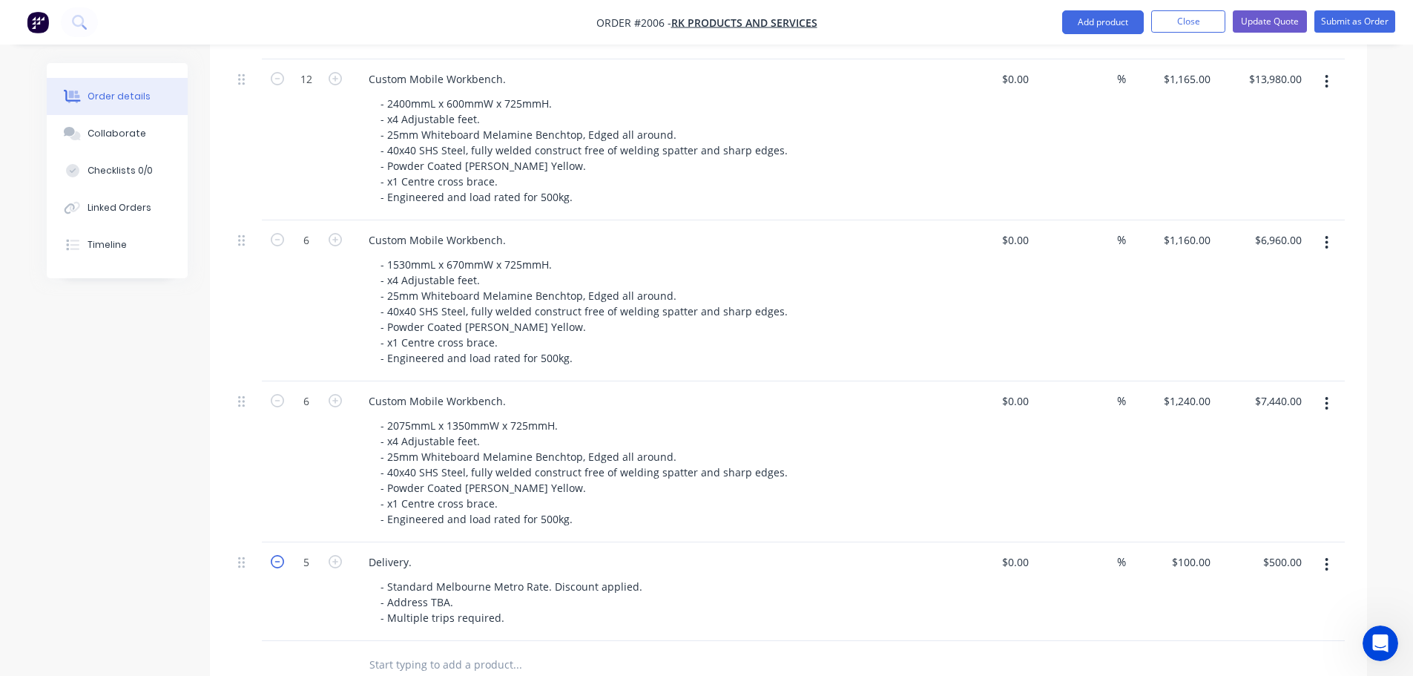
type input "$400.00"
click at [277, 555] on icon "button" at bounding box center [277, 561] width 13 height 13
type input "3"
type input "$300.00"
click at [277, 555] on icon "button" at bounding box center [277, 561] width 13 height 13
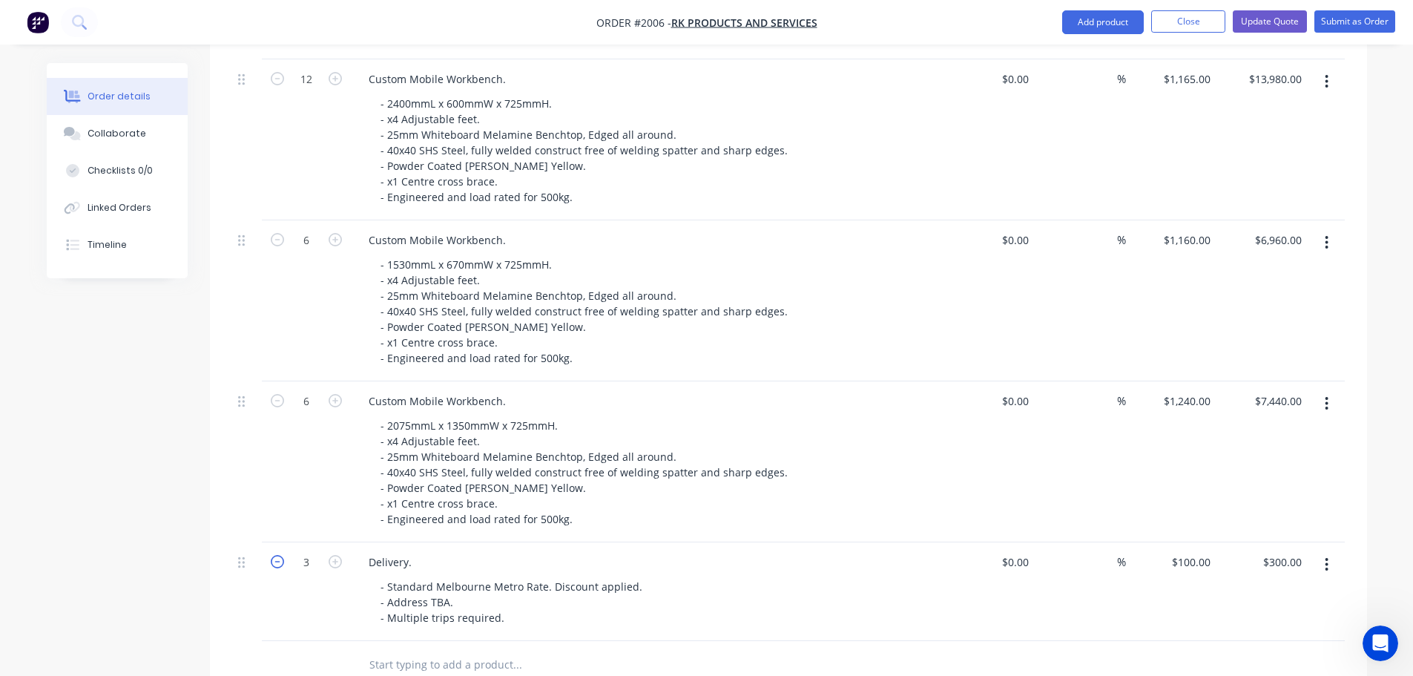
type input "2"
type input "$200.00"
click at [277, 555] on icon "button" at bounding box center [277, 561] width 13 height 13
type input "1"
type input "$100.00"
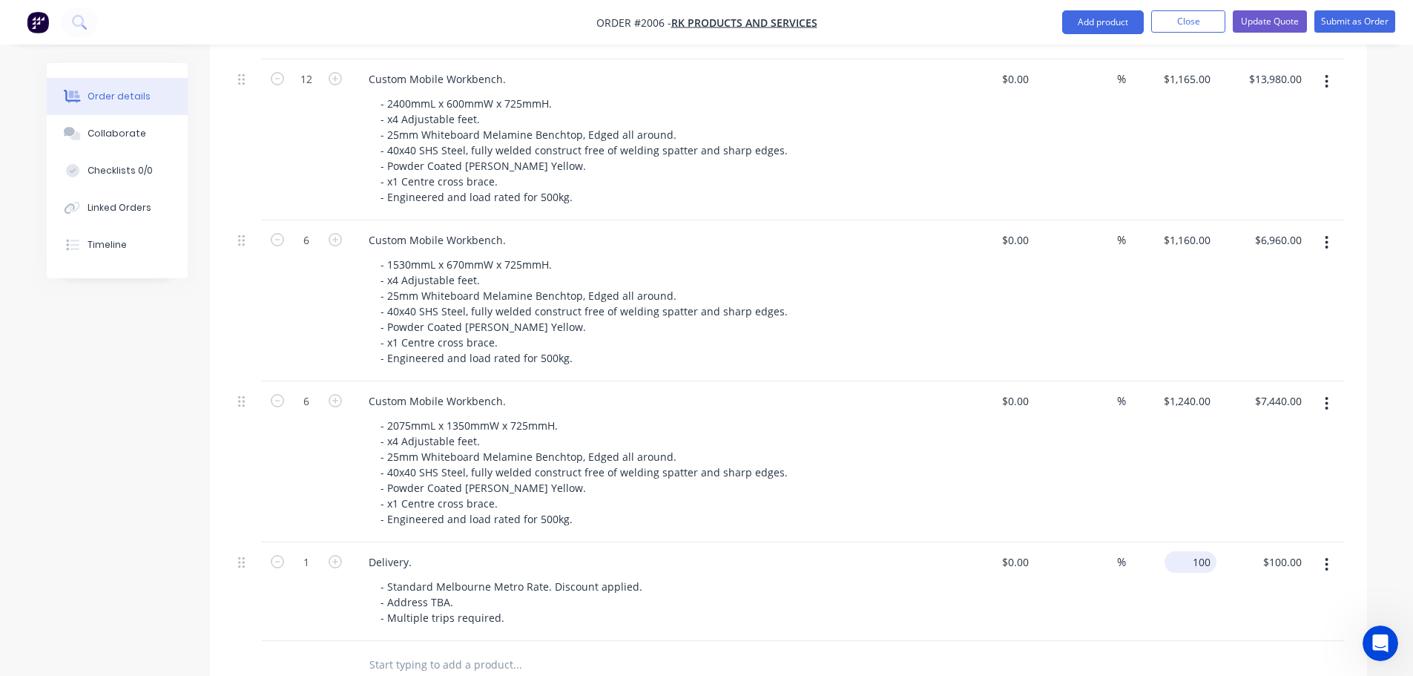
click at [1192, 551] on input "100" at bounding box center [1193, 562] width 46 height 22
type input "$600.00"
click at [814, 542] on div "Delivery. - Standard Melbourne Metro Rate. Discount applied. - Address TBA. - M…" at bounding box center [647, 591] width 593 height 99
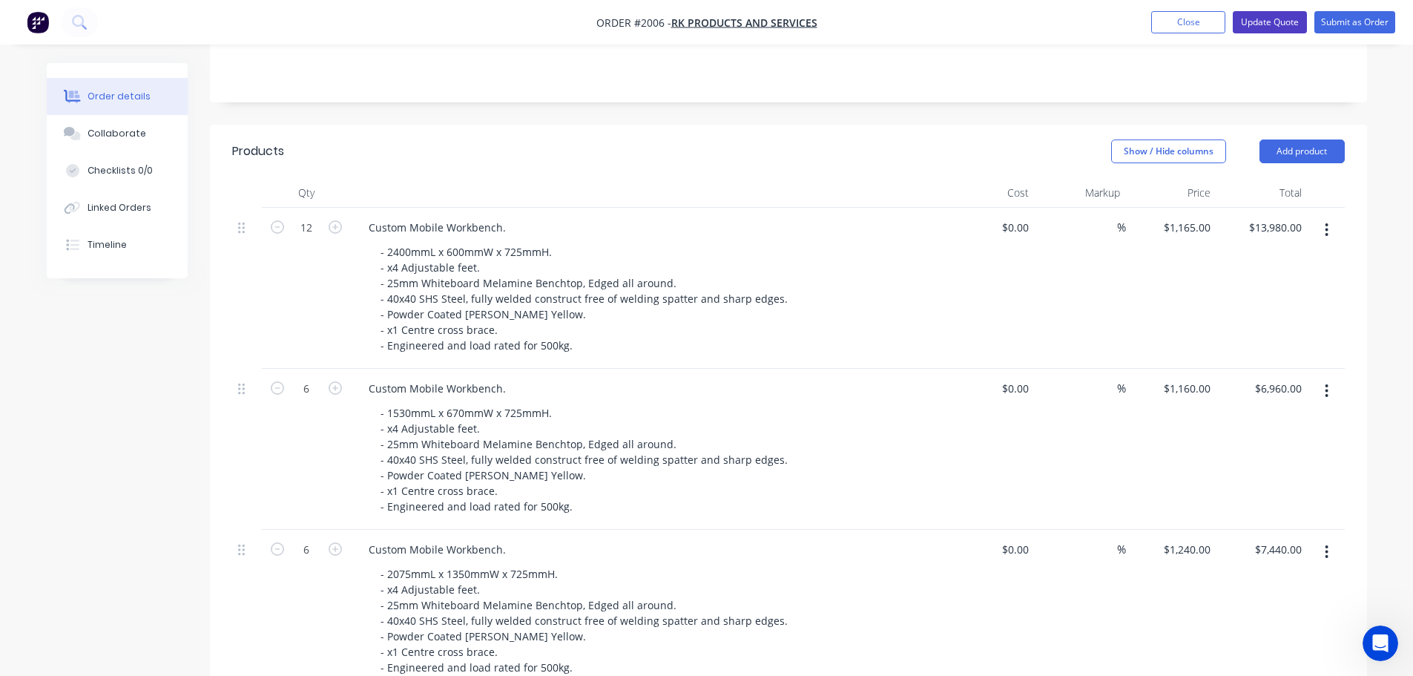
click at [1251, 18] on button "Update Quote" at bounding box center [1270, 22] width 74 height 22
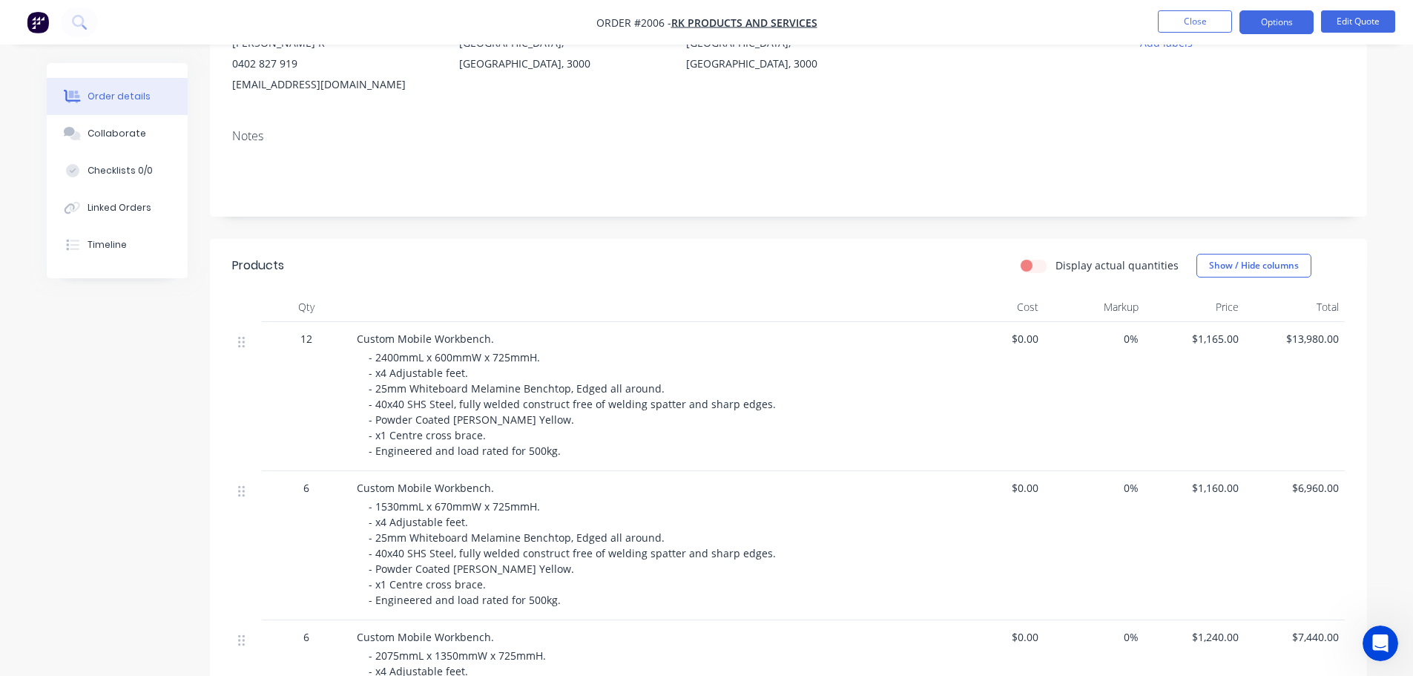
scroll to position [173, 0]
click at [1209, 336] on span "$1,165.00" at bounding box center [1194, 340] width 88 height 16
click at [1208, 340] on span "$1,165.00" at bounding box center [1194, 340] width 88 height 16
click at [1336, 22] on button "Edit Quote" at bounding box center [1358, 21] width 74 height 22
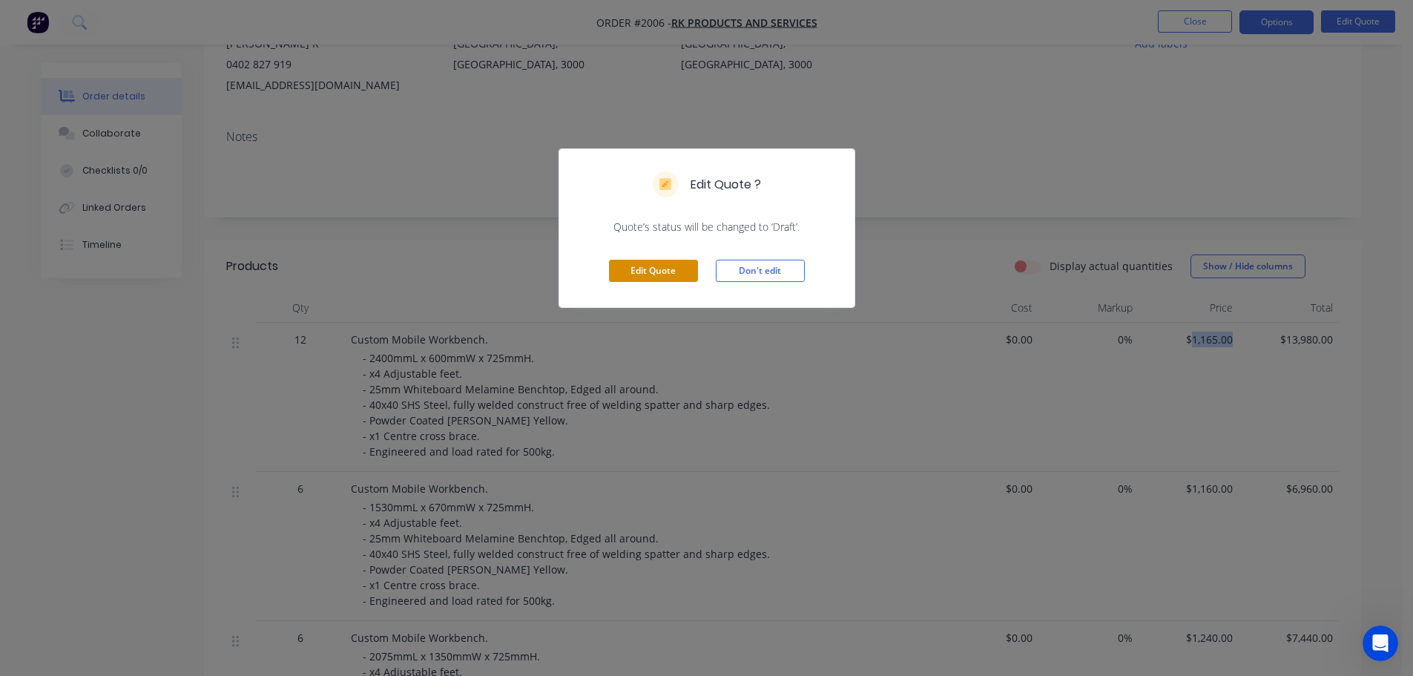
click at [687, 273] on button "Edit Quote" at bounding box center [653, 271] width 89 height 22
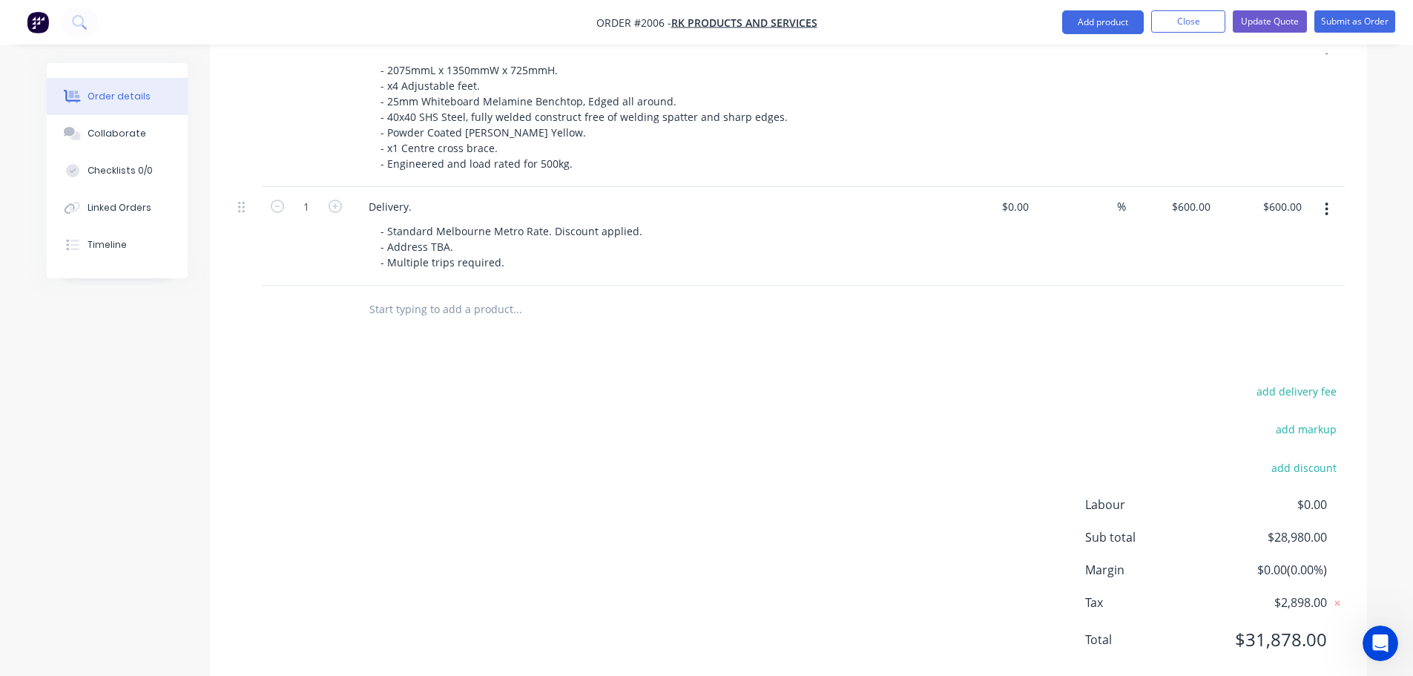
scroll to position [816, 0]
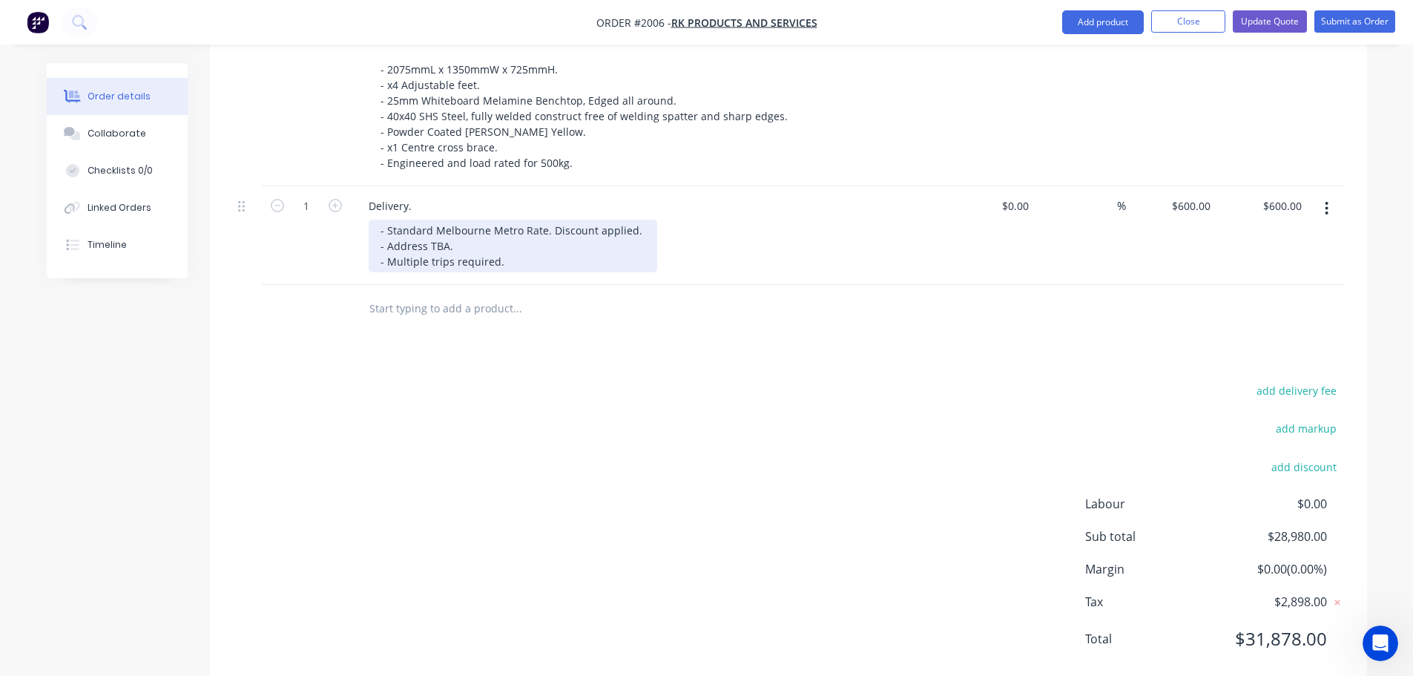
click at [527, 240] on div "- Standard Melbourne Metro Rate. Discount applied. - Address TBA. - Multiple tr…" at bounding box center [513, 246] width 289 height 53
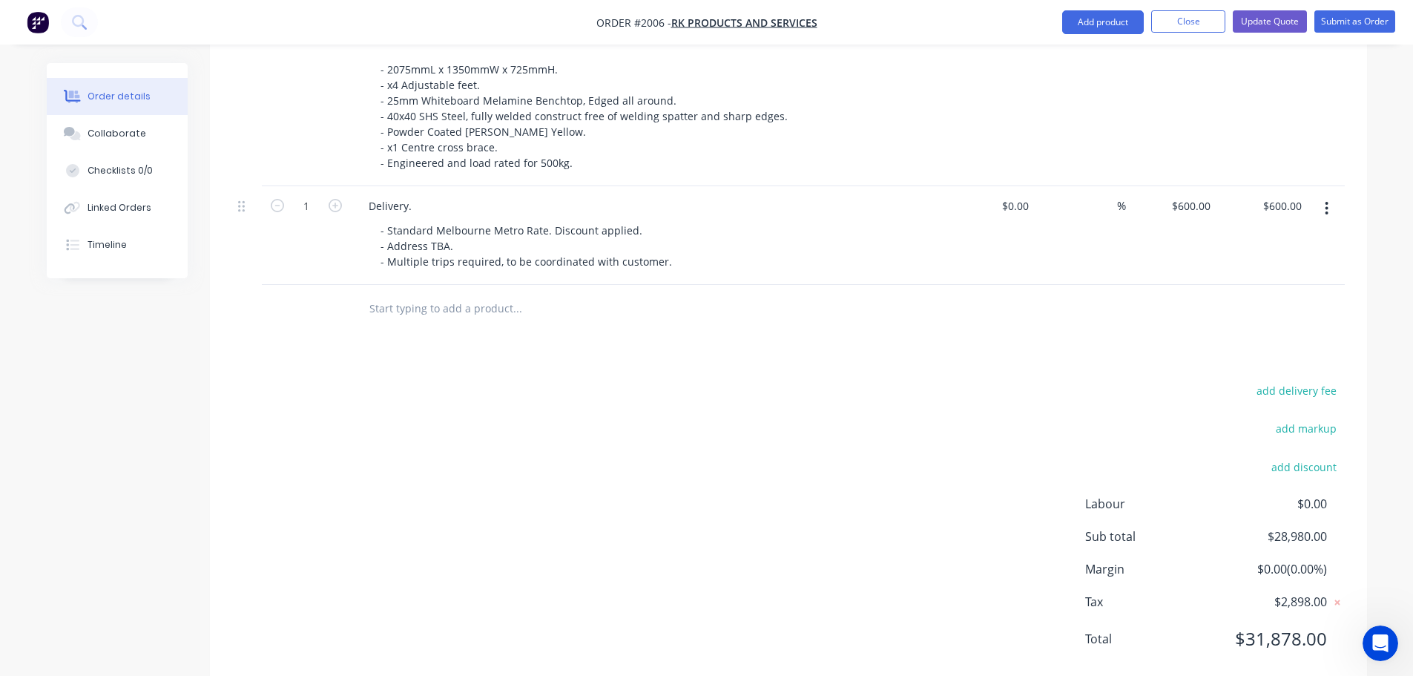
click at [689, 309] on div at bounding box center [618, 309] width 534 height 48
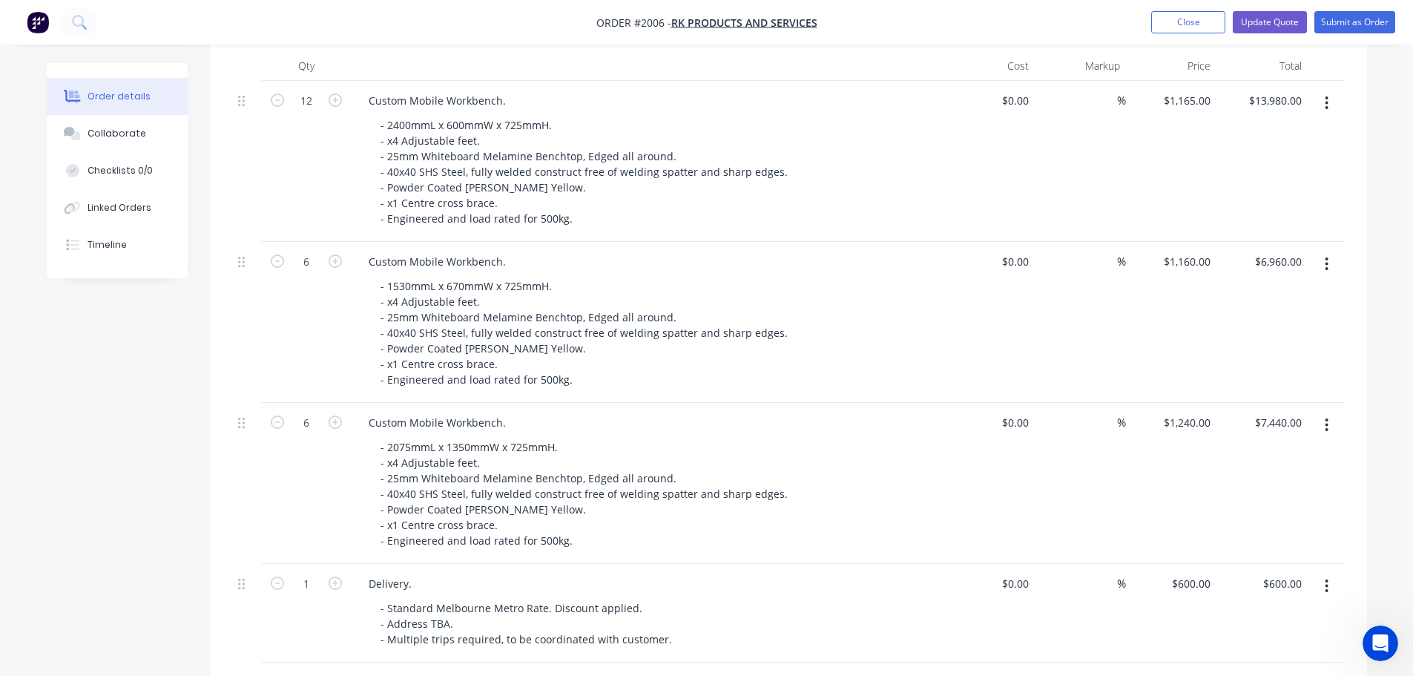
scroll to position [311, 0]
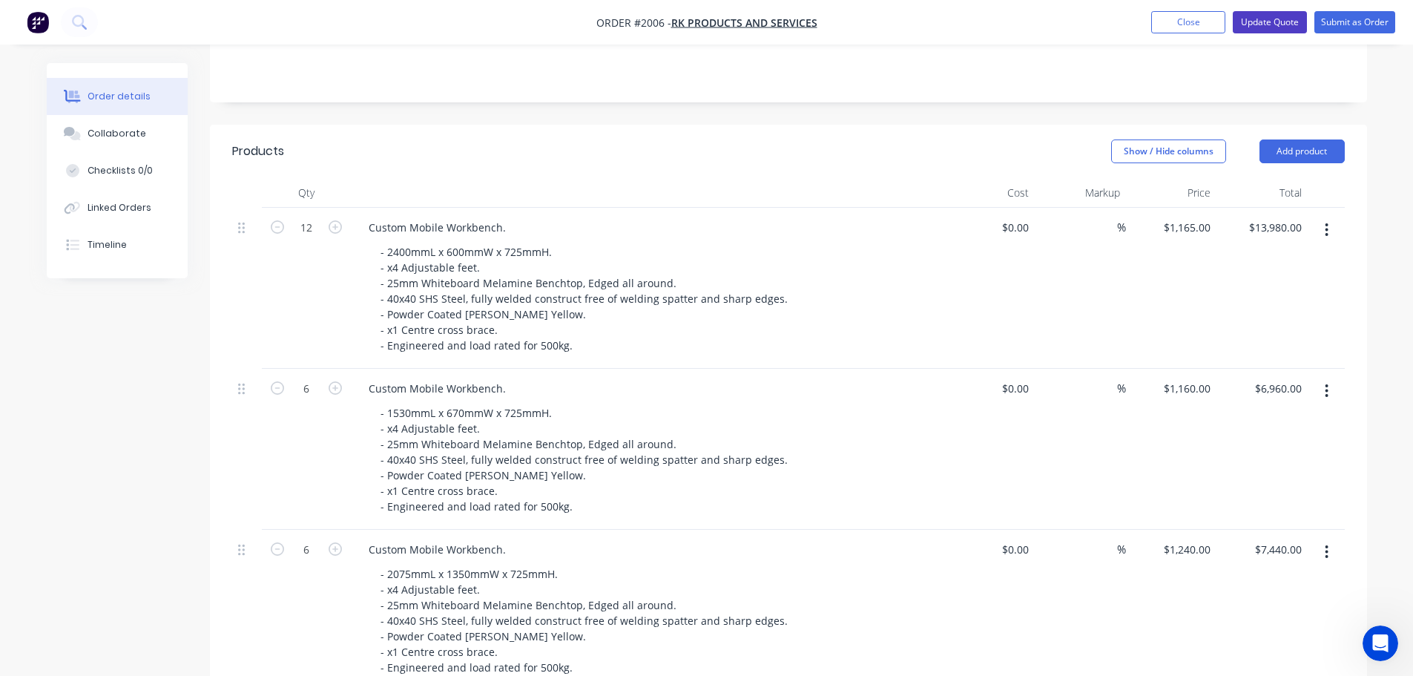
click at [1284, 31] on button "Update Quote" at bounding box center [1270, 22] width 74 height 22
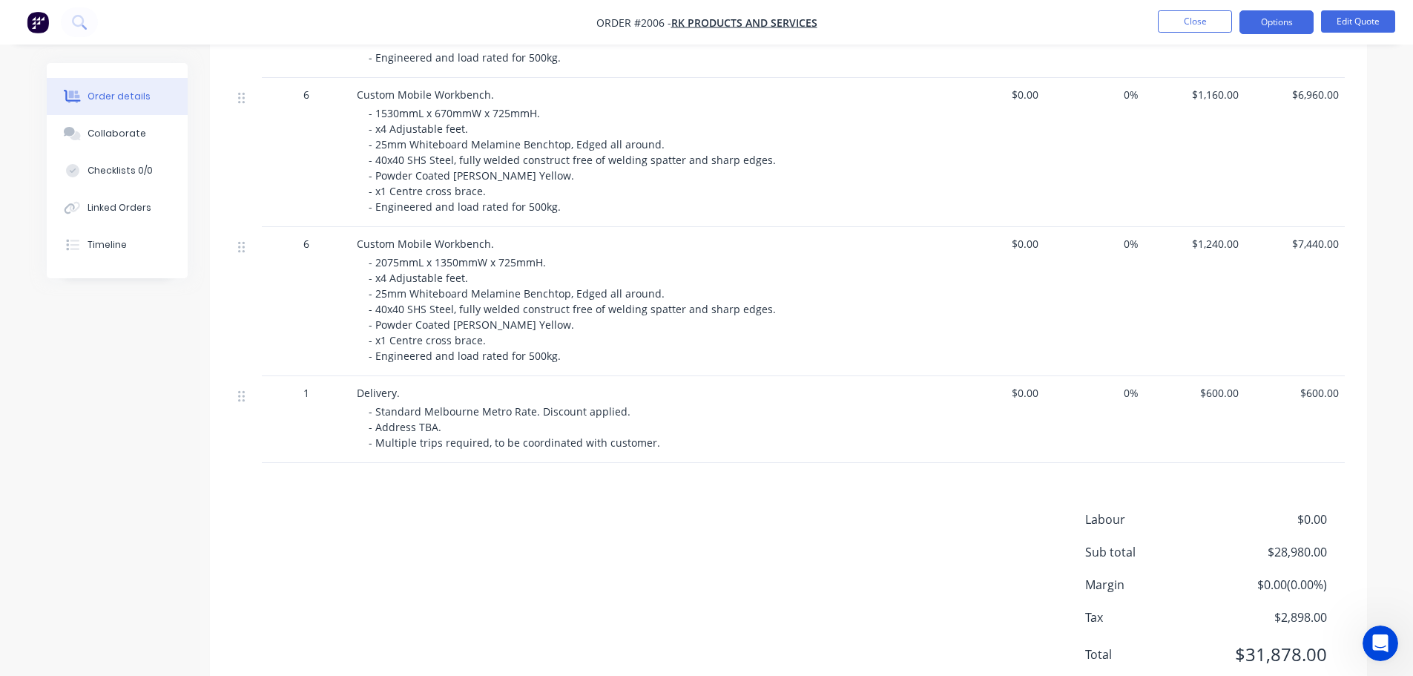
scroll to position [469, 0]
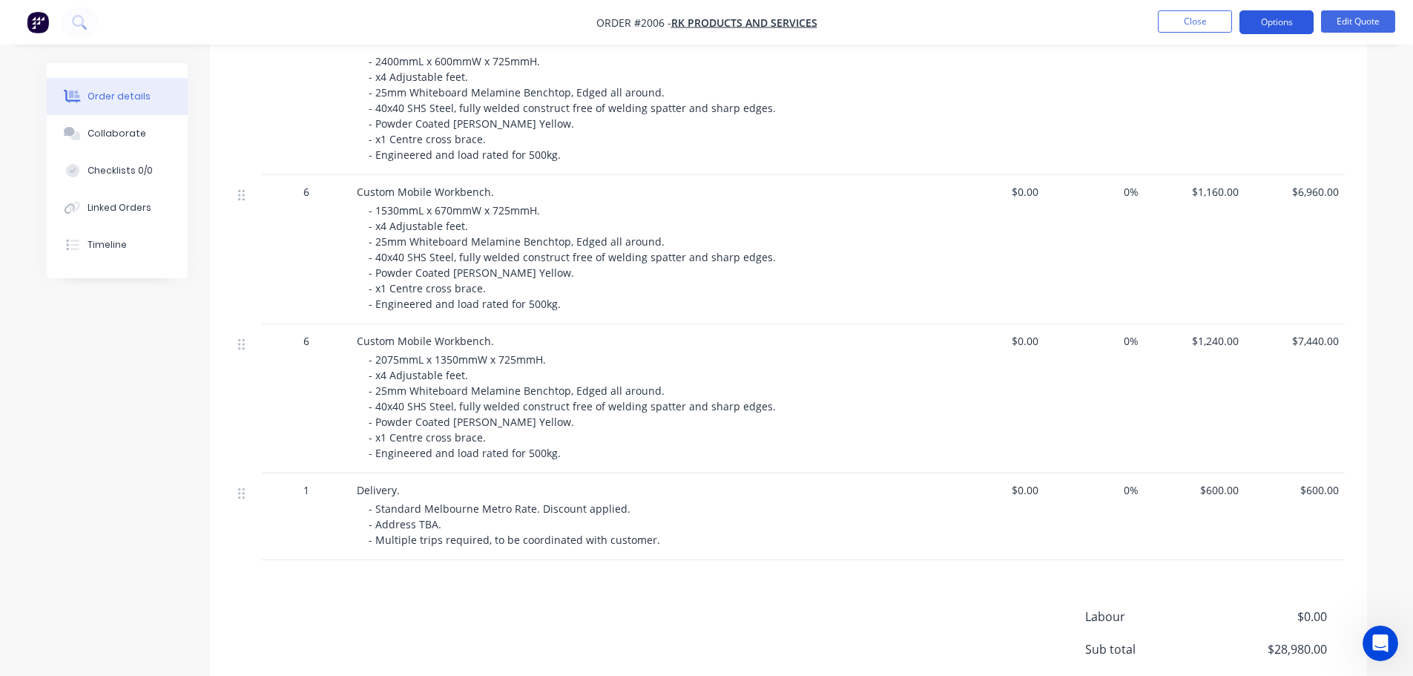
click at [1279, 23] on button "Options" at bounding box center [1276, 22] width 74 height 24
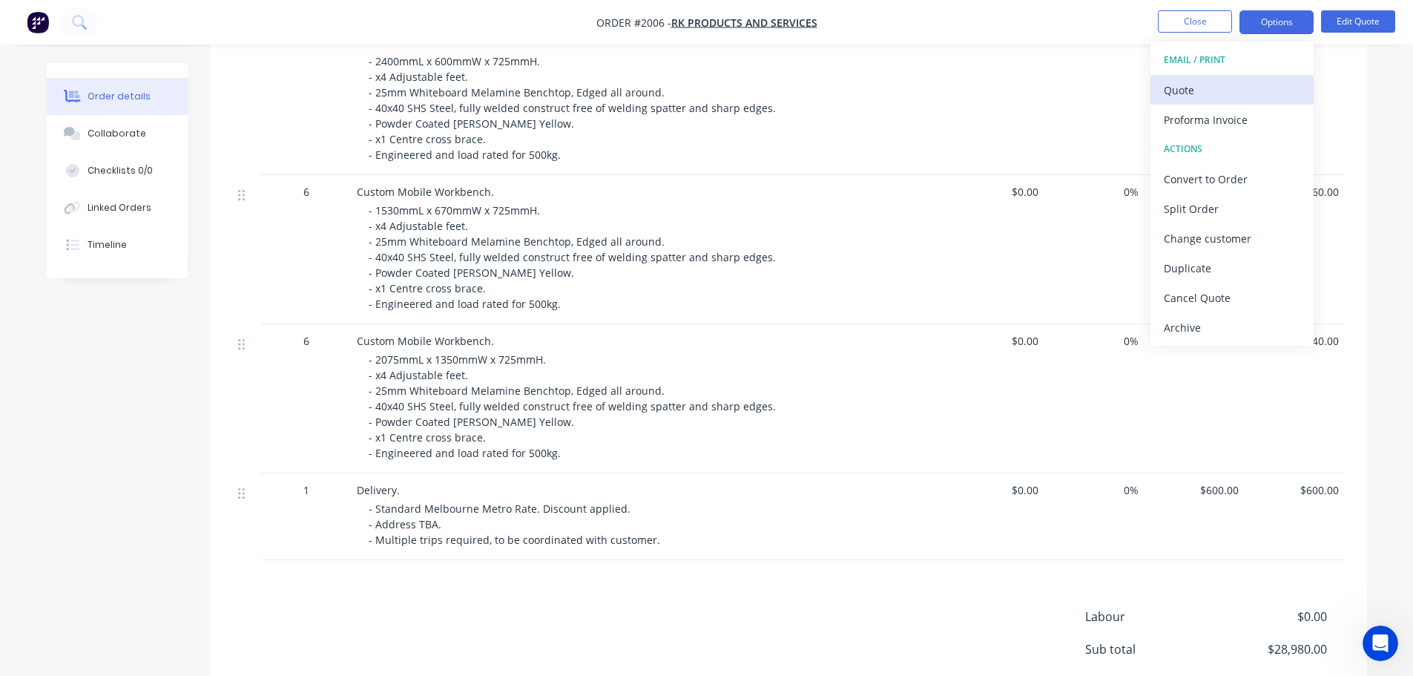
click at [1216, 80] on div "Quote" at bounding box center [1232, 90] width 136 height 22
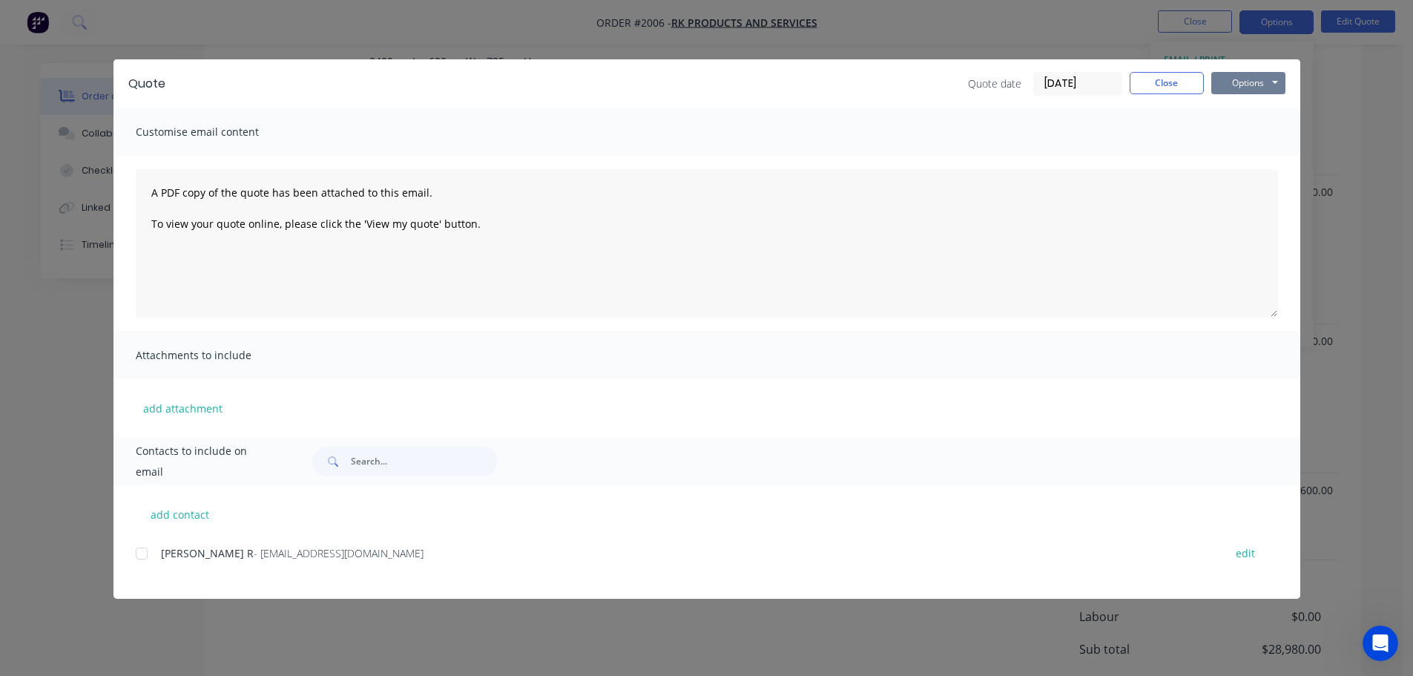
click at [1234, 88] on button "Options" at bounding box center [1248, 83] width 74 height 22
click at [1247, 137] on button "Print" at bounding box center [1258, 134] width 95 height 24
click at [1152, 89] on button "Close" at bounding box center [1167, 83] width 74 height 22
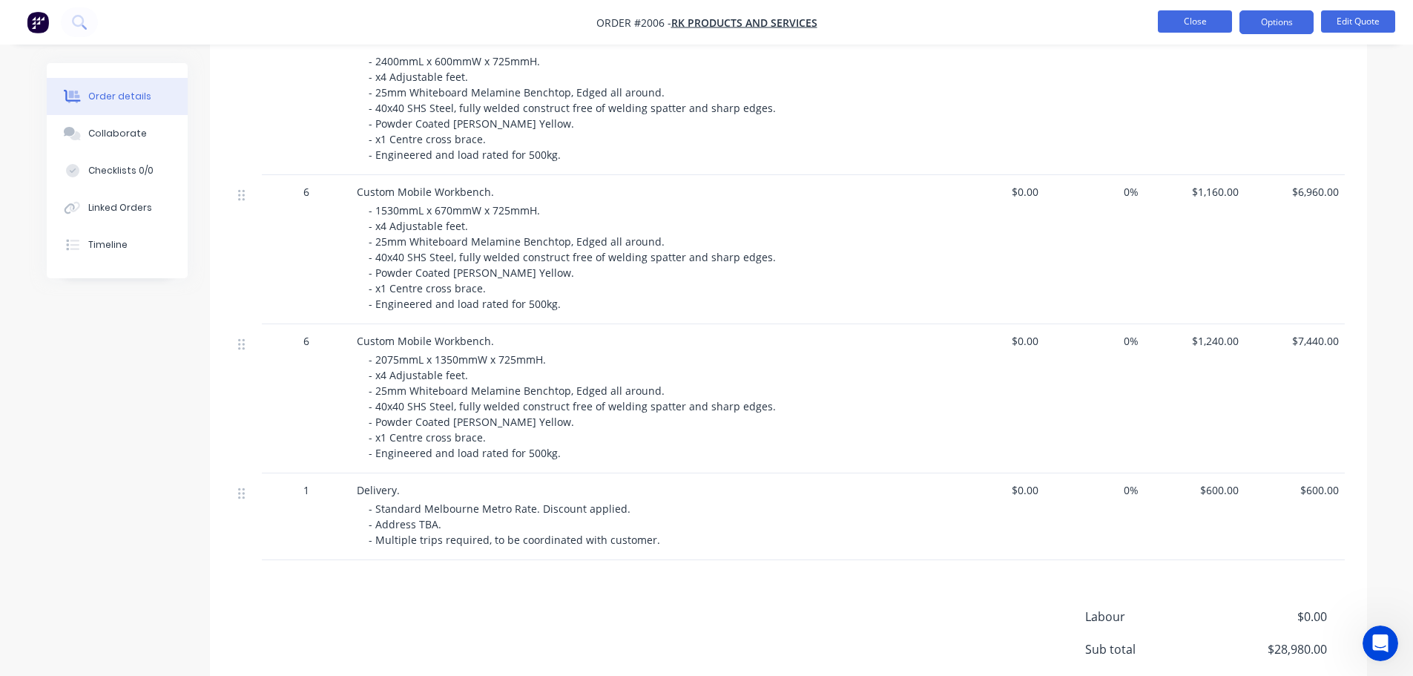
click at [1173, 16] on button "Close" at bounding box center [1195, 21] width 74 height 22
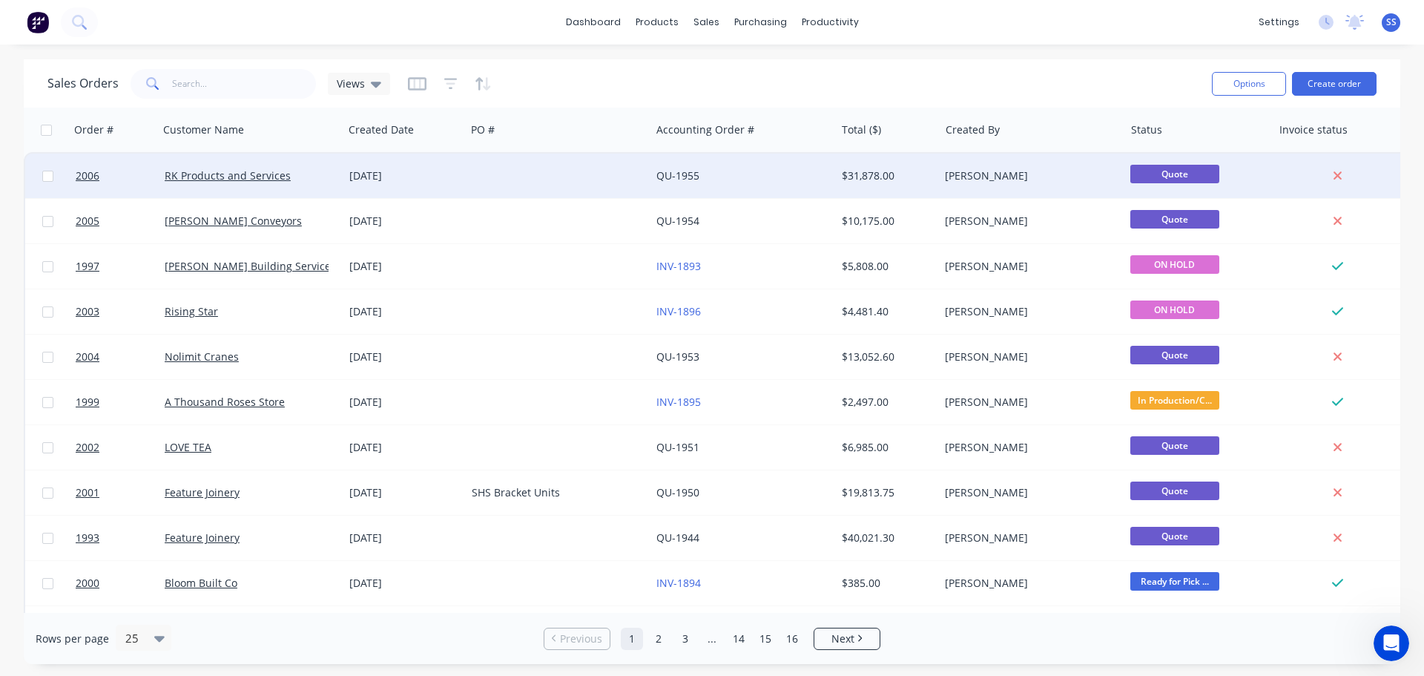
click at [527, 187] on div at bounding box center [558, 176] width 185 height 44
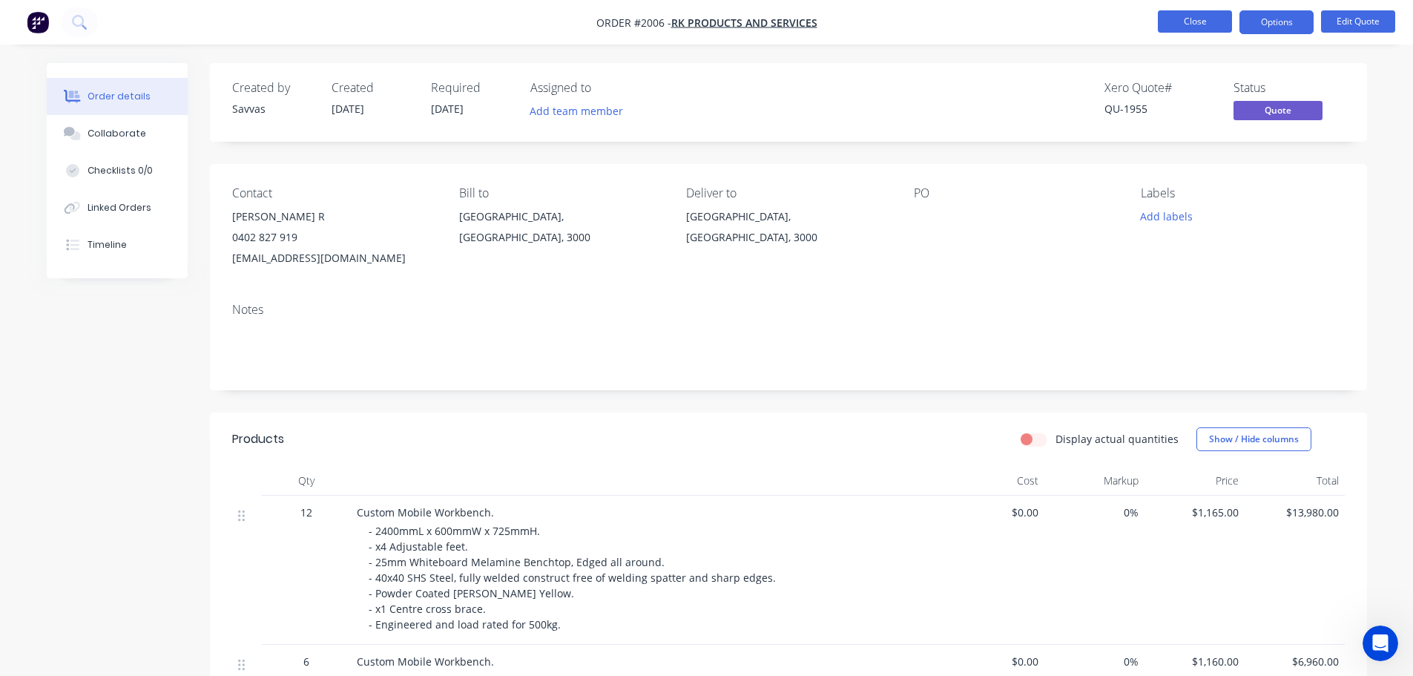
click at [1219, 24] on button "Close" at bounding box center [1195, 21] width 74 height 22
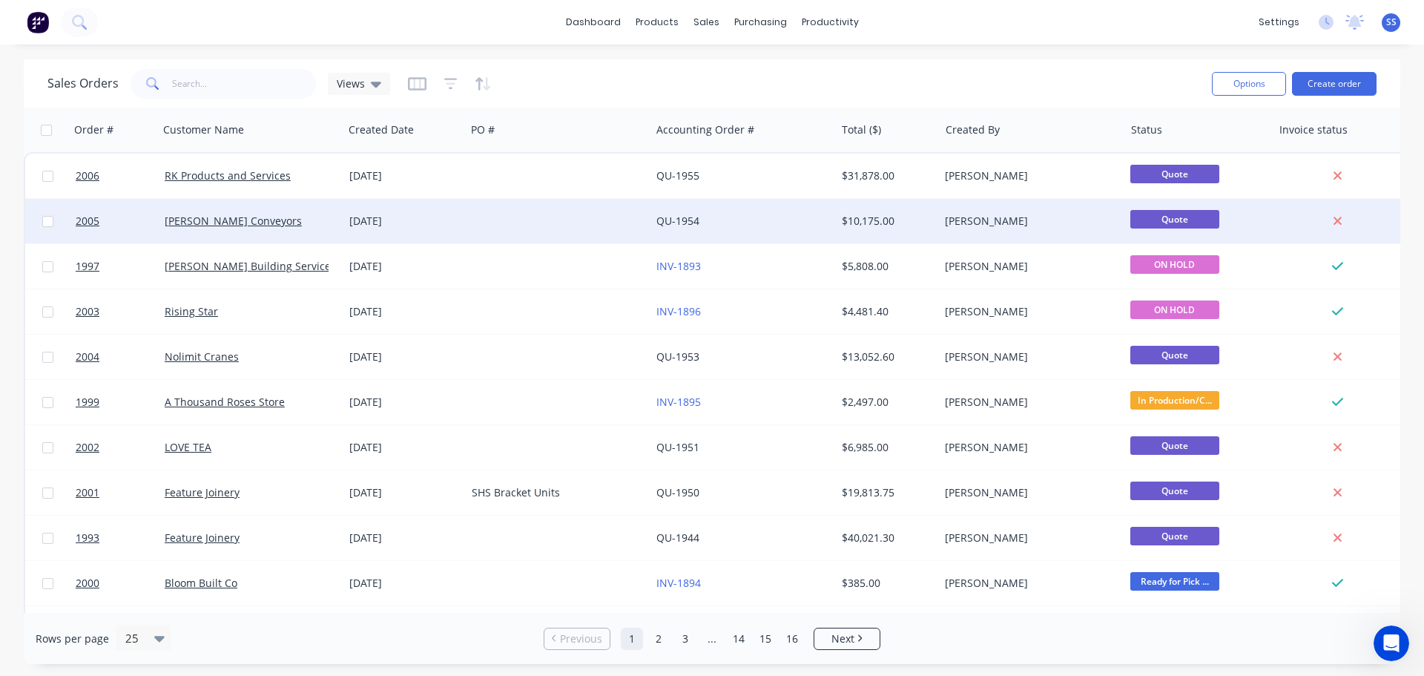
click at [492, 234] on div at bounding box center [558, 221] width 185 height 44
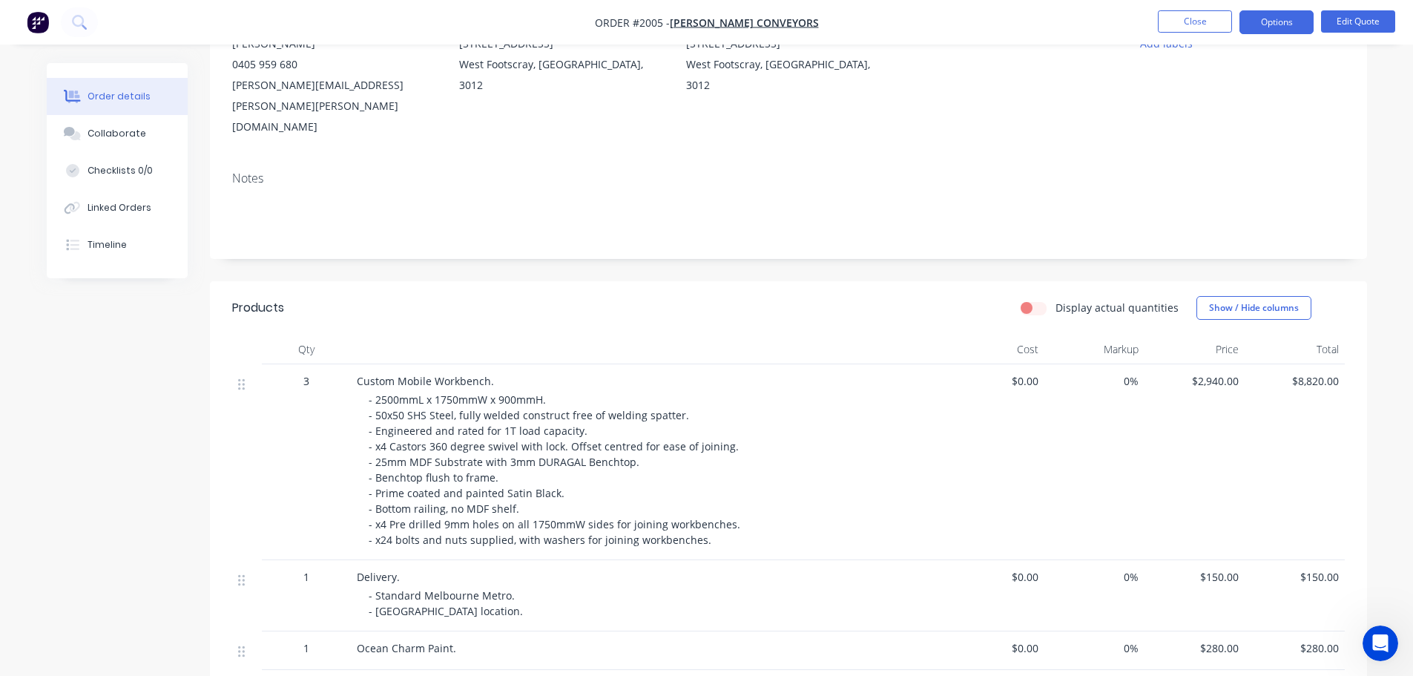
scroll to position [167, 0]
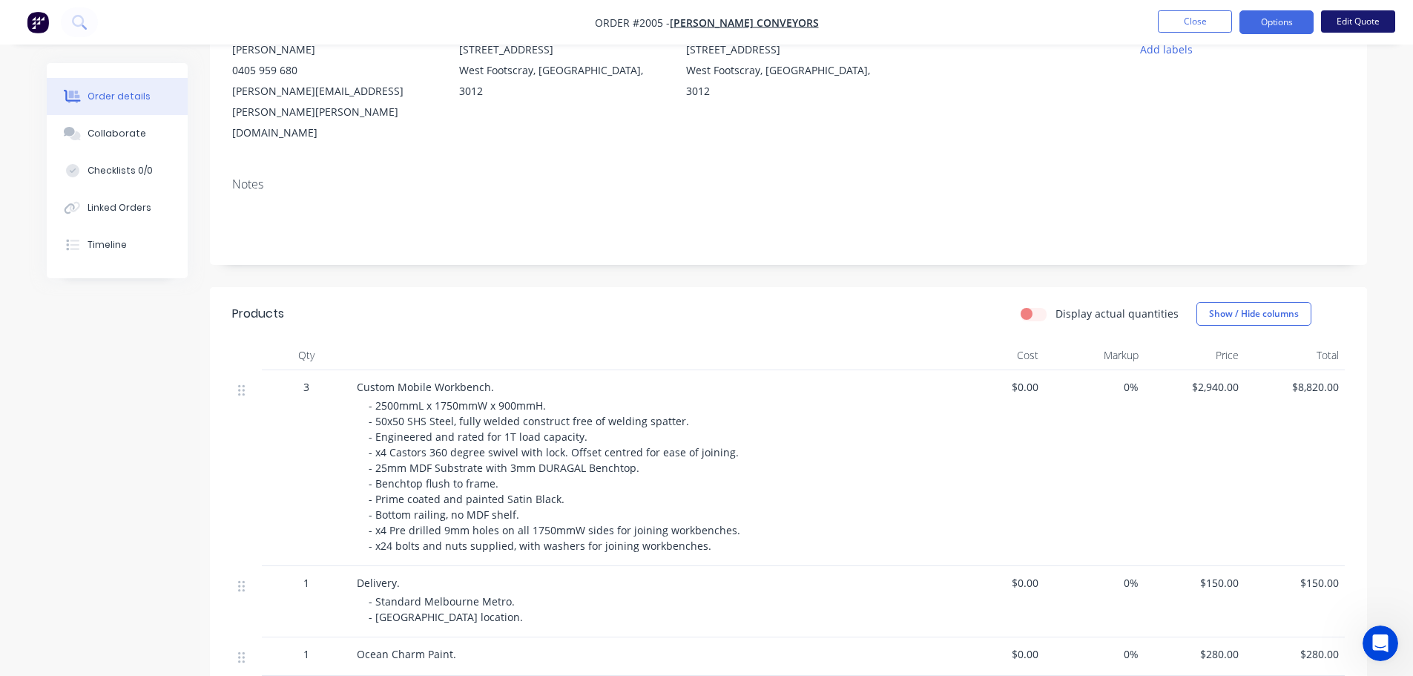
click at [1359, 22] on button "Edit Quote" at bounding box center [1358, 21] width 74 height 22
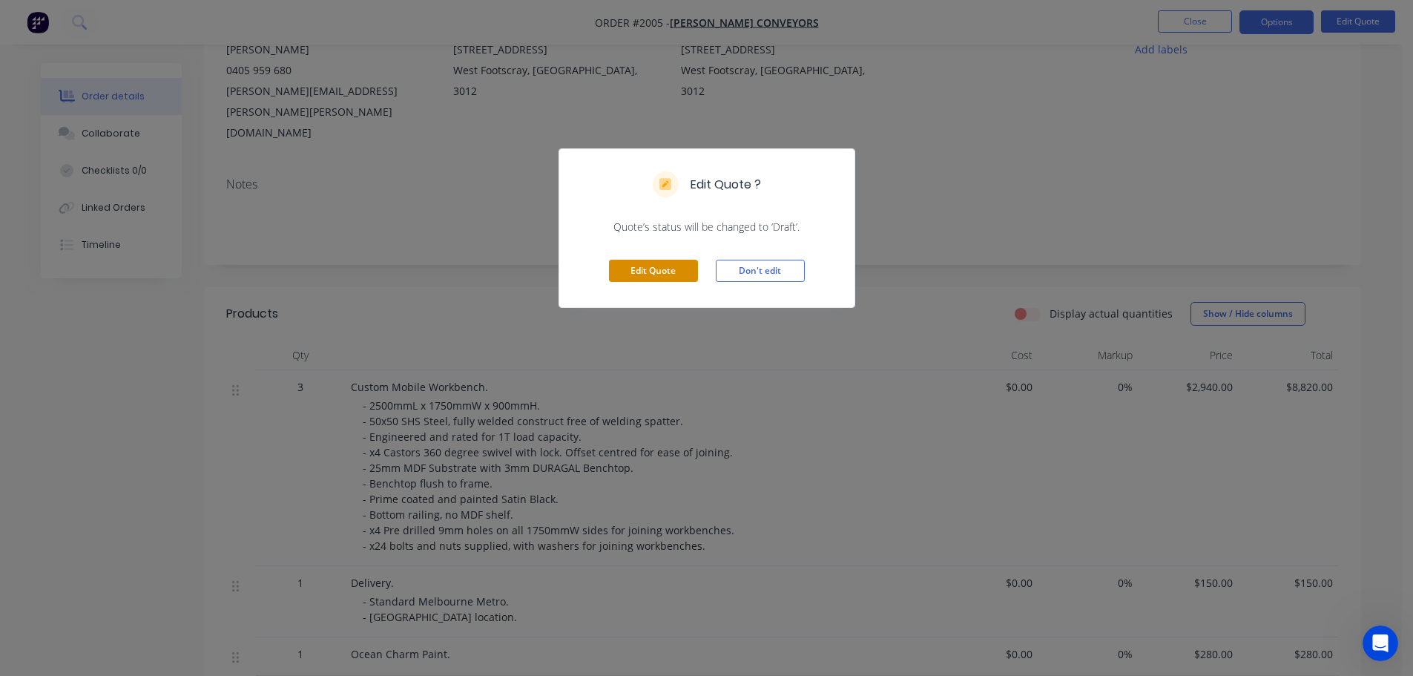
click at [664, 278] on button "Edit Quote" at bounding box center [653, 271] width 89 height 22
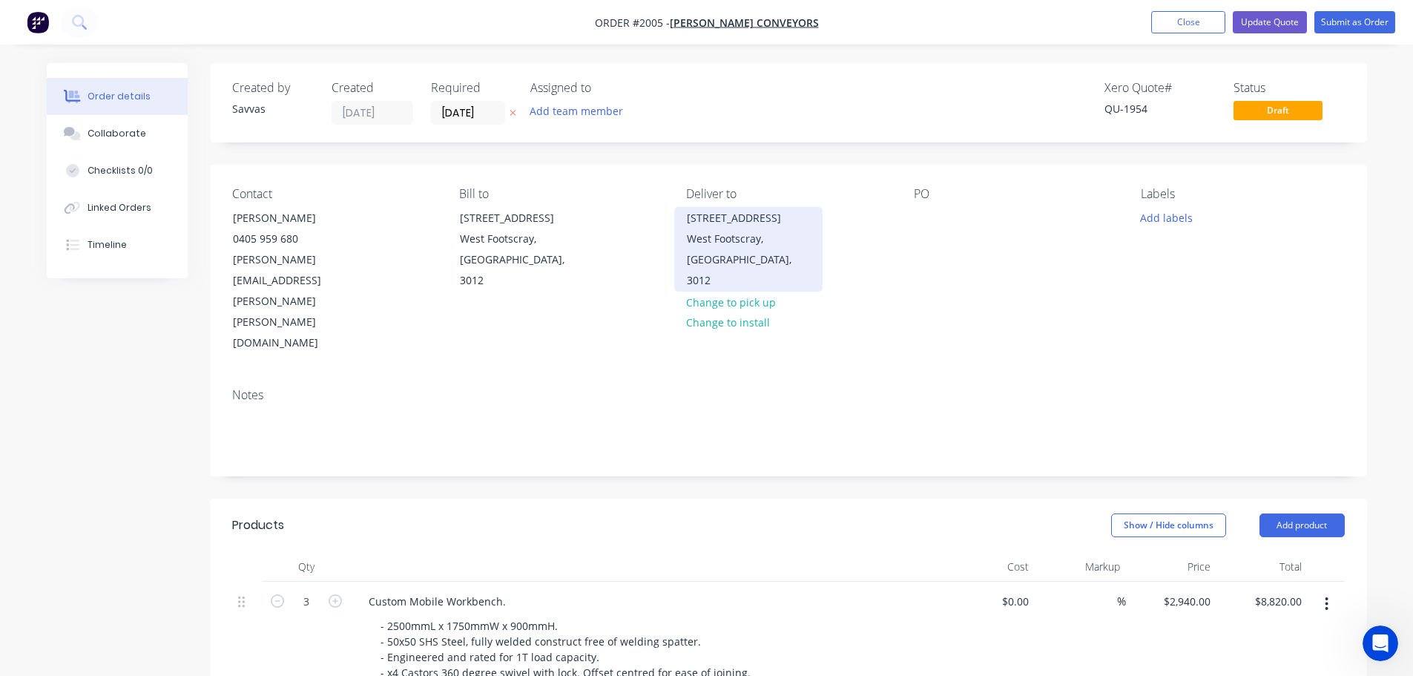
click at [735, 255] on div "West Footscray, [GEOGRAPHIC_DATA], 3012" at bounding box center [748, 259] width 123 height 62
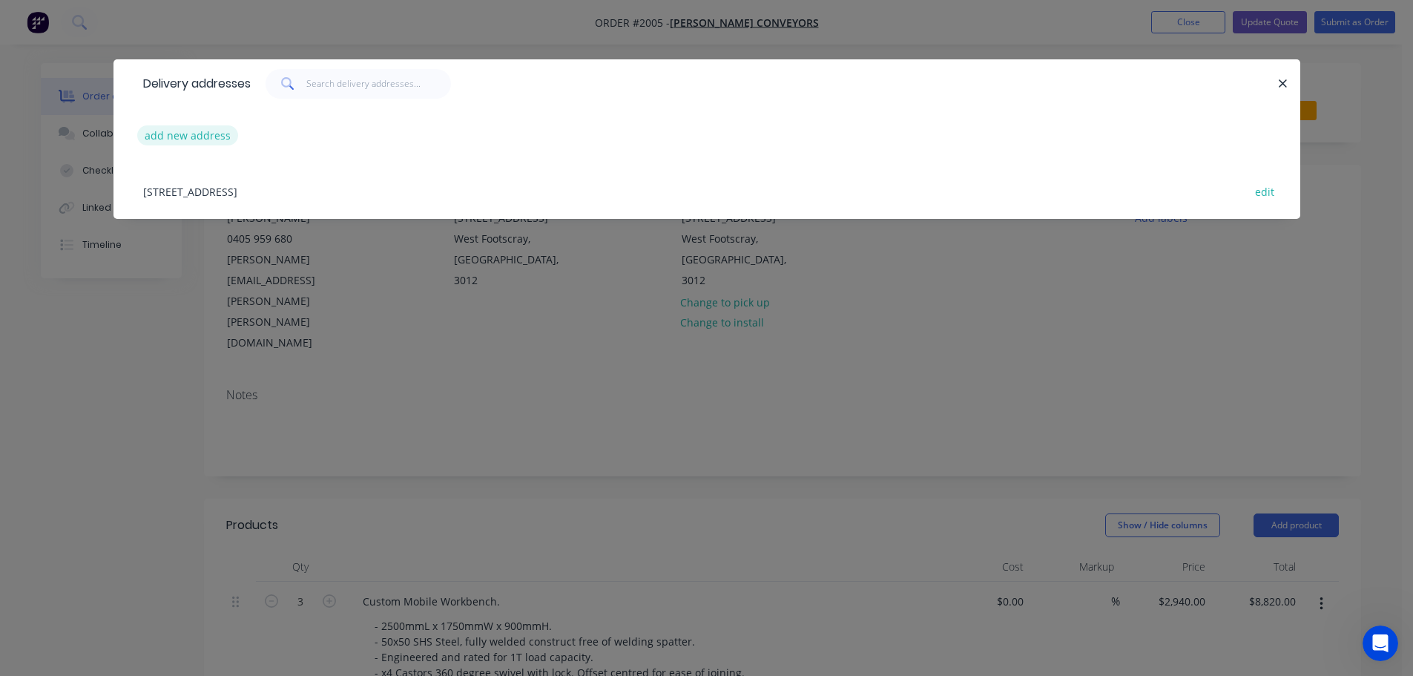
click at [227, 125] on button "add new address" at bounding box center [188, 135] width 102 height 20
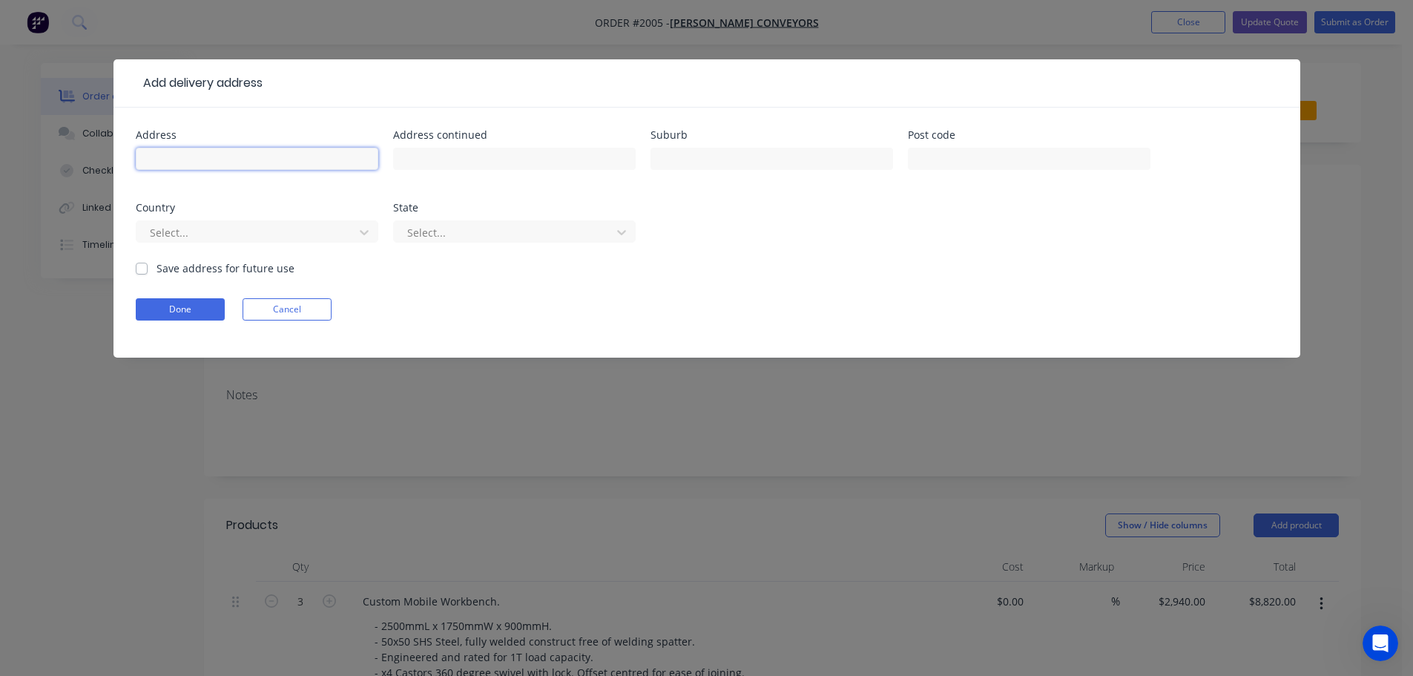
click at [231, 156] on input "text" at bounding box center [257, 159] width 243 height 22
type input "D"
type input "[STREET_ADDRESS]"
type input "Dandenong South"
type input "3175"
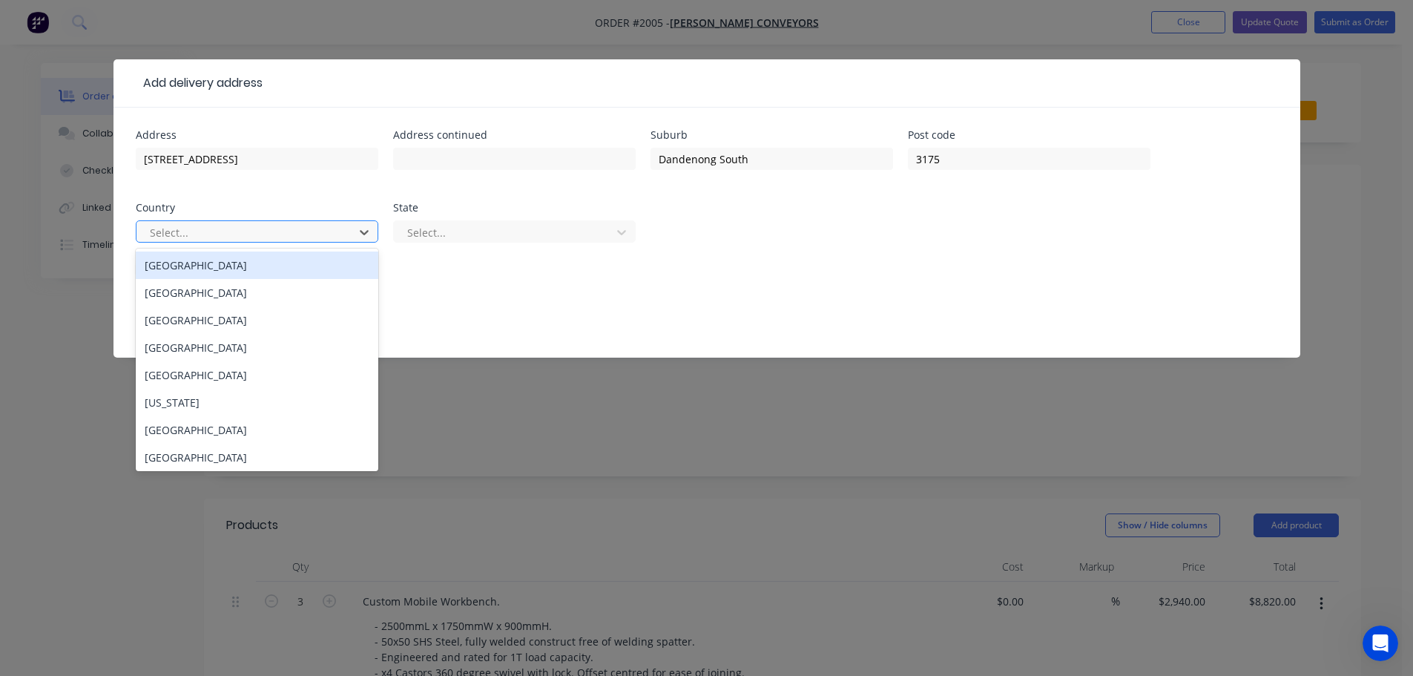
click at [205, 227] on div at bounding box center [247, 232] width 198 height 19
click at [211, 269] on div "[GEOGRAPHIC_DATA]" at bounding box center [257, 264] width 243 height 27
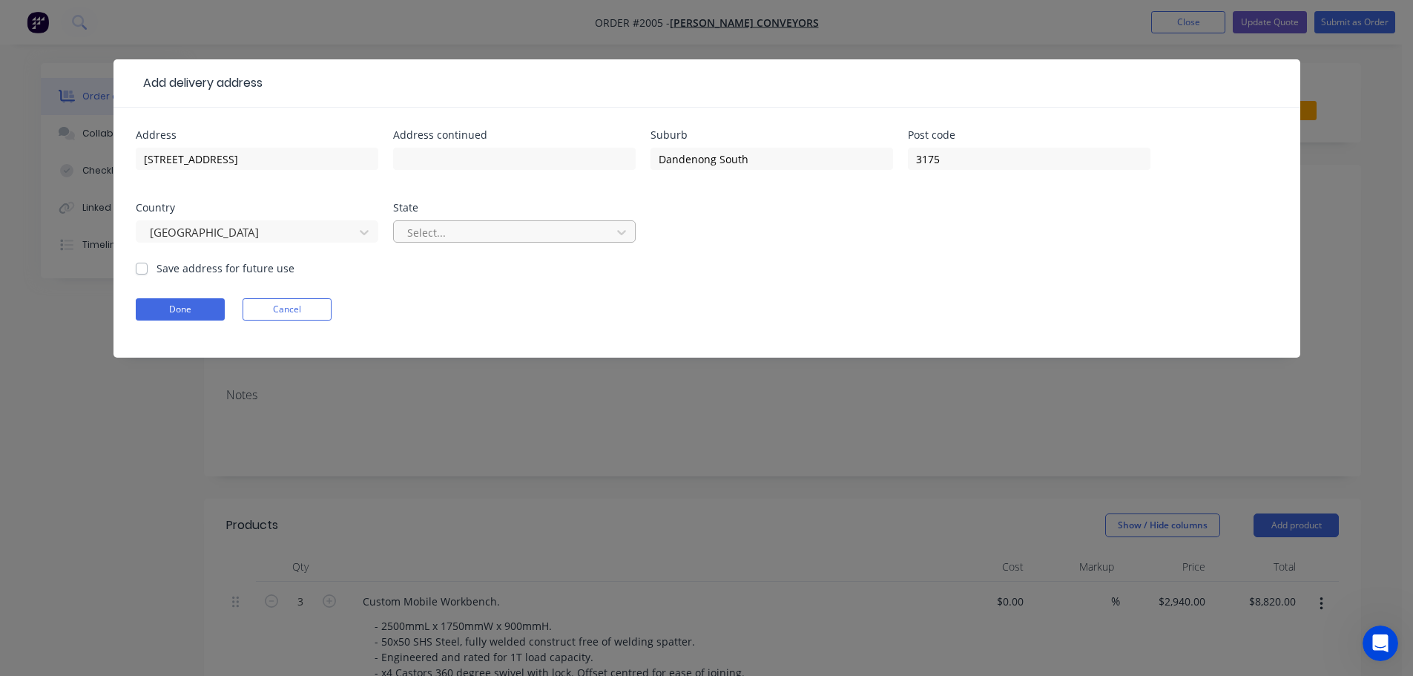
click at [506, 232] on div at bounding box center [505, 232] width 198 height 19
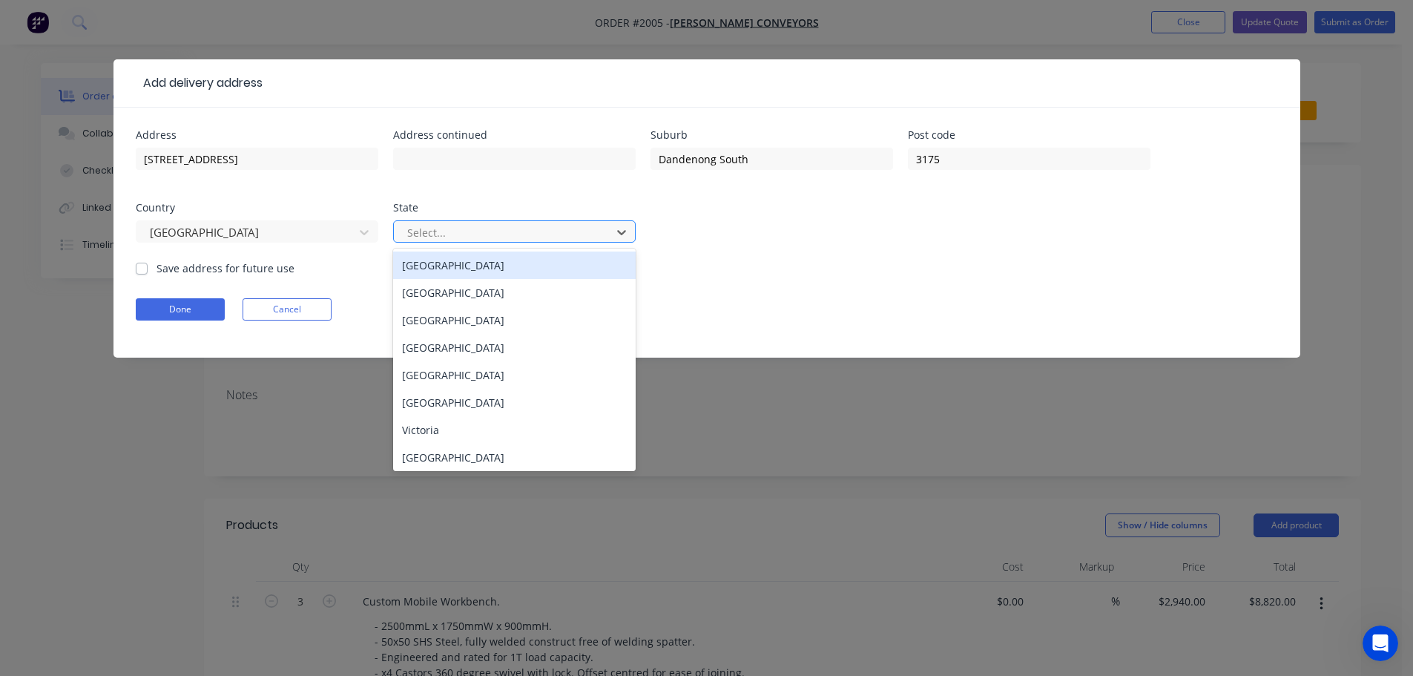
type input "v"
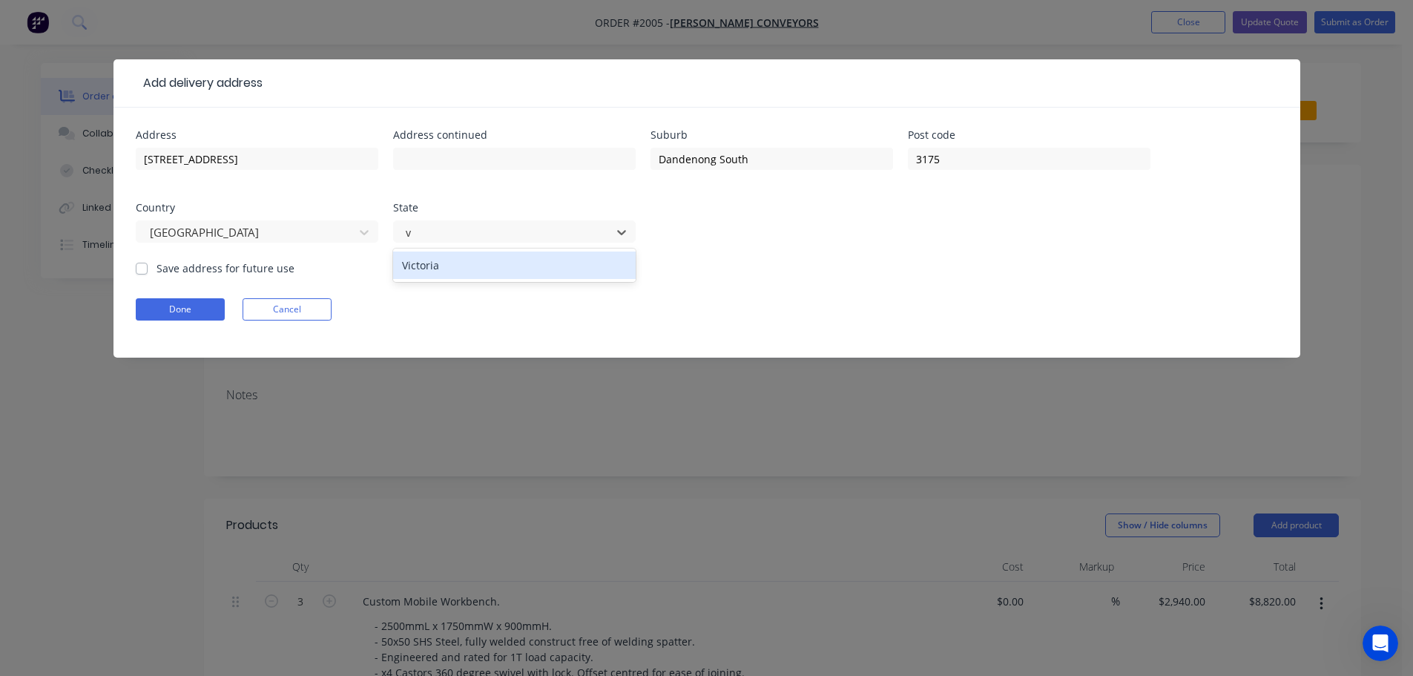
click at [492, 267] on div "Victoria" at bounding box center [514, 264] width 243 height 27
click at [156, 267] on label "Save address for future use" at bounding box center [225, 268] width 138 height 16
click at [144, 267] on input "Save address for future use" at bounding box center [142, 267] width 12 height 14
checkbox input "true"
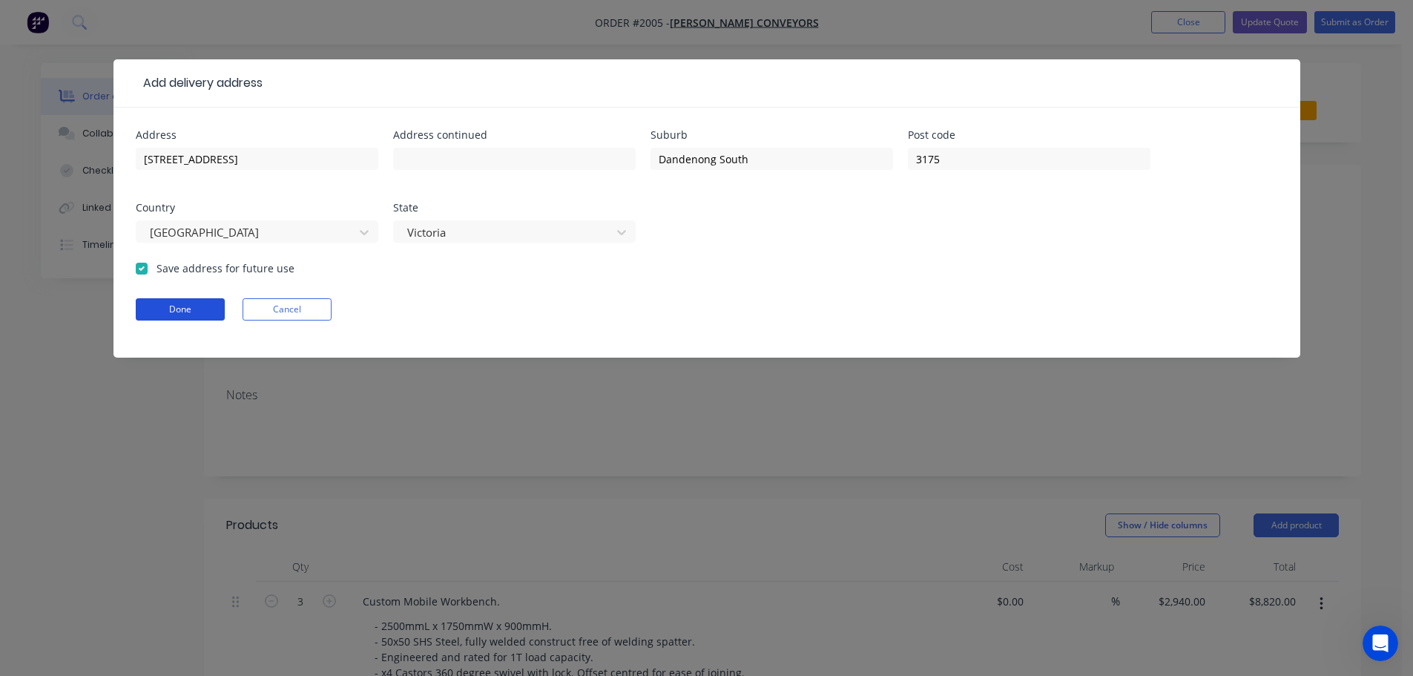
click at [165, 306] on button "Done" at bounding box center [180, 309] width 89 height 22
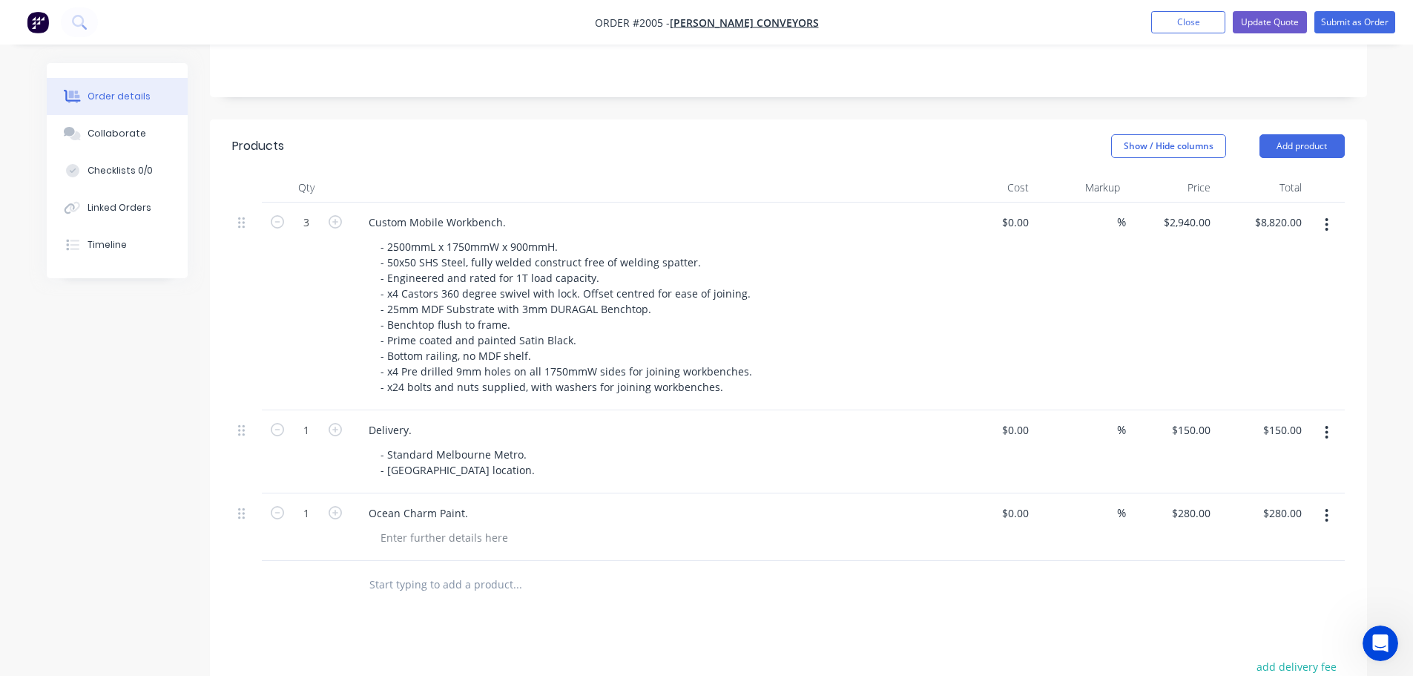
scroll to position [445, 0]
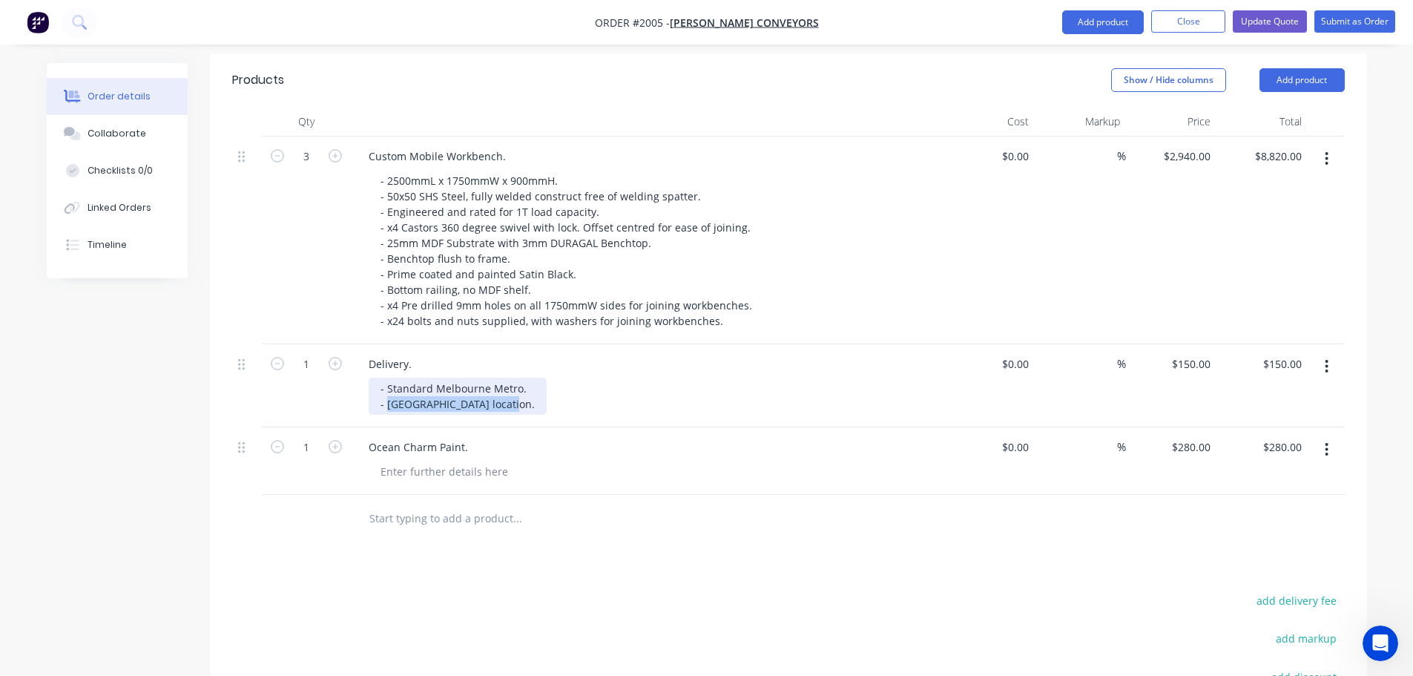
drag, startPoint x: 508, startPoint y: 328, endPoint x: 388, endPoint y: 320, distance: 120.4
click at [388, 377] on div "- Standard Melbourne Metro. - [GEOGRAPHIC_DATA] location." at bounding box center [458, 395] width 178 height 37
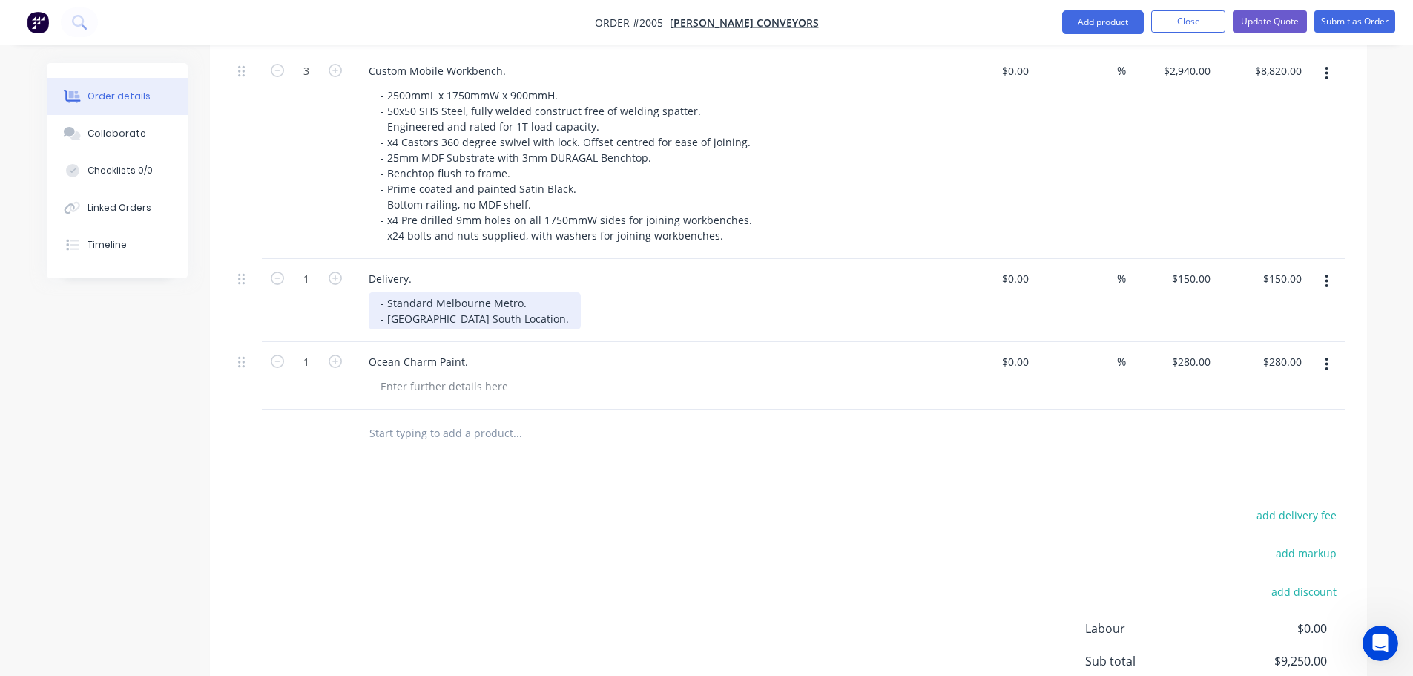
scroll to position [459, 0]
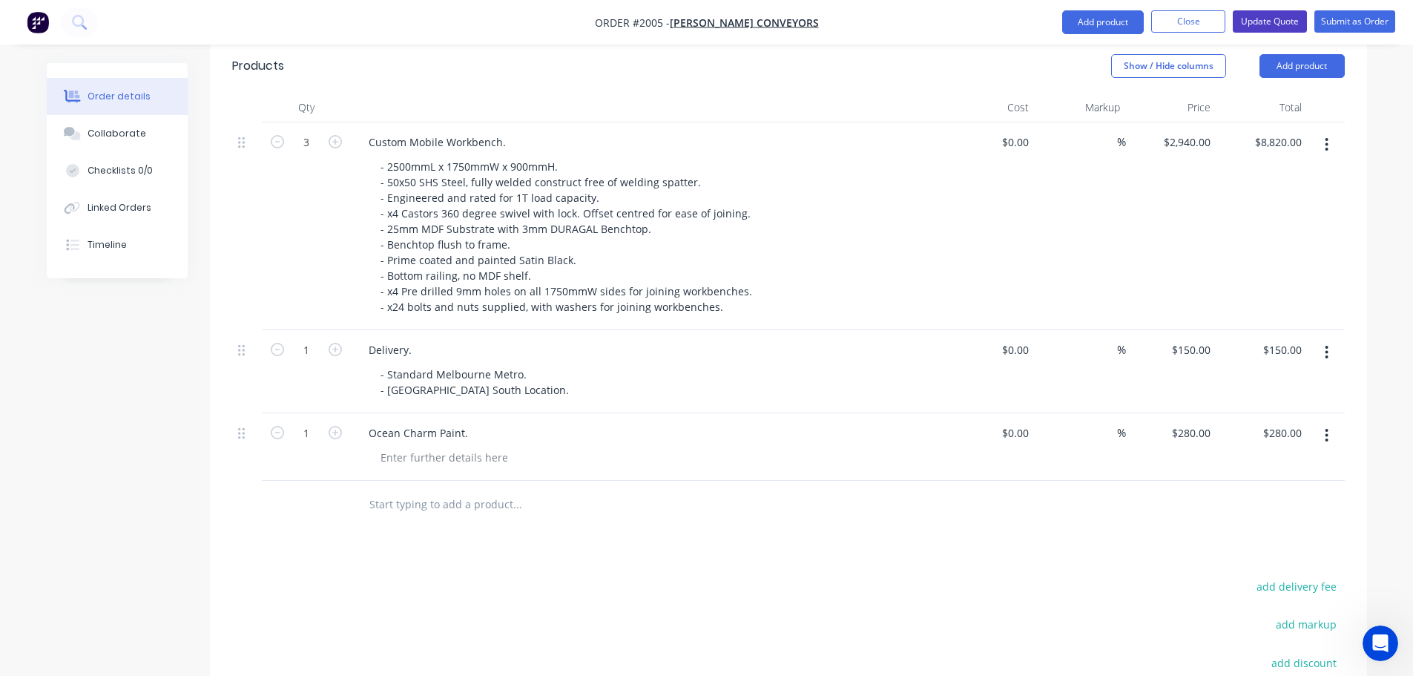
click at [1275, 16] on button "Update Quote" at bounding box center [1270, 21] width 74 height 22
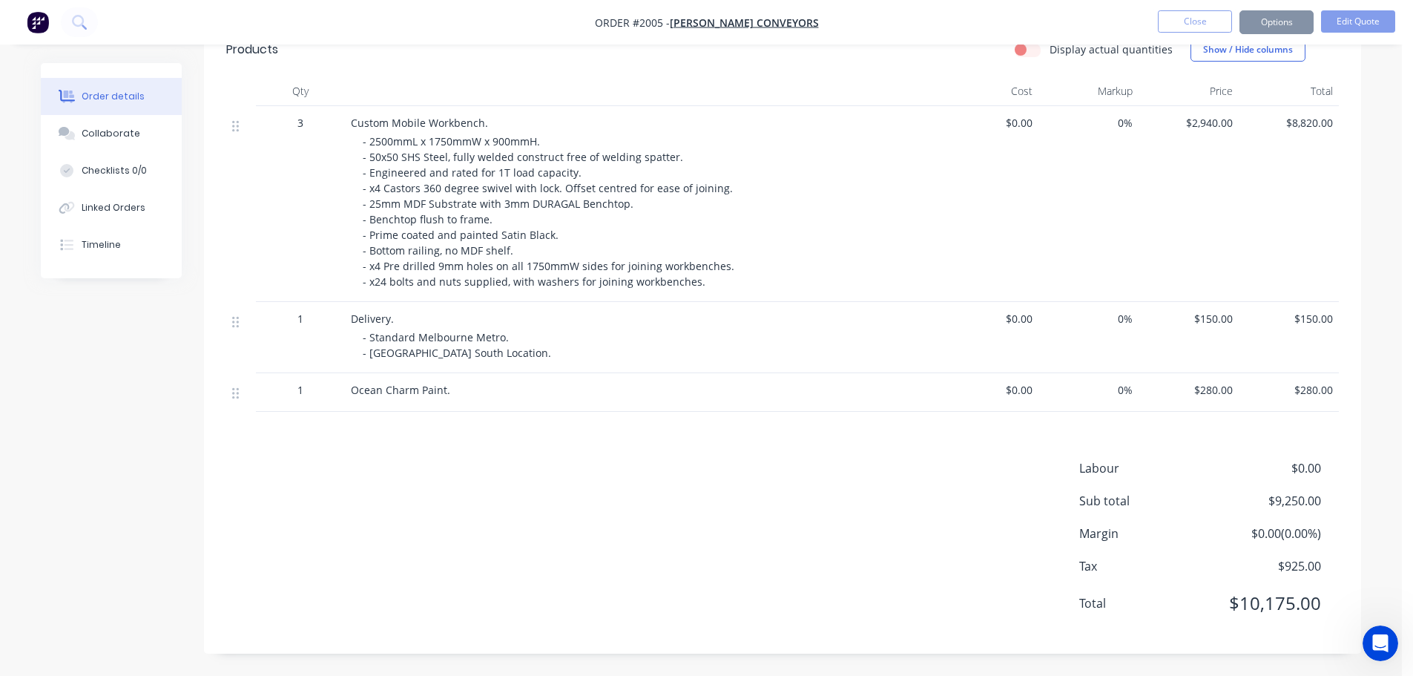
scroll to position [0, 0]
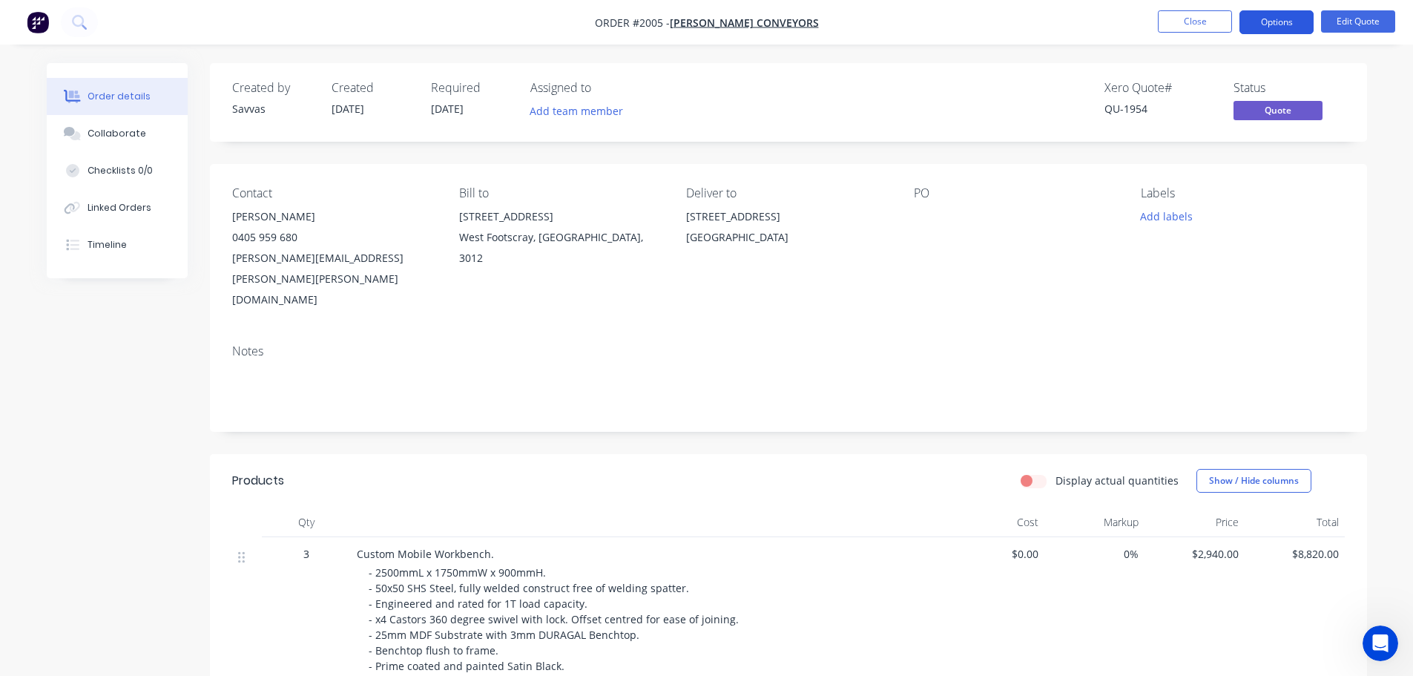
click at [1278, 24] on button "Options" at bounding box center [1276, 22] width 74 height 24
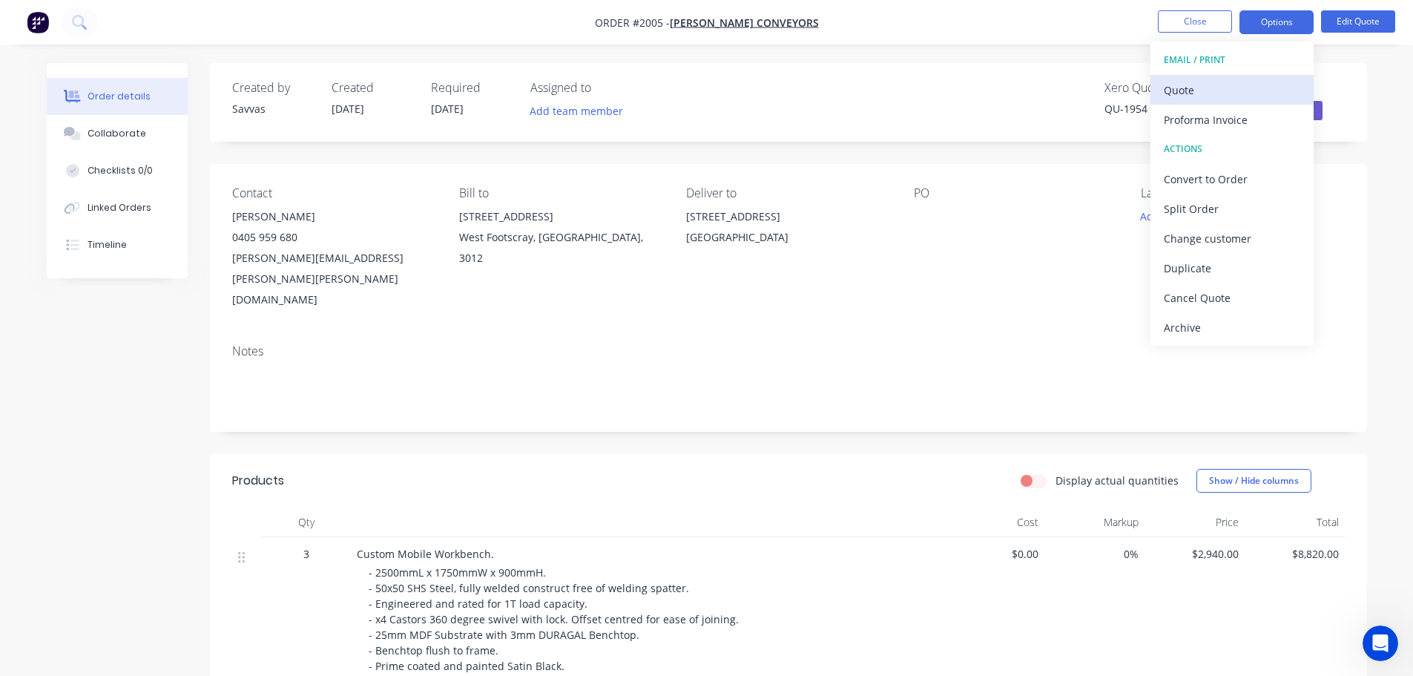
click at [1244, 82] on div "Quote" at bounding box center [1232, 90] width 136 height 22
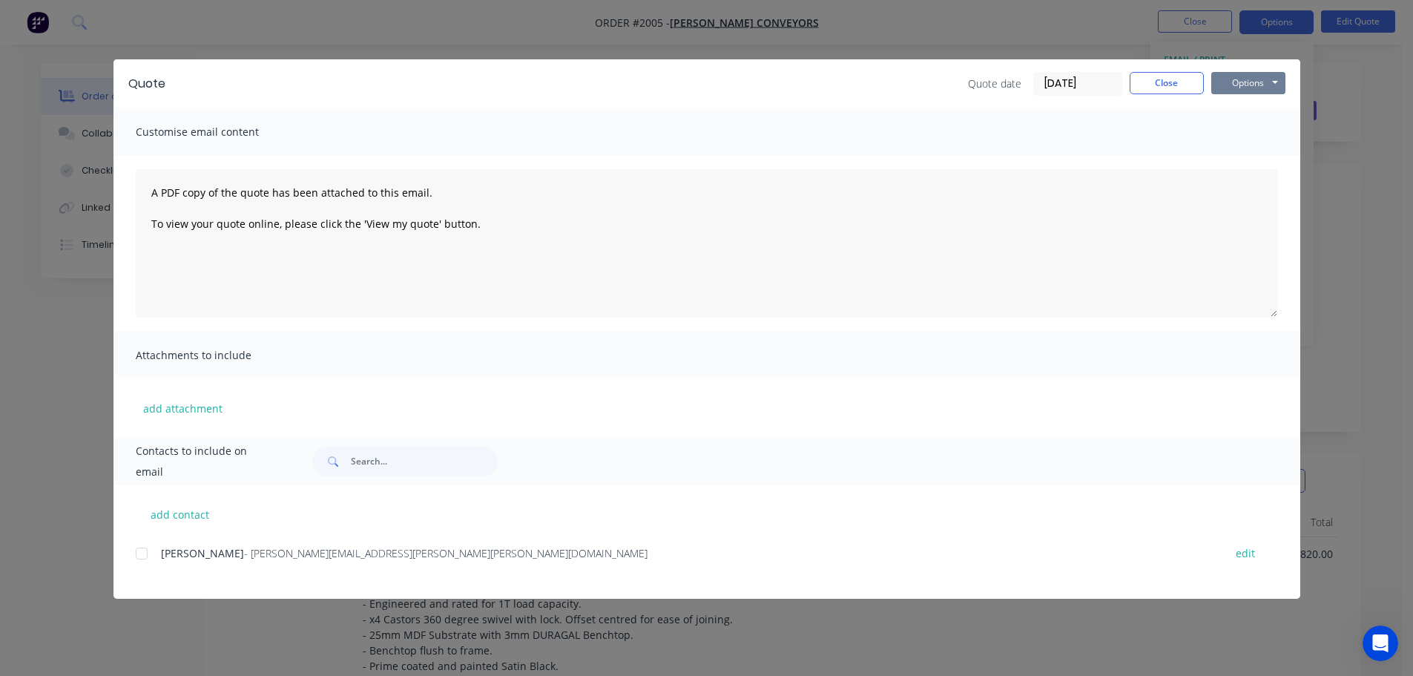
click at [1254, 83] on button "Options" at bounding box center [1248, 83] width 74 height 22
click at [1253, 126] on button "Print" at bounding box center [1258, 134] width 95 height 24
click at [1133, 85] on button "Close" at bounding box center [1167, 83] width 74 height 22
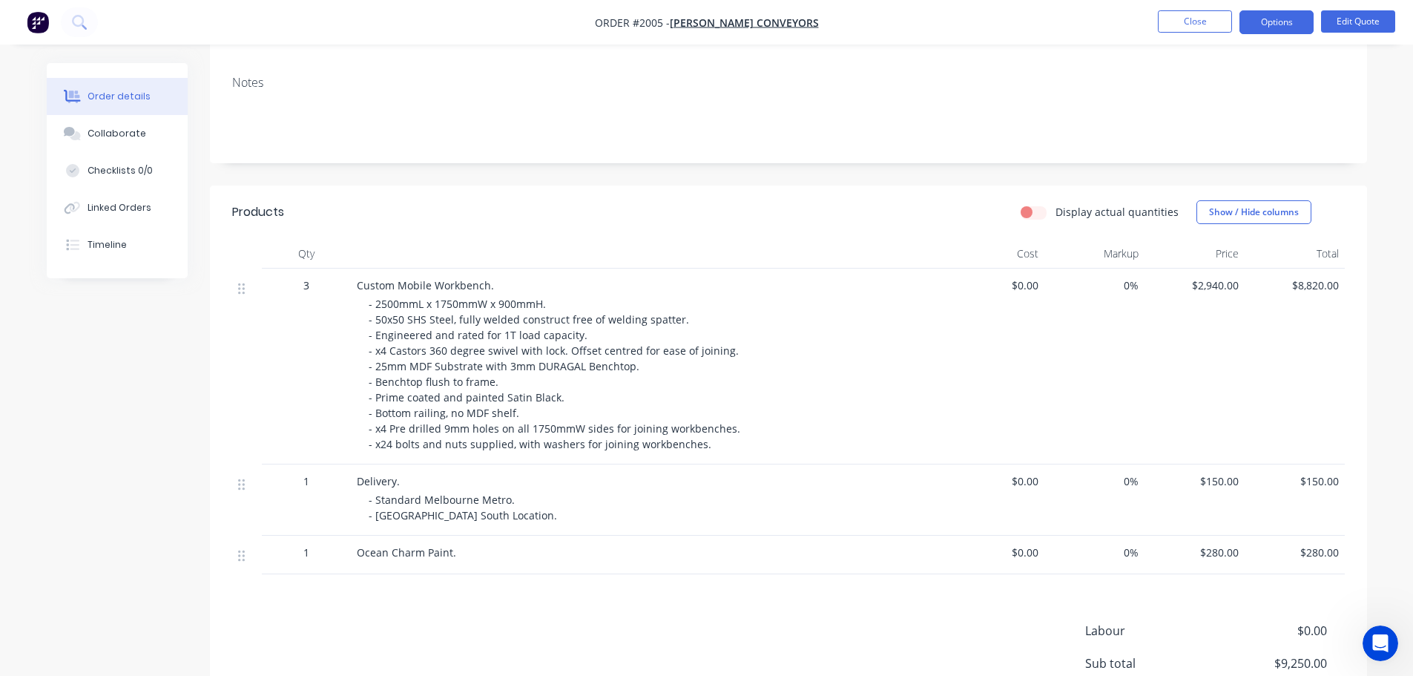
scroll to position [389, 0]
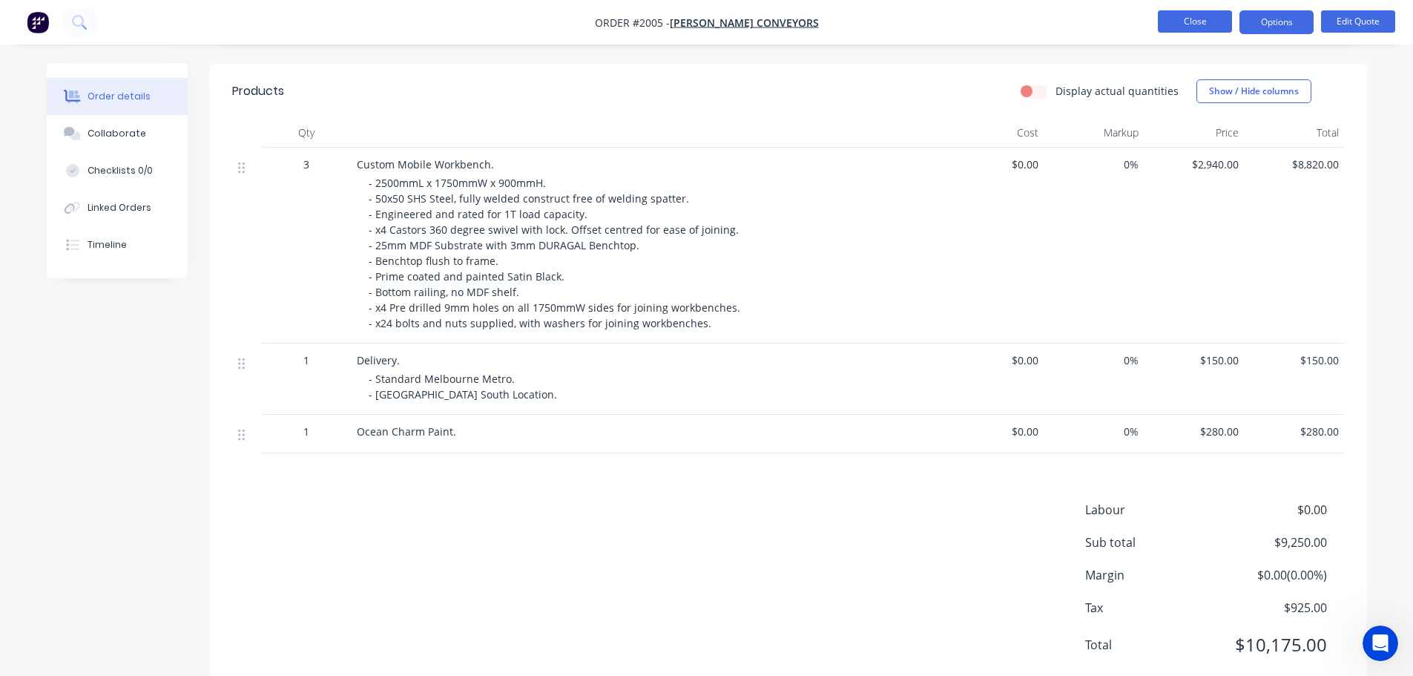
click at [1167, 24] on button "Close" at bounding box center [1195, 21] width 74 height 22
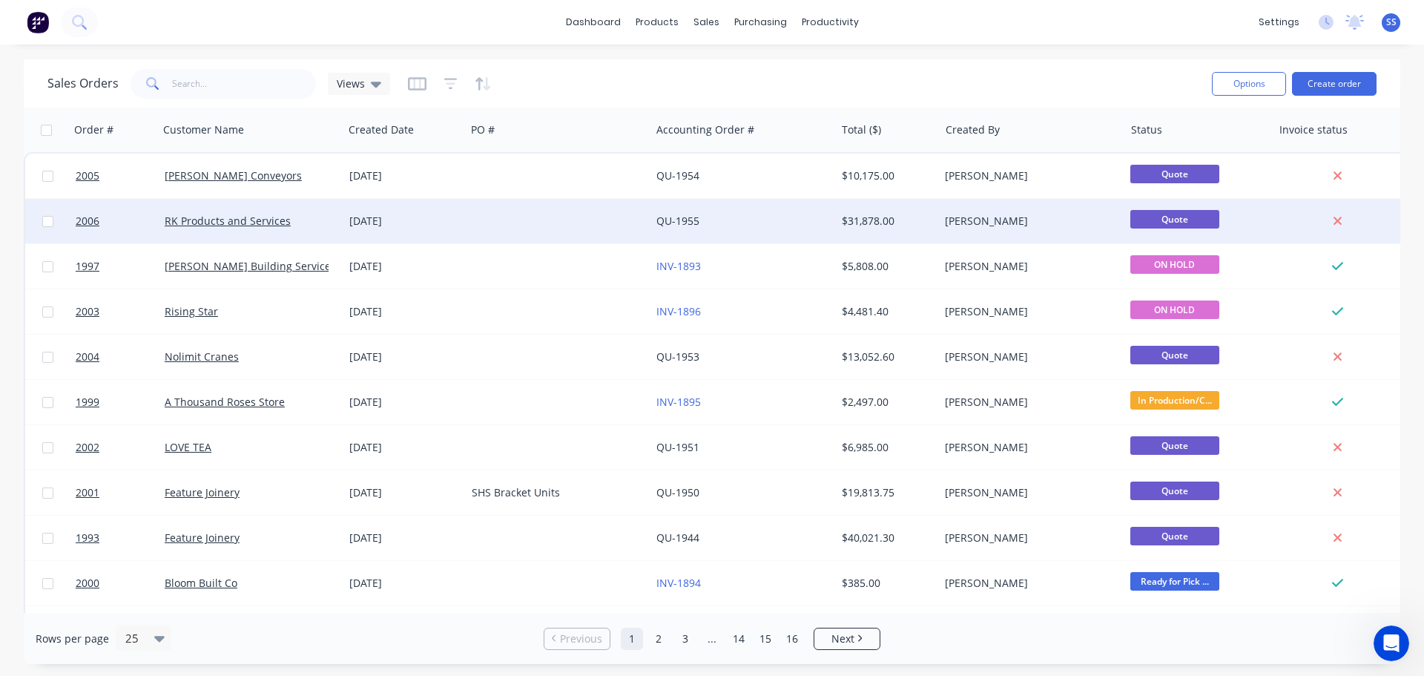
click at [477, 207] on div at bounding box center [558, 221] width 185 height 44
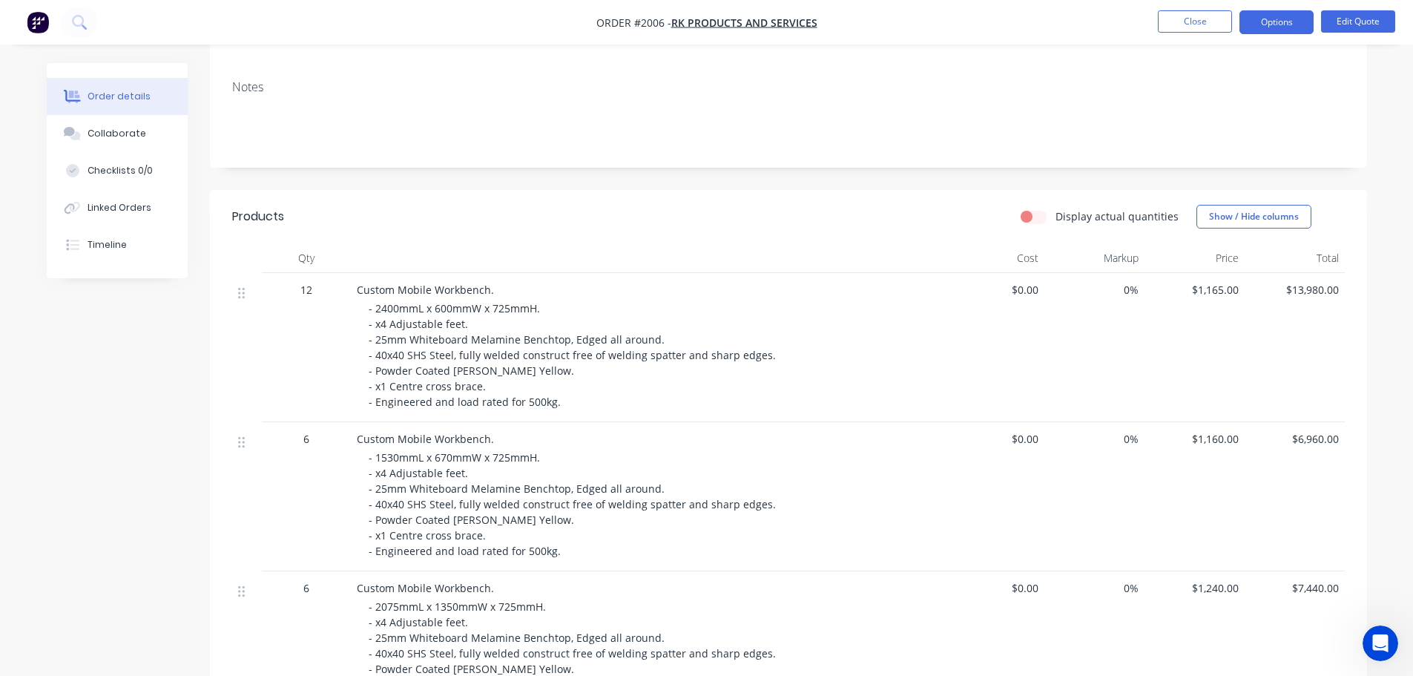
scroll to position [519, 0]
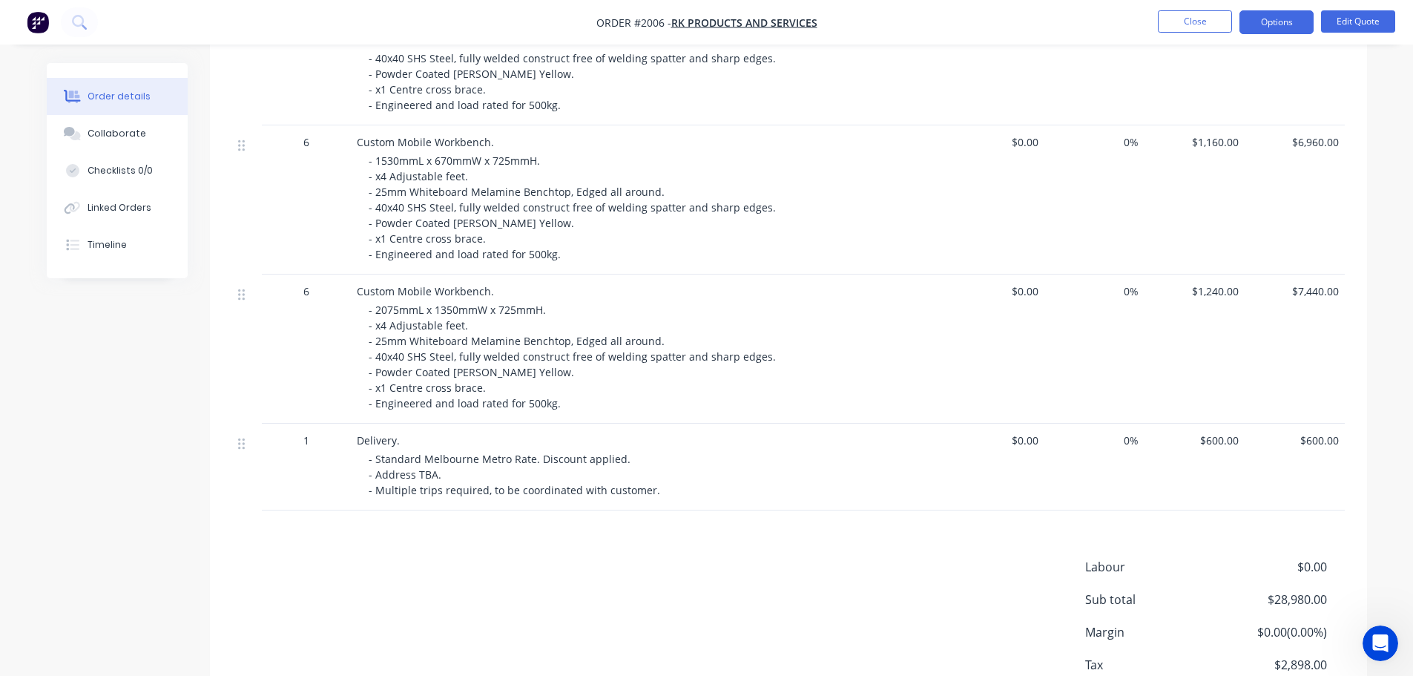
click at [1346, 8] on nav "Order #2006 - RK Products and Services Close Options Edit Quote" at bounding box center [706, 22] width 1413 height 44
click at [1354, 26] on button "Edit Quote" at bounding box center [1358, 21] width 74 height 22
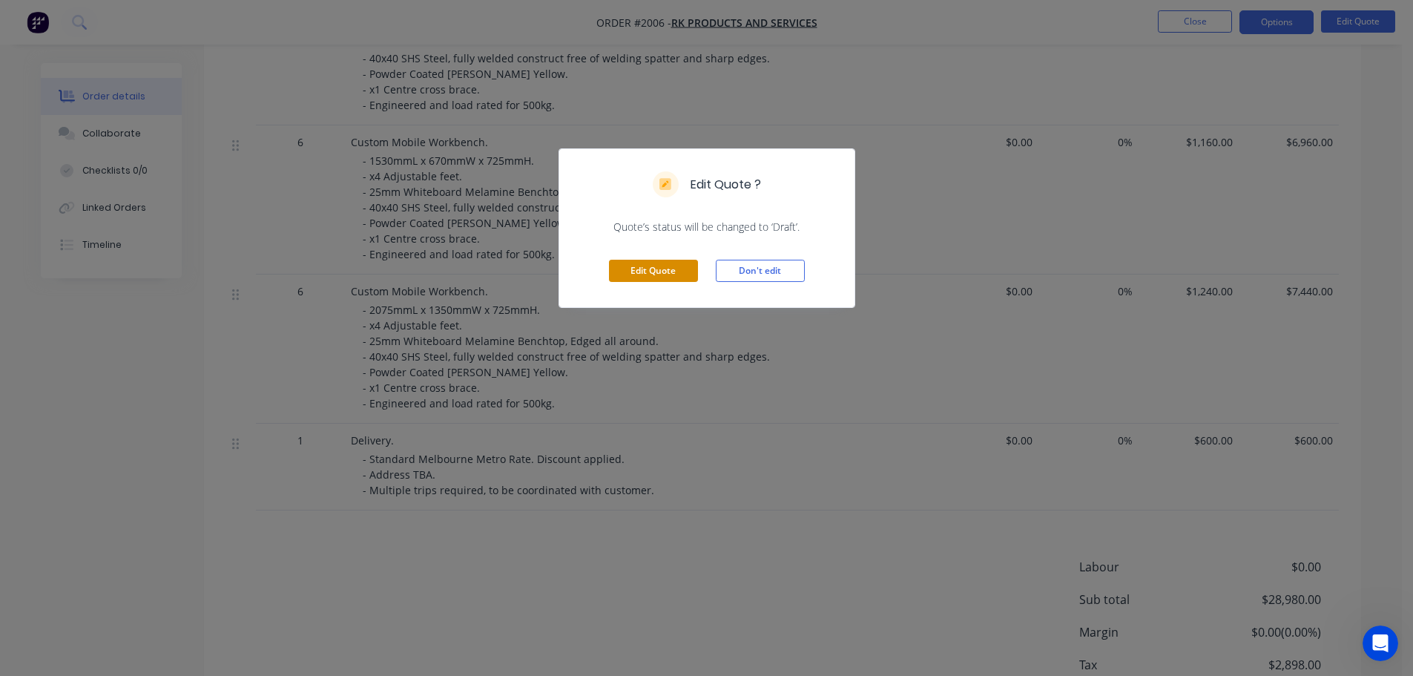
click at [689, 271] on button "Edit Quote" at bounding box center [653, 271] width 89 height 22
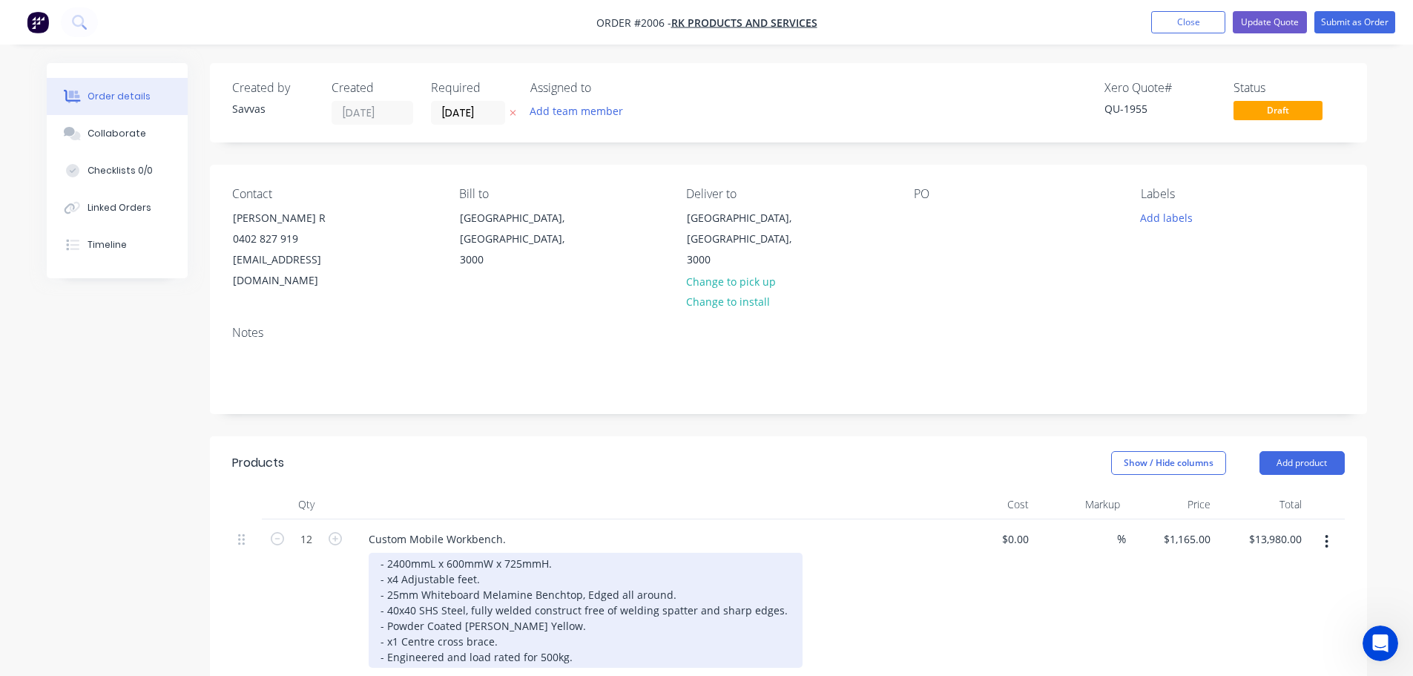
click at [486, 609] on div "- 2400mmL x 600mmW x 725mmH. - x4 Adjustable feet. - 25mm Whiteboard Melamine B…" at bounding box center [586, 610] width 434 height 115
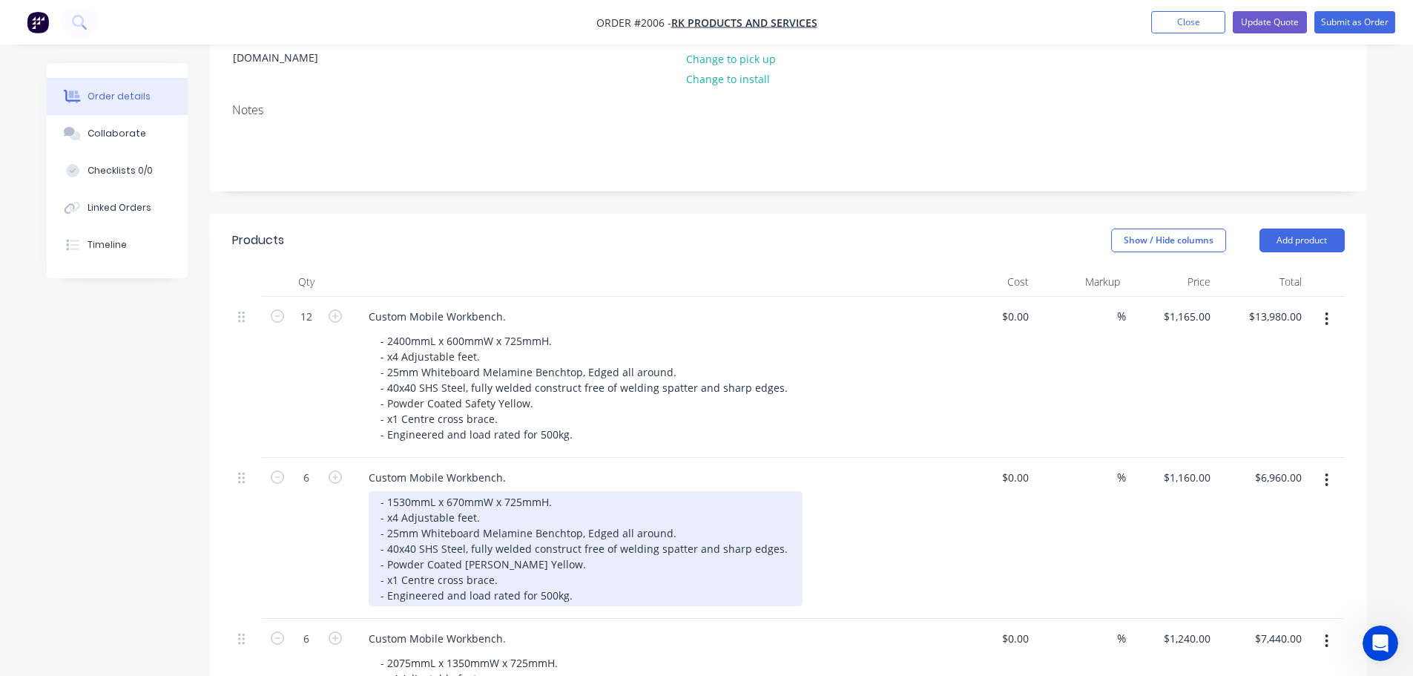
click at [487, 540] on div "- 1530mmL x 670mmW x 725mmH. - x4 Adjustable feet. - 25mm Whiteboard Melamine B…" at bounding box center [586, 548] width 434 height 115
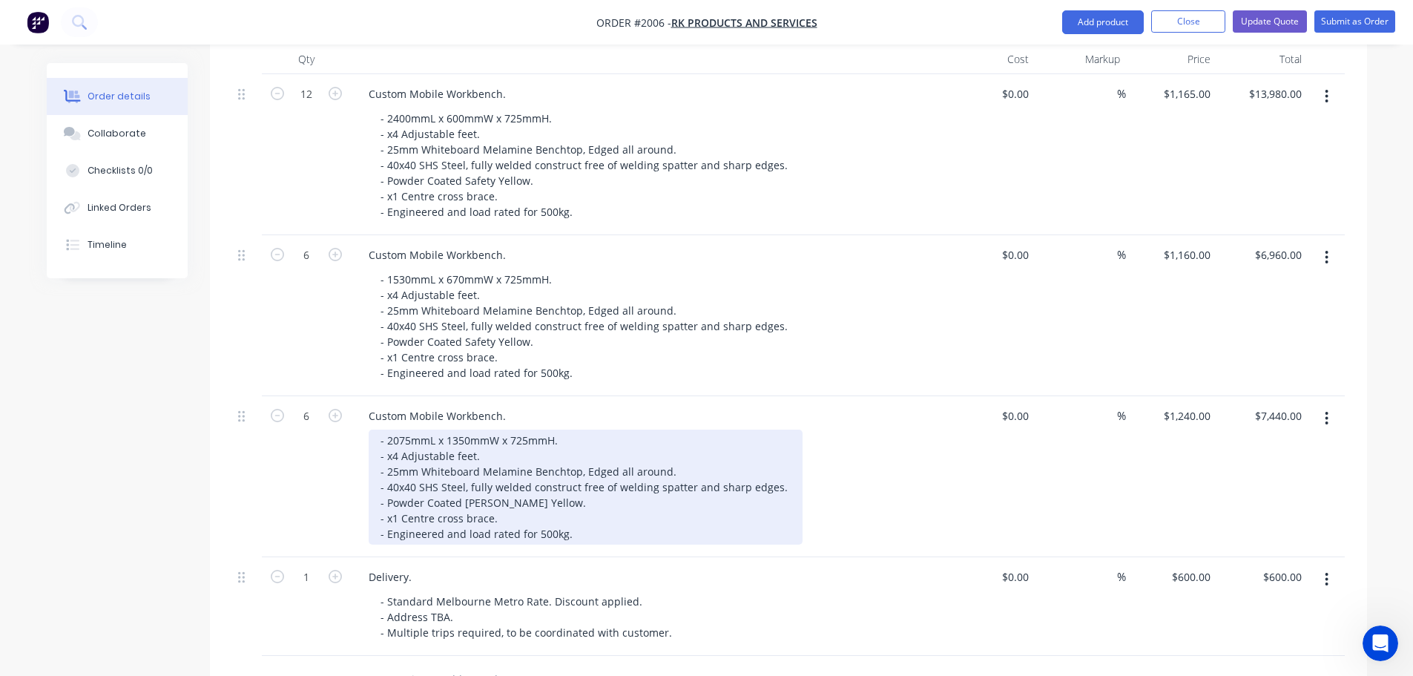
click at [487, 478] on div "- 2075mmL x 1350mmW x 725mmH. - x4 Adjustable feet. - 25mm Whiteboard Melamine …" at bounding box center [586, 486] width 434 height 115
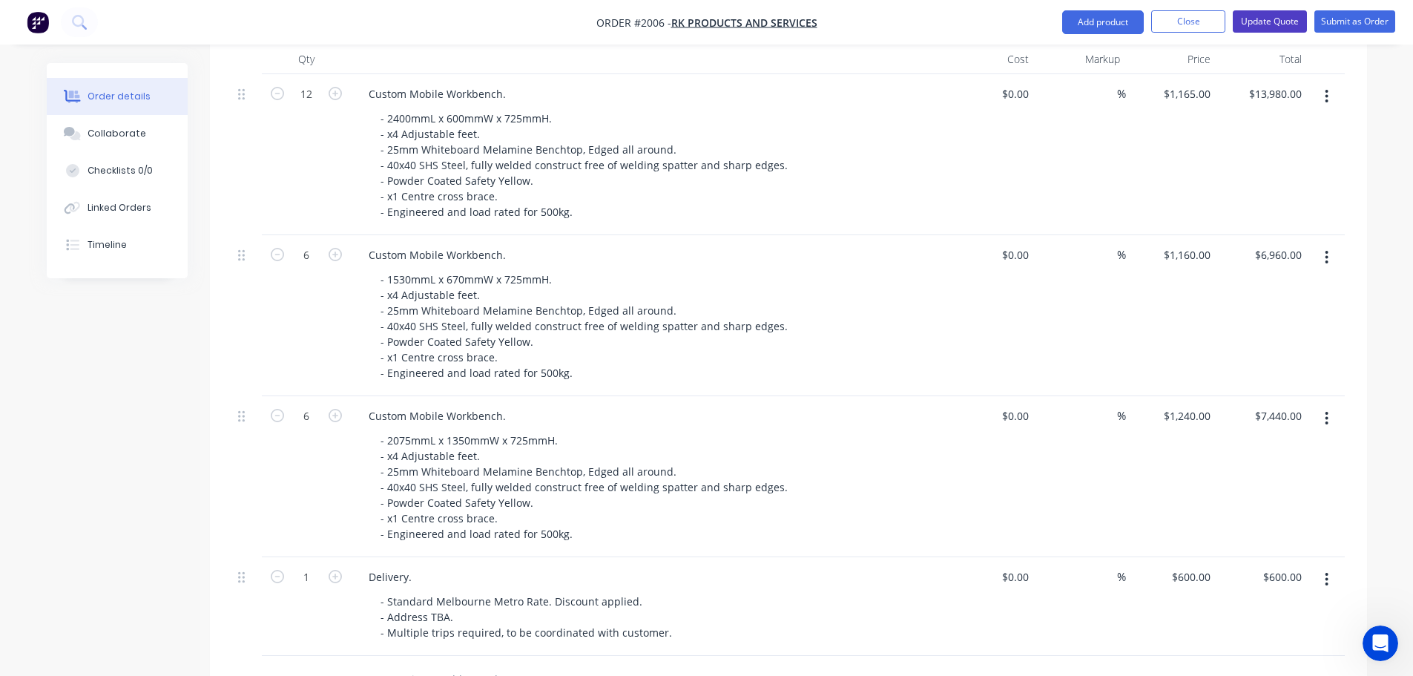
click at [1254, 26] on button "Update Quote" at bounding box center [1270, 21] width 74 height 22
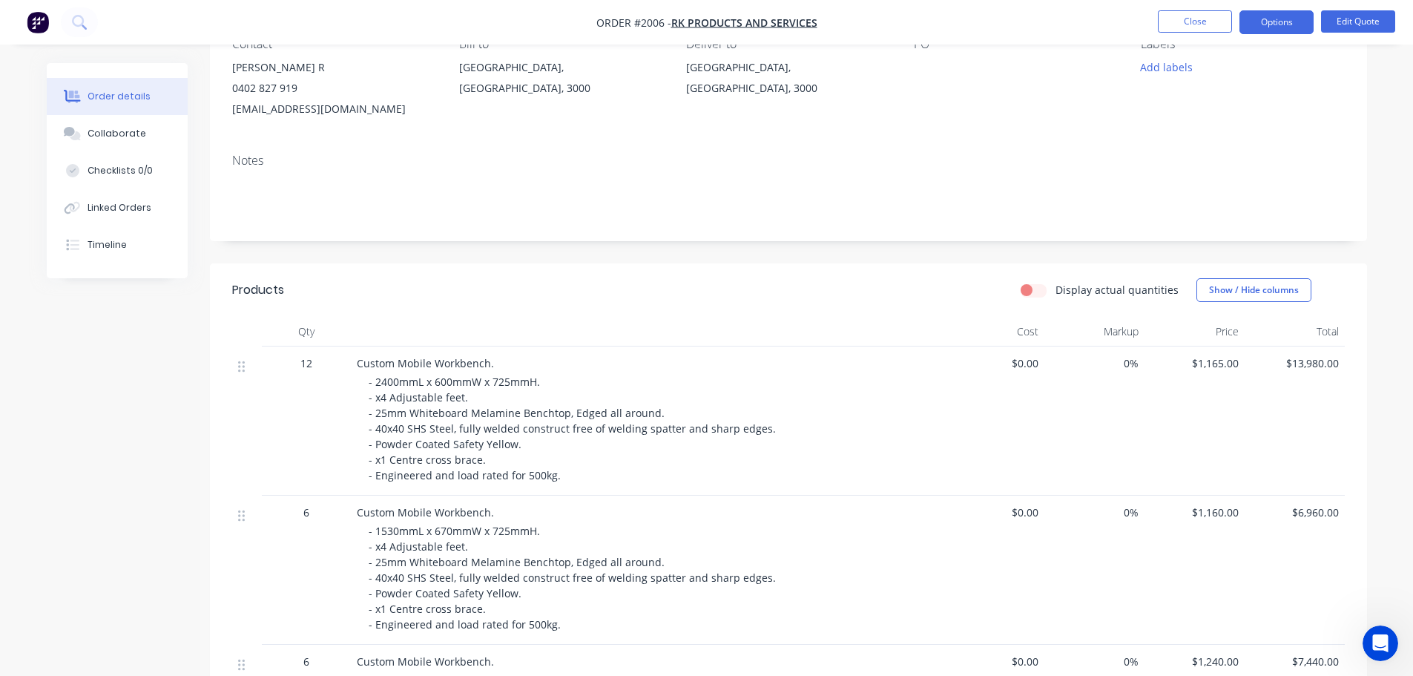
scroll to position [148, 0]
click at [1167, 25] on button "Close" at bounding box center [1195, 21] width 74 height 22
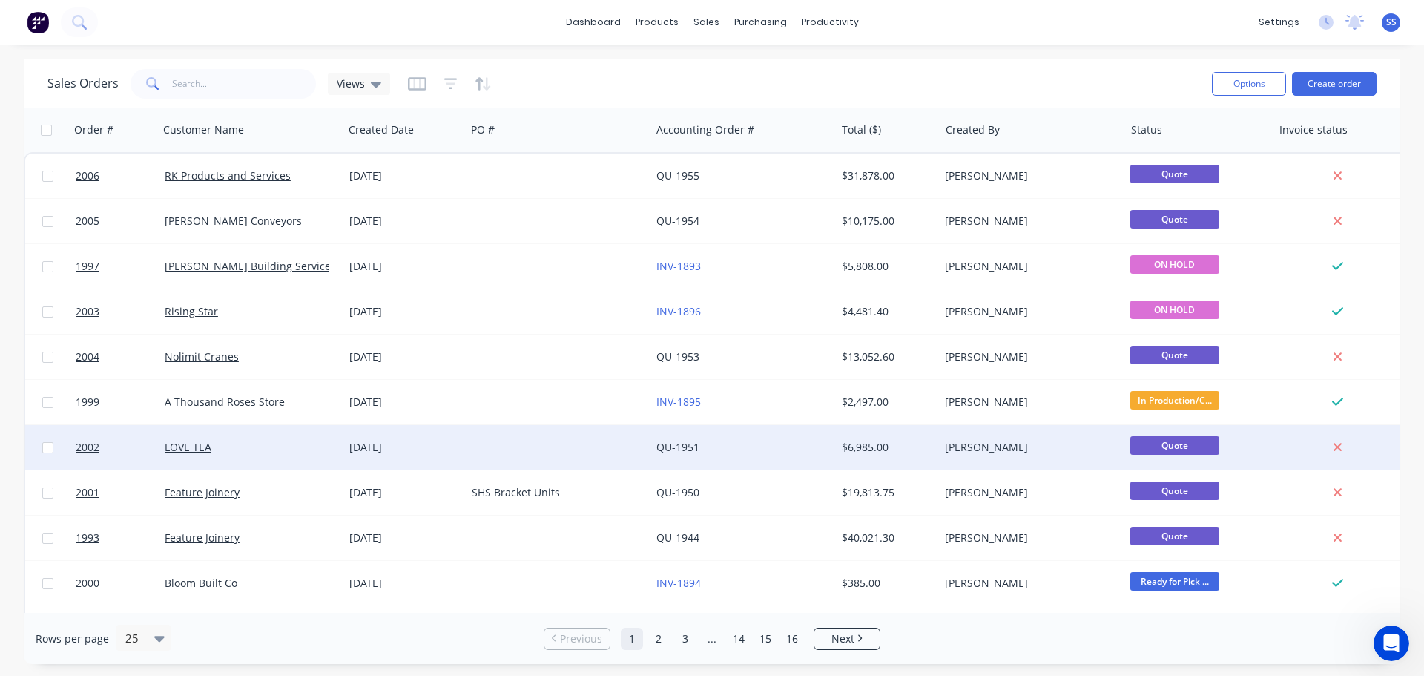
click at [290, 433] on div "LOVE TEA" at bounding box center [251, 447] width 185 height 44
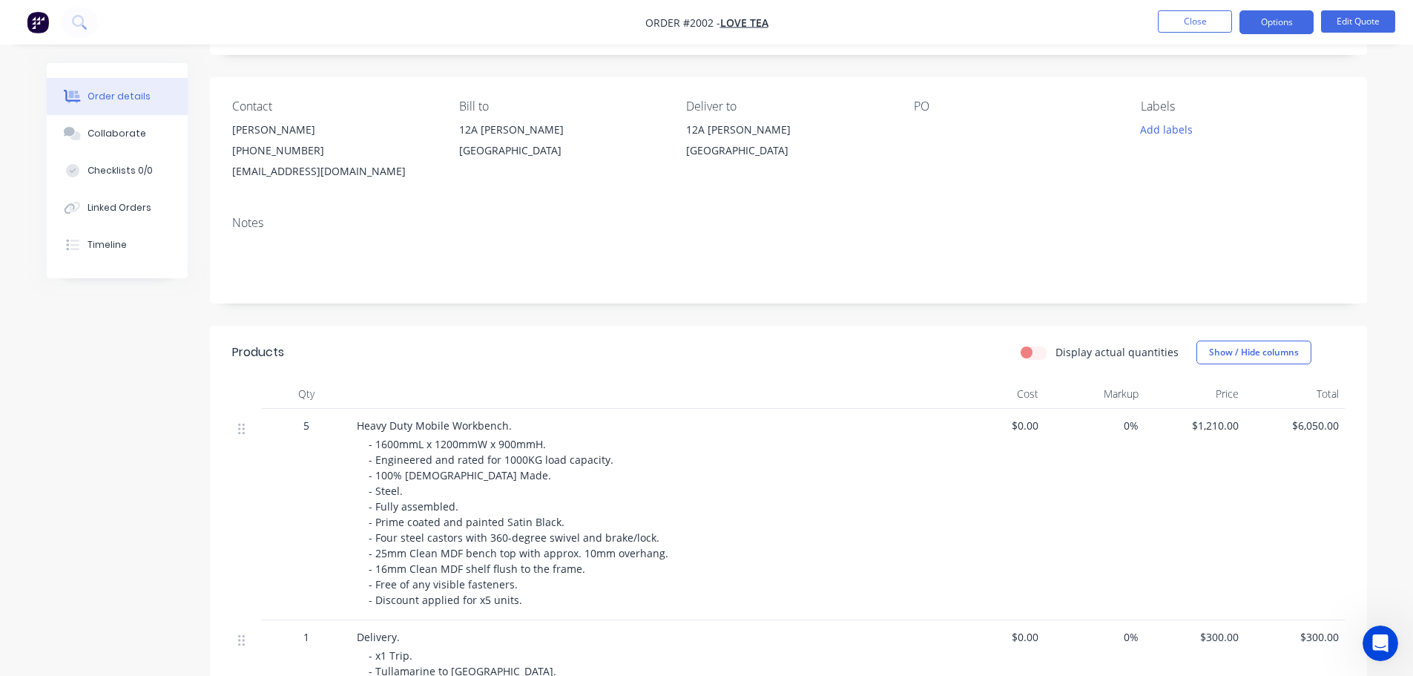
scroll to position [297, 0]
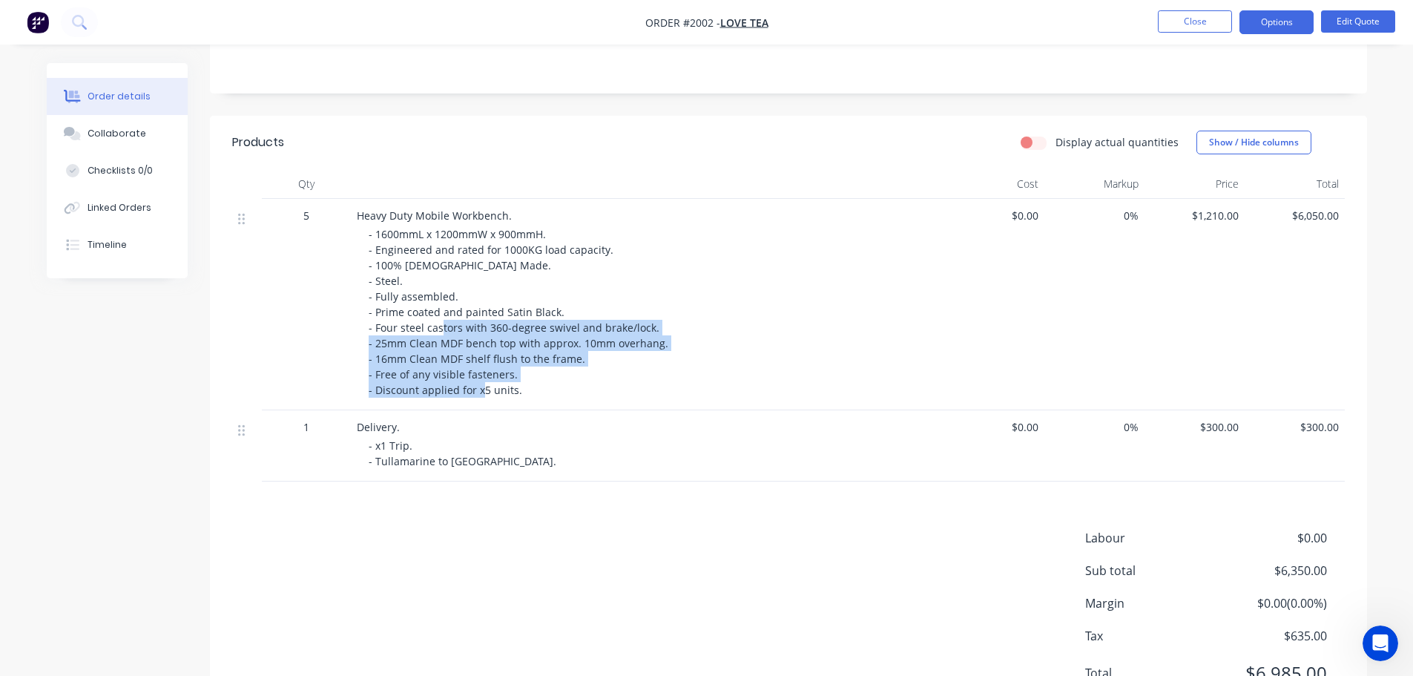
drag, startPoint x: 533, startPoint y: 383, endPoint x: 474, endPoint y: 330, distance: 78.8
click at [475, 332] on div "- 1600mmL x 1200mmW x 900mmH. - Engineered and rated for 1000KG load capacity. …" at bounding box center [654, 311] width 570 height 171
click at [474, 330] on span "- 1600mmL x 1200mmW x 900mmH. - Engineered and rated for 1000KG load capacity. …" at bounding box center [519, 312] width 300 height 170
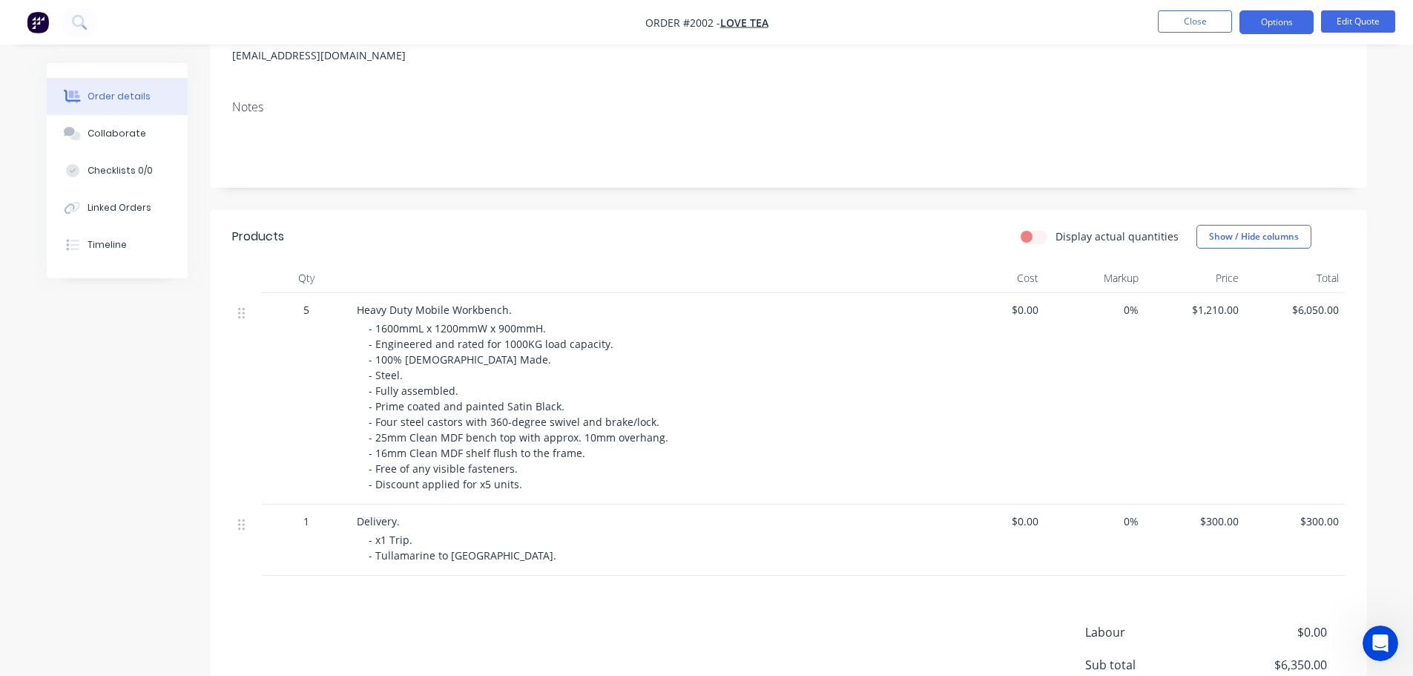
scroll to position [222, 0]
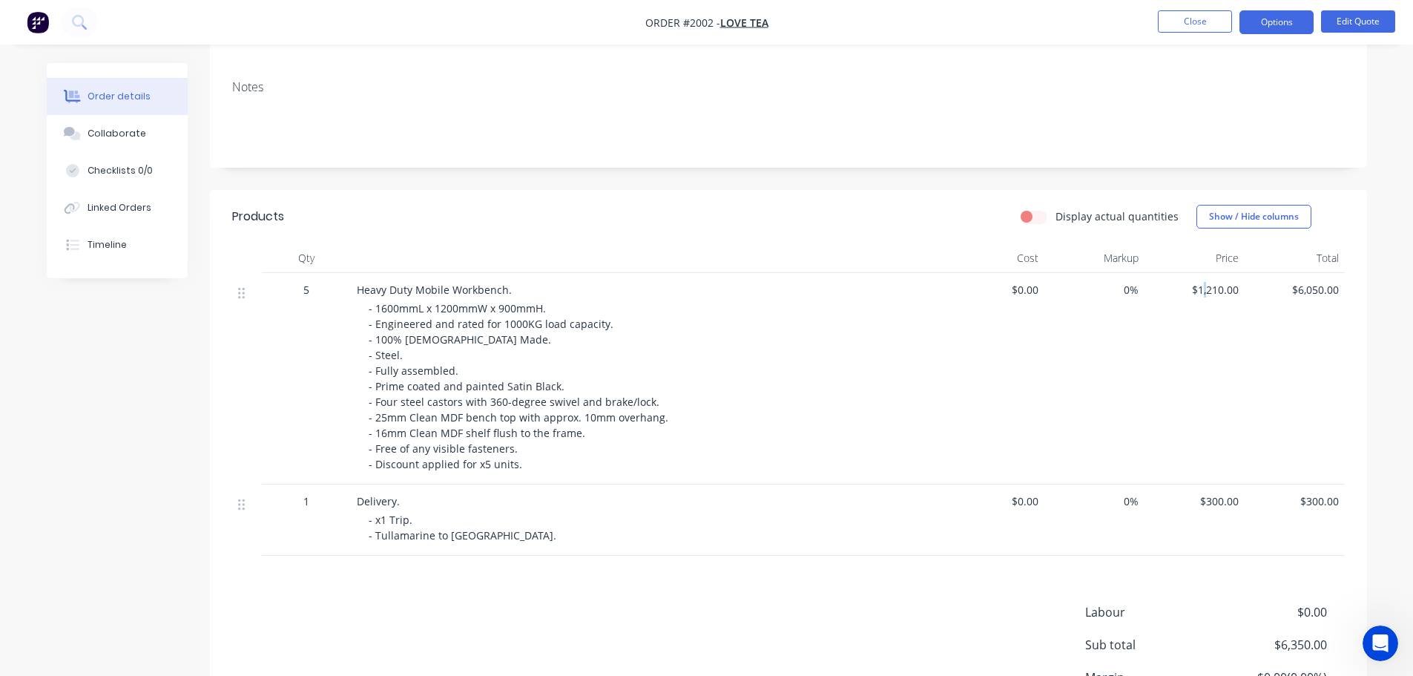
click at [1206, 289] on span "$1,210.00" at bounding box center [1194, 290] width 88 height 16
drag, startPoint x: 526, startPoint y: 539, endPoint x: 367, endPoint y: 514, distance: 160.7
click at [367, 514] on div "Delivery. - x1 Trip. - Tullamarine to [GEOGRAPHIC_DATA]." at bounding box center [647, 519] width 593 height 71
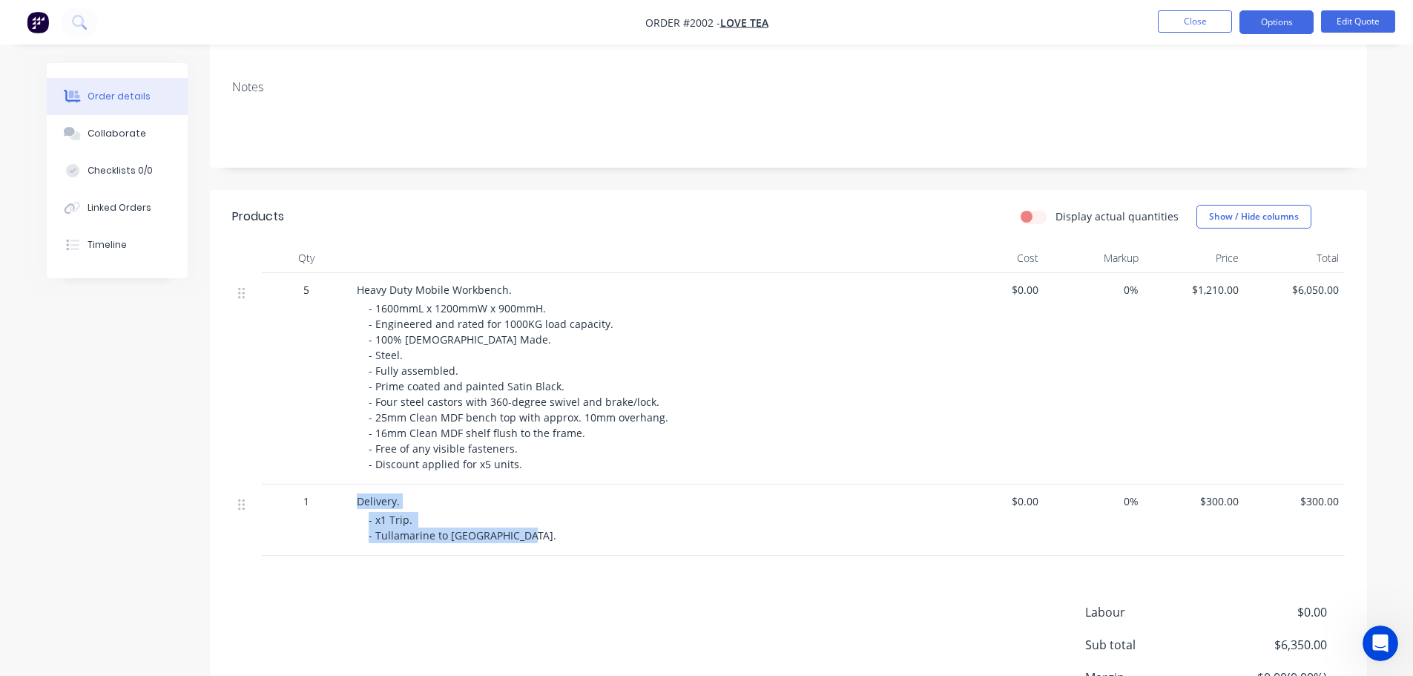
drag, startPoint x: 351, startPoint y: 503, endPoint x: 527, endPoint y: 550, distance: 181.9
click at [527, 550] on div "Delivery. - x1 Trip. - Tullamarine to [GEOGRAPHIC_DATA]." at bounding box center [647, 519] width 593 height 71
drag, startPoint x: 515, startPoint y: 541, endPoint x: 352, endPoint y: 494, distance: 169.0
click at [352, 494] on div "Delivery. - x1 Trip. - Tullamarine to [GEOGRAPHIC_DATA]." at bounding box center [647, 519] width 593 height 71
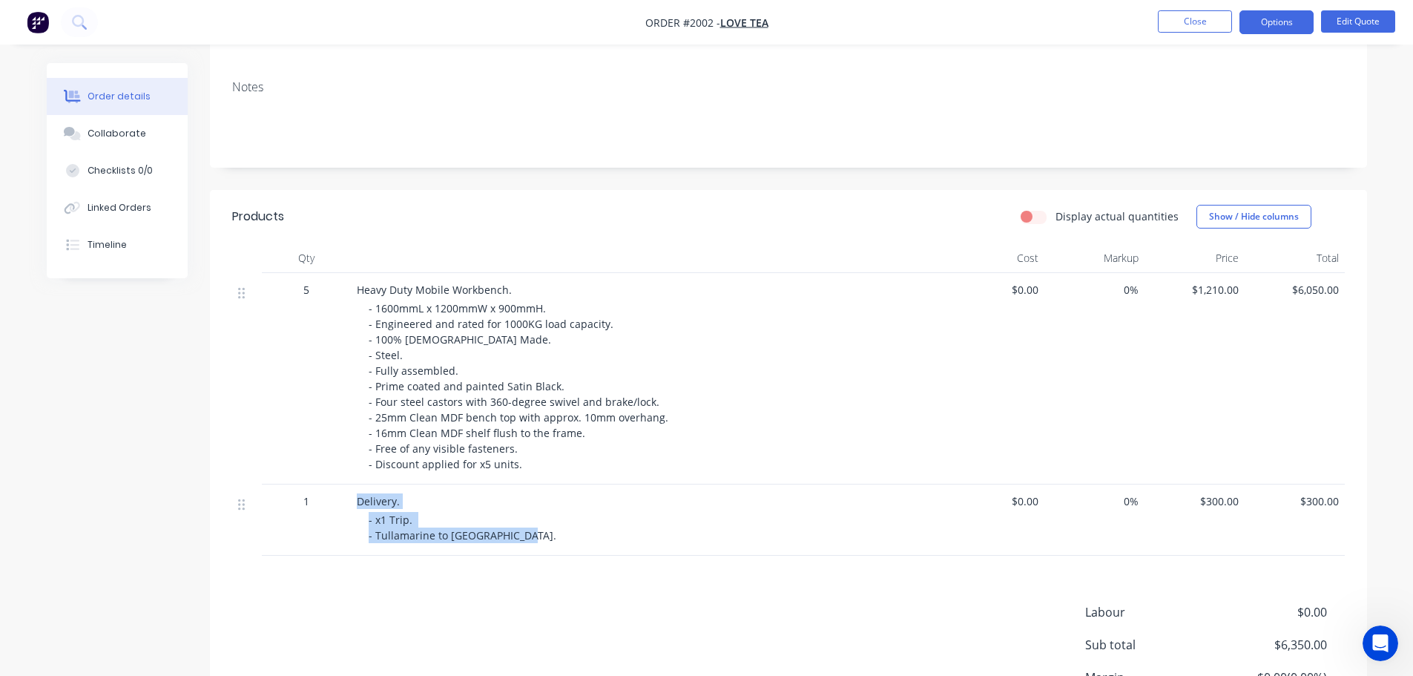
click at [352, 494] on div "Delivery. - x1 Trip. - Tullamarine to [GEOGRAPHIC_DATA]." at bounding box center [647, 519] width 593 height 71
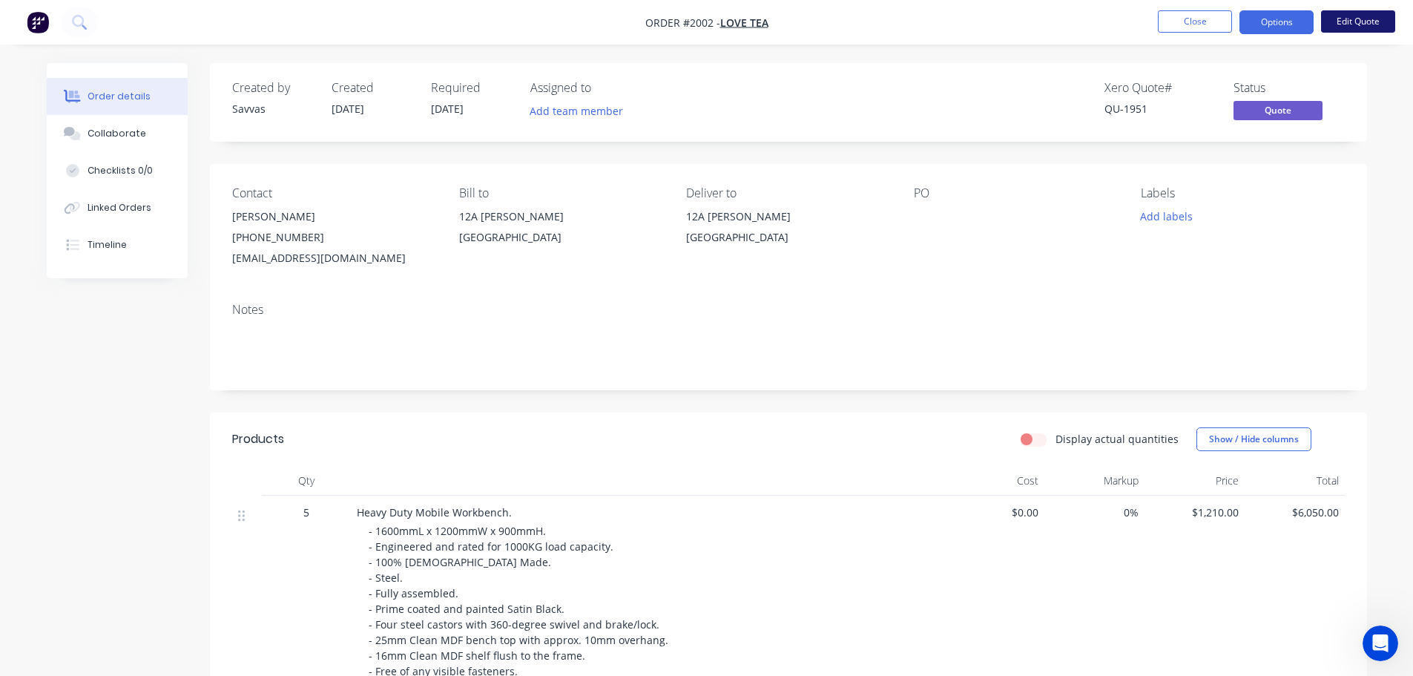
click at [1333, 21] on button "Edit Quote" at bounding box center [1358, 21] width 74 height 22
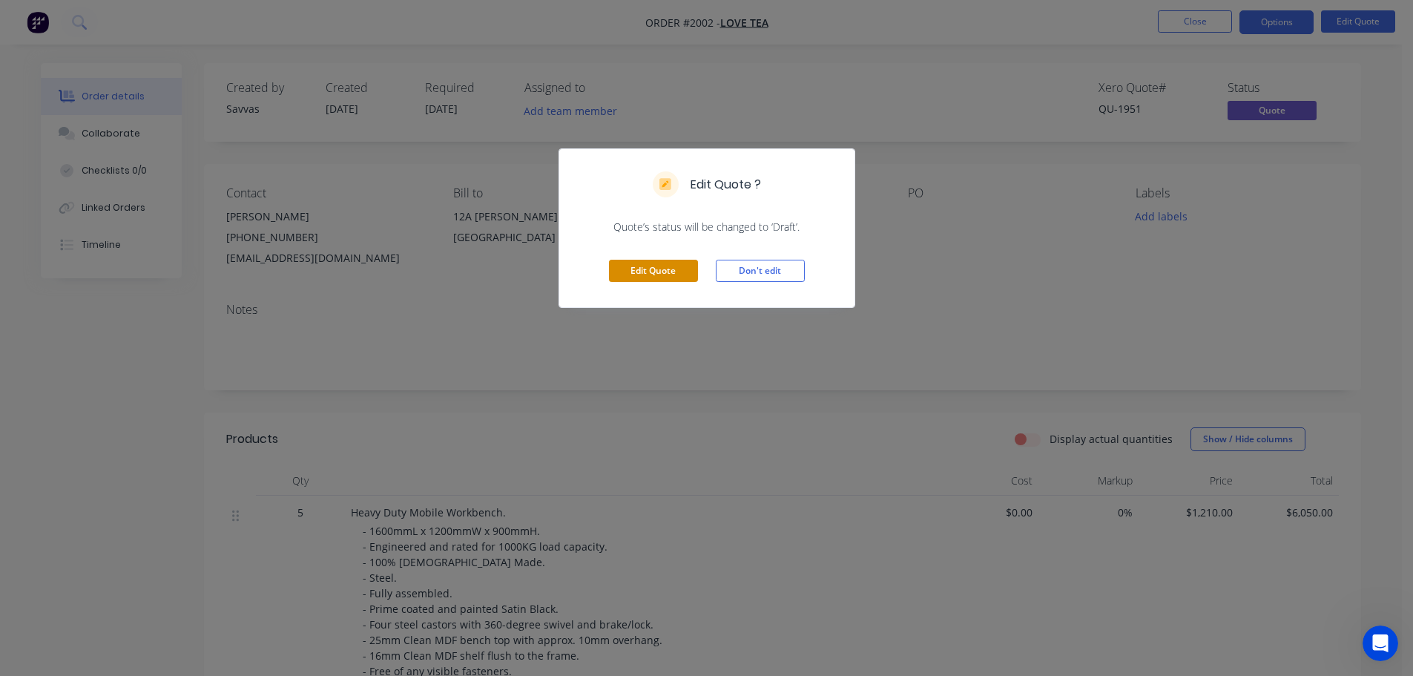
click at [675, 282] on button "Edit Quote" at bounding box center [653, 271] width 89 height 22
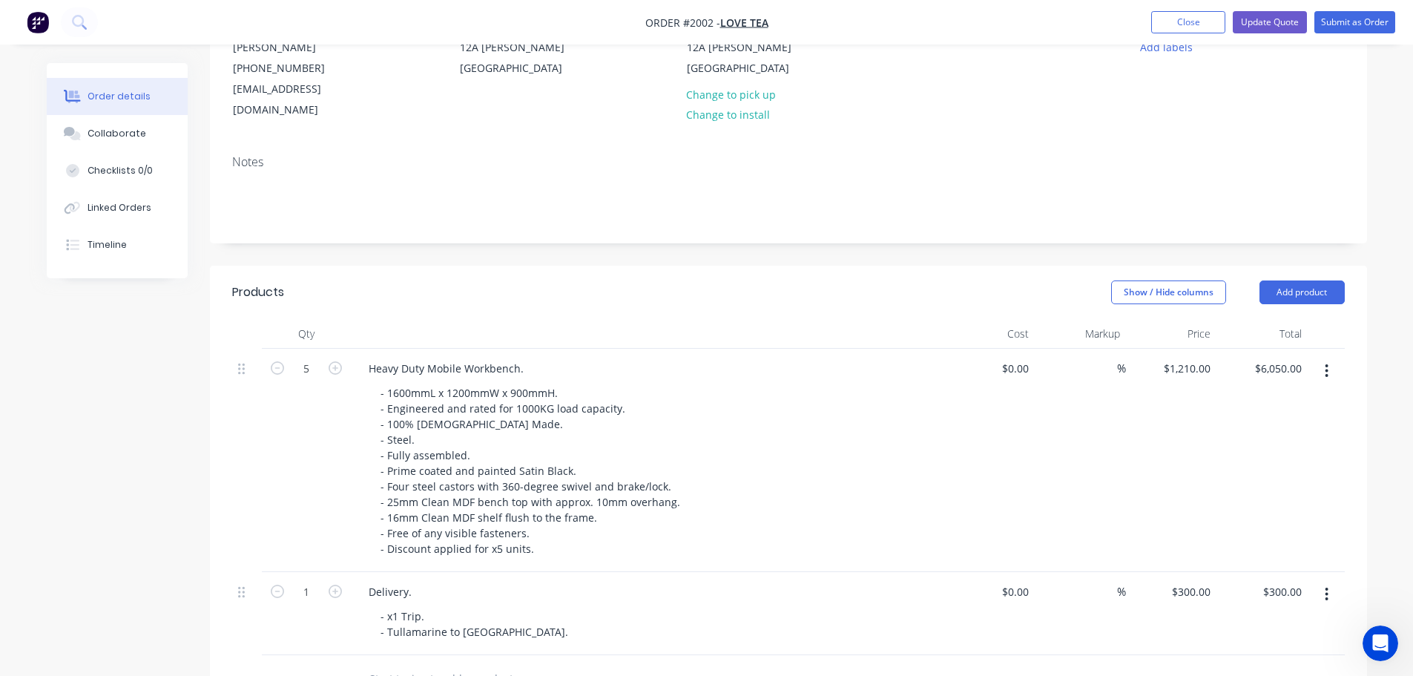
scroll to position [371, 0]
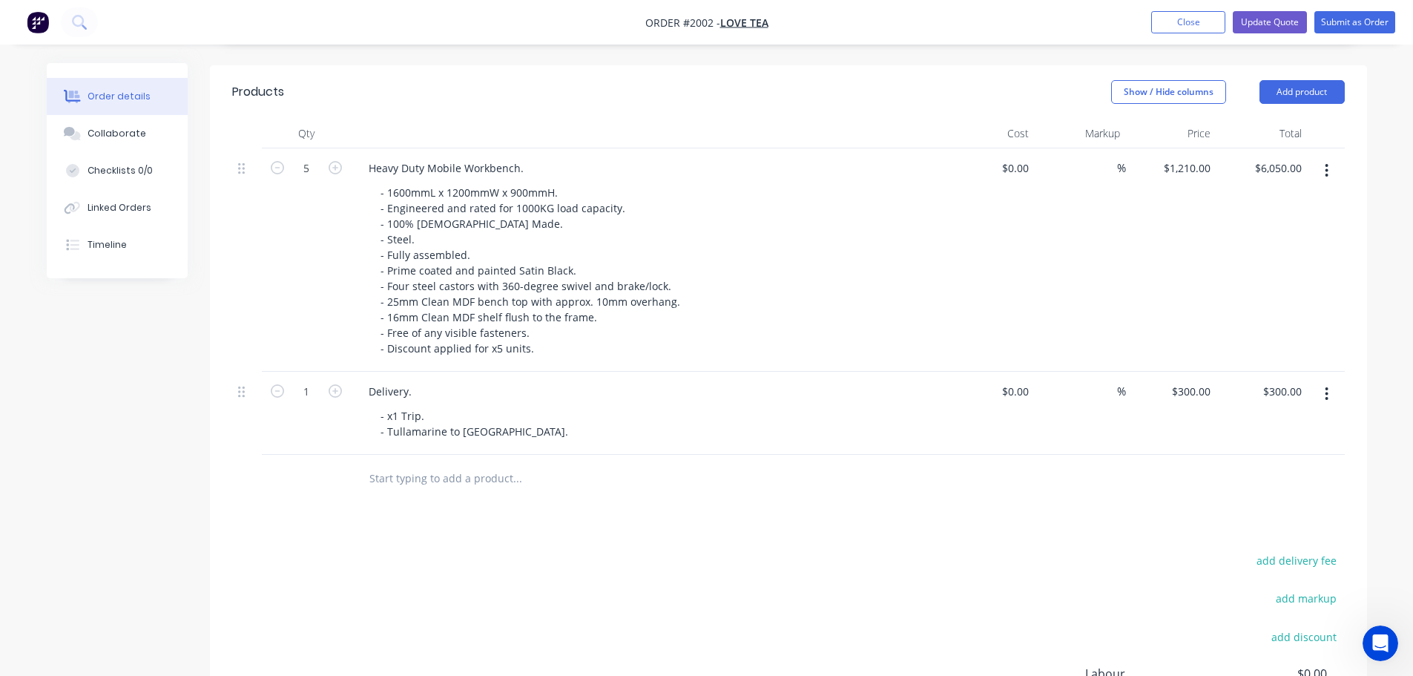
click at [1322, 380] on button "button" at bounding box center [1326, 393] width 35 height 27
click at [1275, 511] on div "Delete" at bounding box center [1274, 522] width 114 height 22
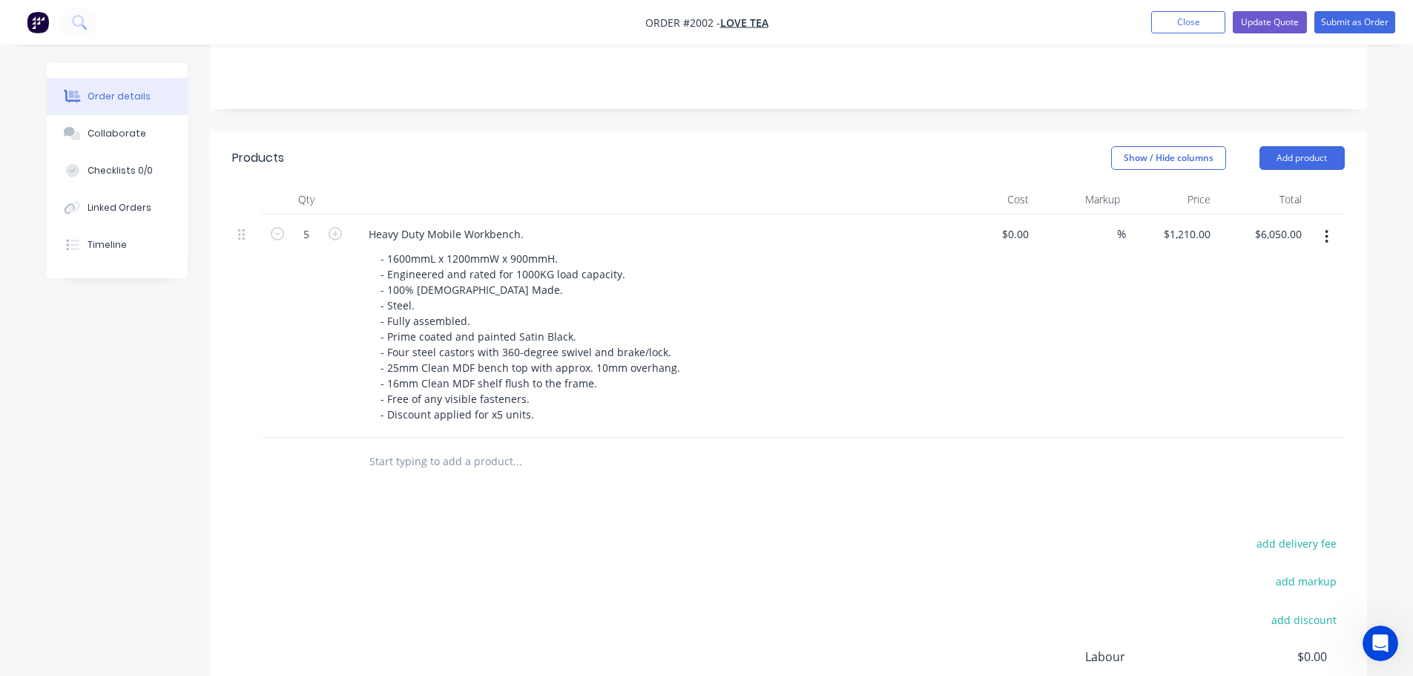
scroll to position [472, 0]
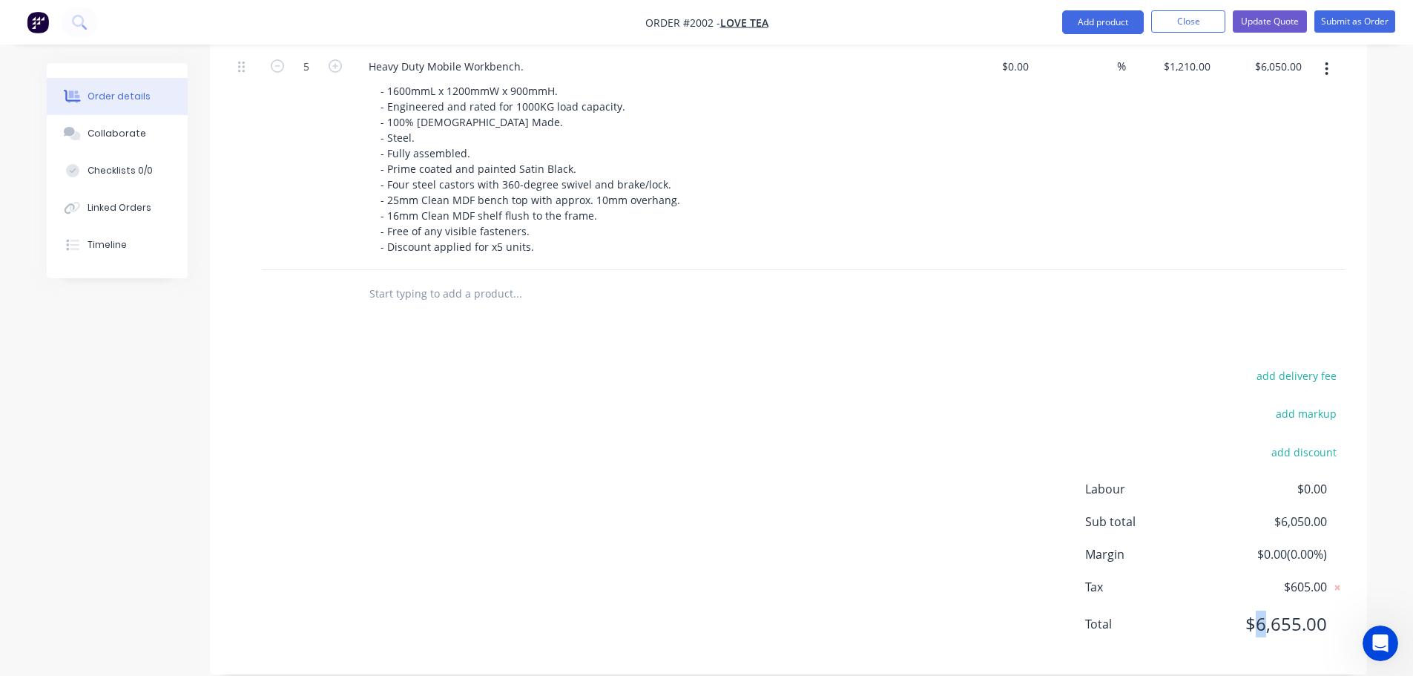
drag, startPoint x: 1256, startPoint y: 606, endPoint x: 1266, endPoint y: 606, distance: 10.4
click at [1266, 610] on span "$6,655.00" at bounding box center [1271, 623] width 110 height 27
click at [1302, 610] on span "$6,655.00" at bounding box center [1271, 623] width 110 height 27
drag, startPoint x: 1079, startPoint y: 466, endPoint x: 1114, endPoint y: 467, distance: 34.9
click at [1114, 467] on div "add delivery fee add markup add discount Labour $0.00 Sub total $6,050.00 Margi…" at bounding box center [788, 509] width 1112 height 286
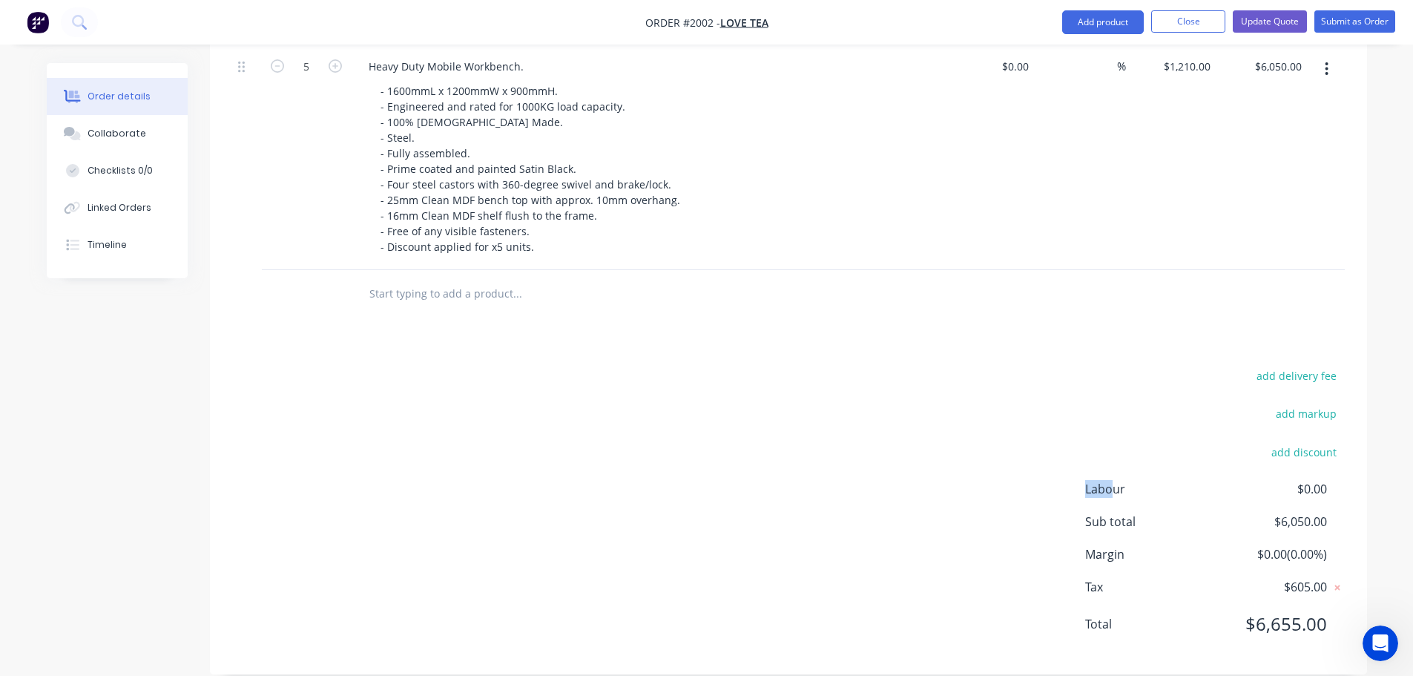
click at [1114, 480] on span "Labour" at bounding box center [1151, 489] width 132 height 18
click at [1115, 480] on span "Labour" at bounding box center [1151, 489] width 132 height 18
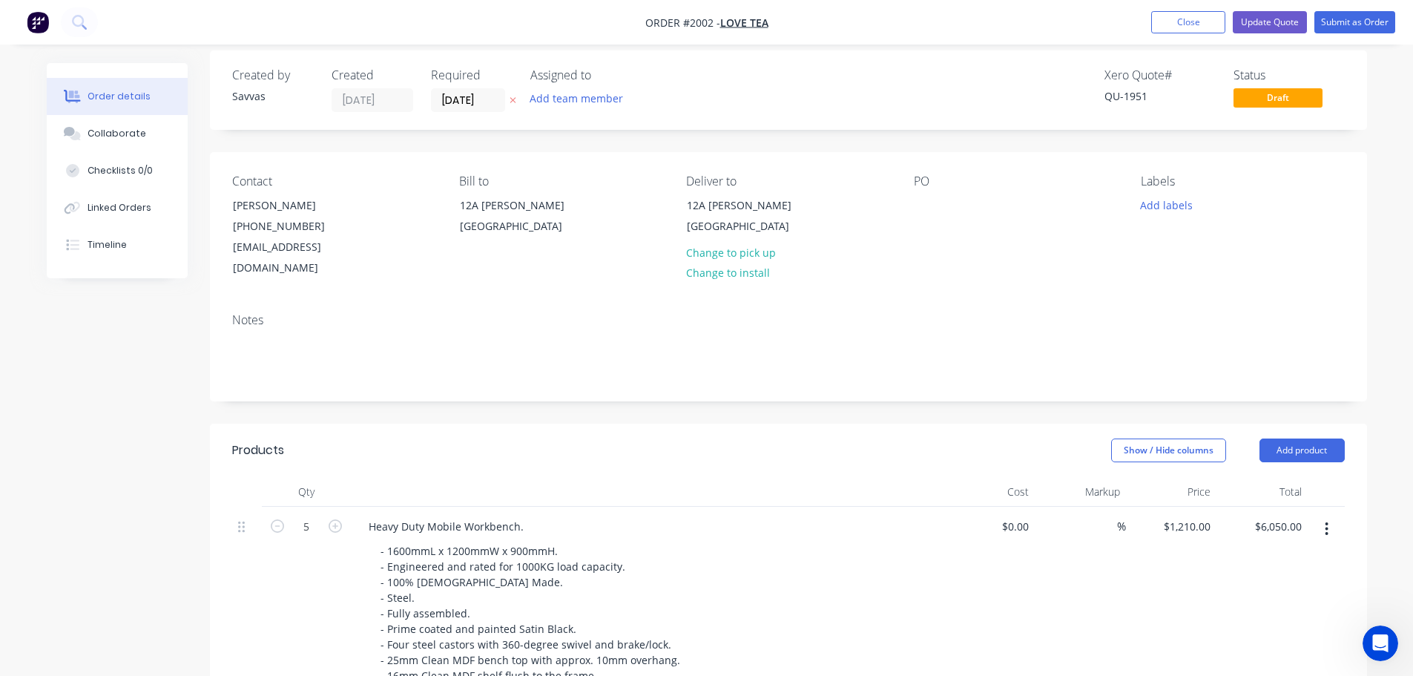
scroll to position [0, 0]
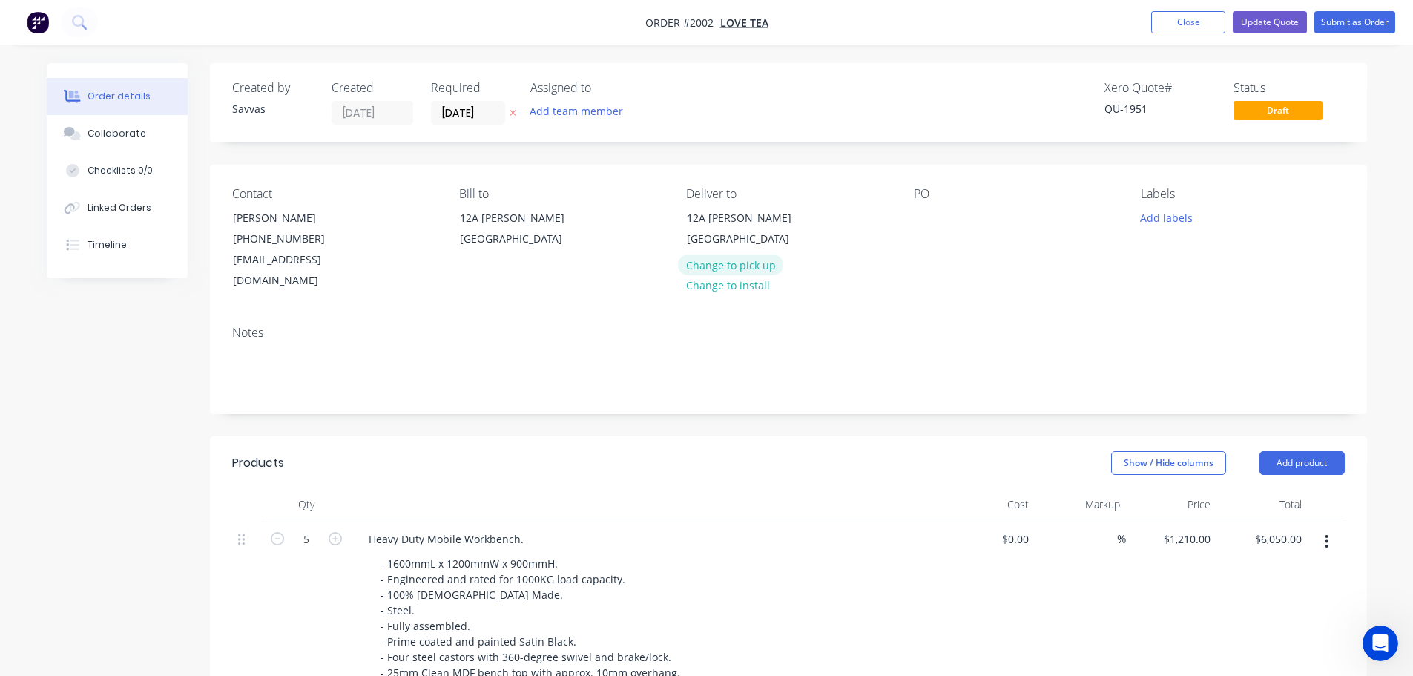
click at [747, 274] on button "Change to pick up" at bounding box center [730, 264] width 105 height 20
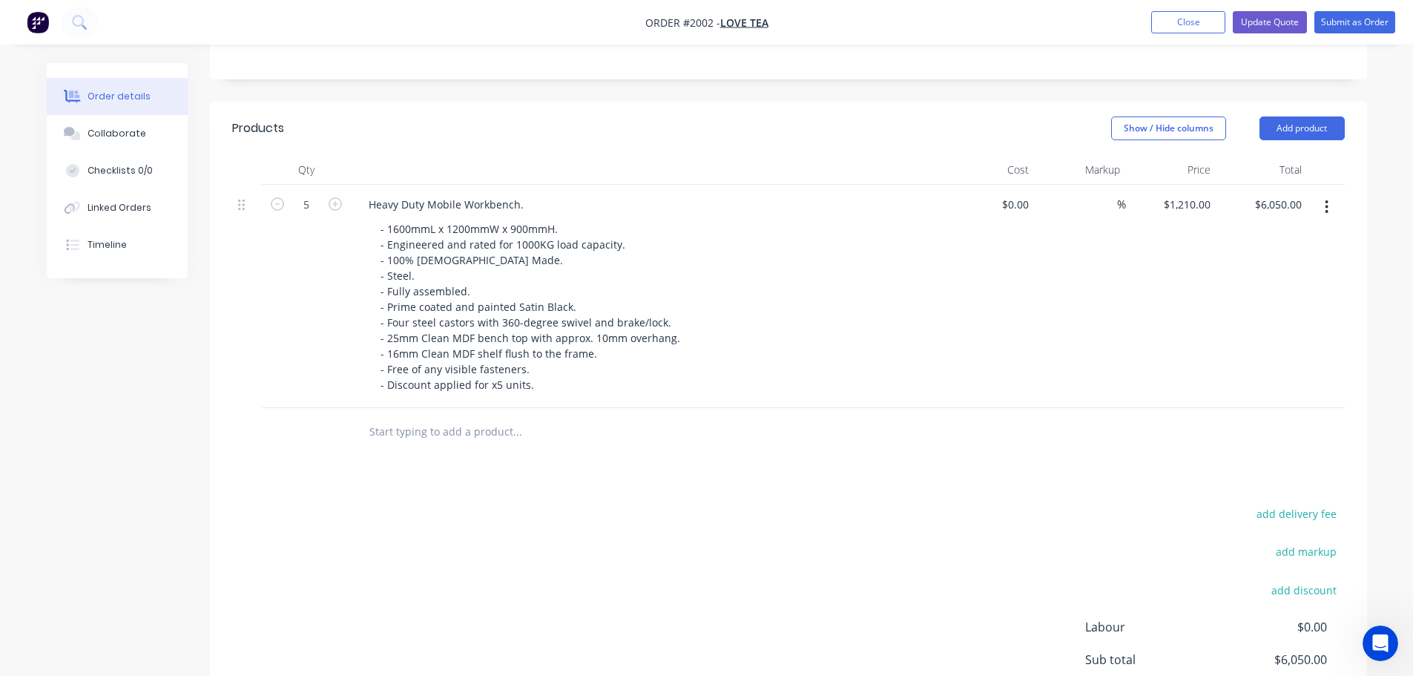
scroll to position [371, 0]
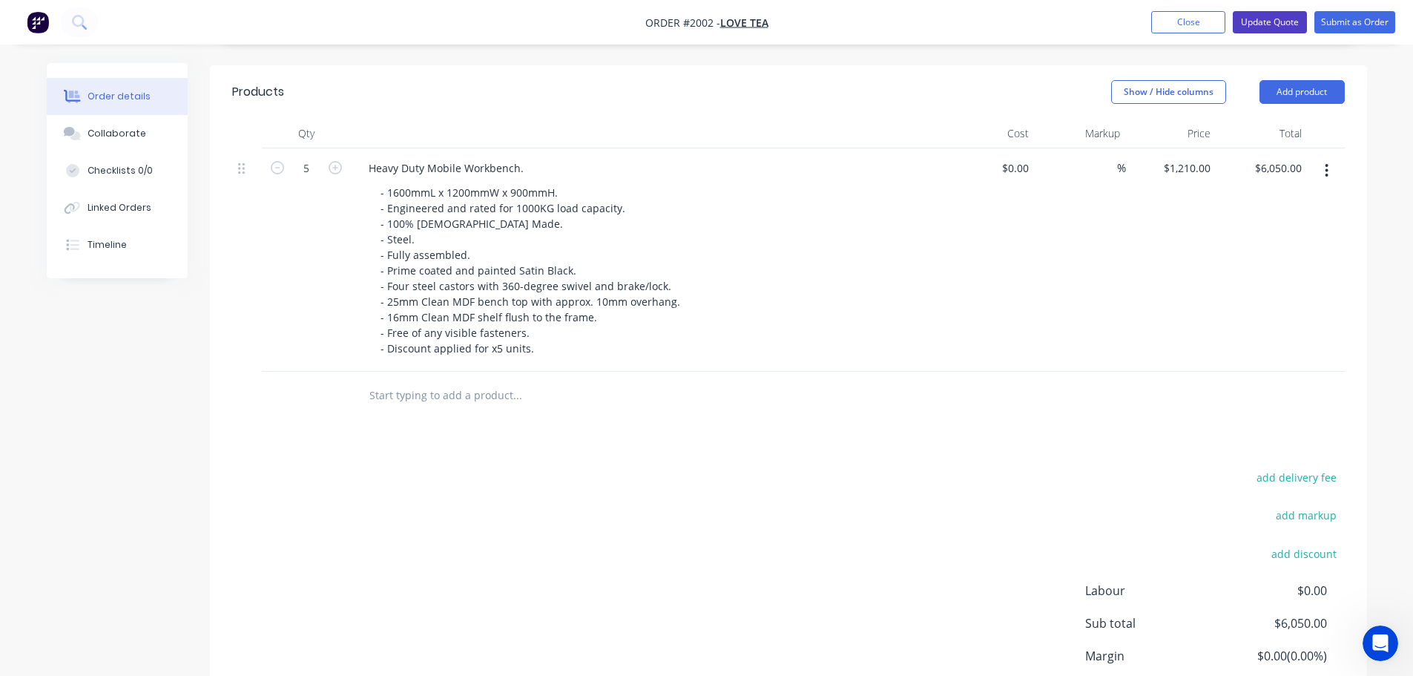
click at [1267, 32] on button "Update Quote" at bounding box center [1270, 22] width 74 height 22
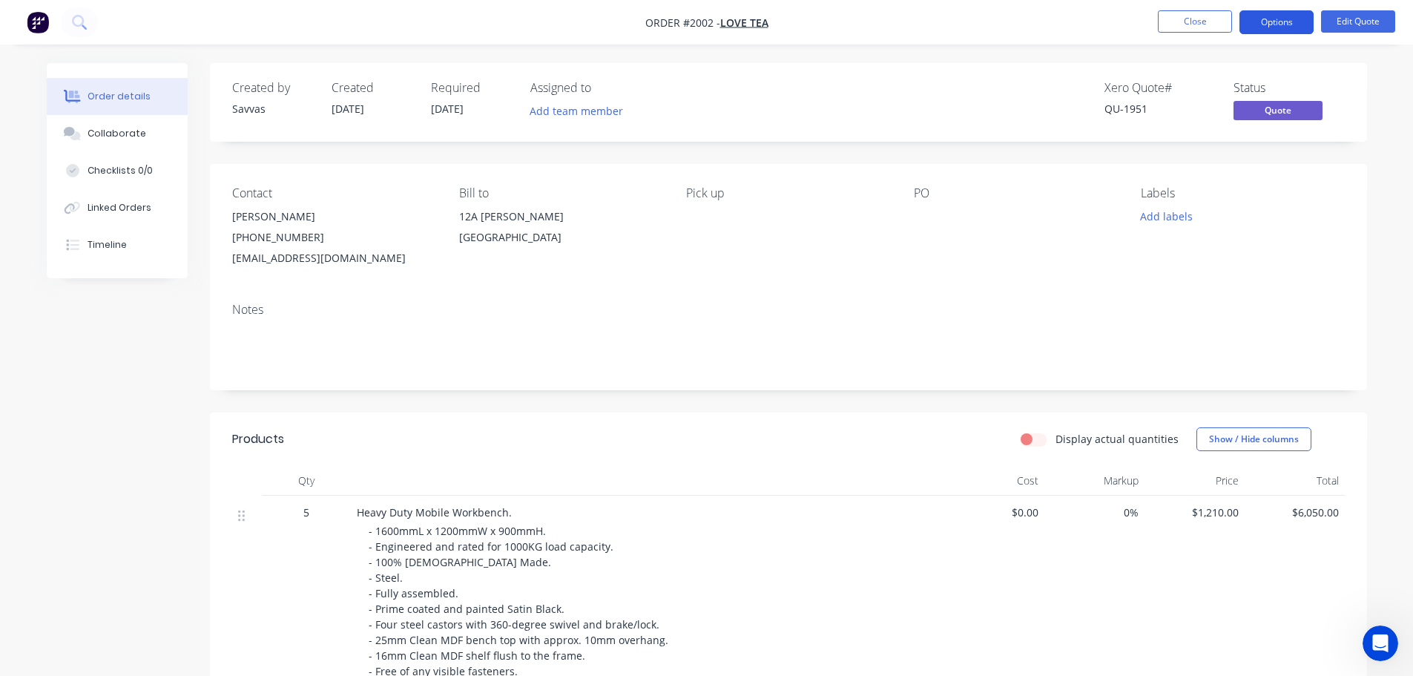
click at [1277, 10] on button "Options" at bounding box center [1276, 22] width 74 height 24
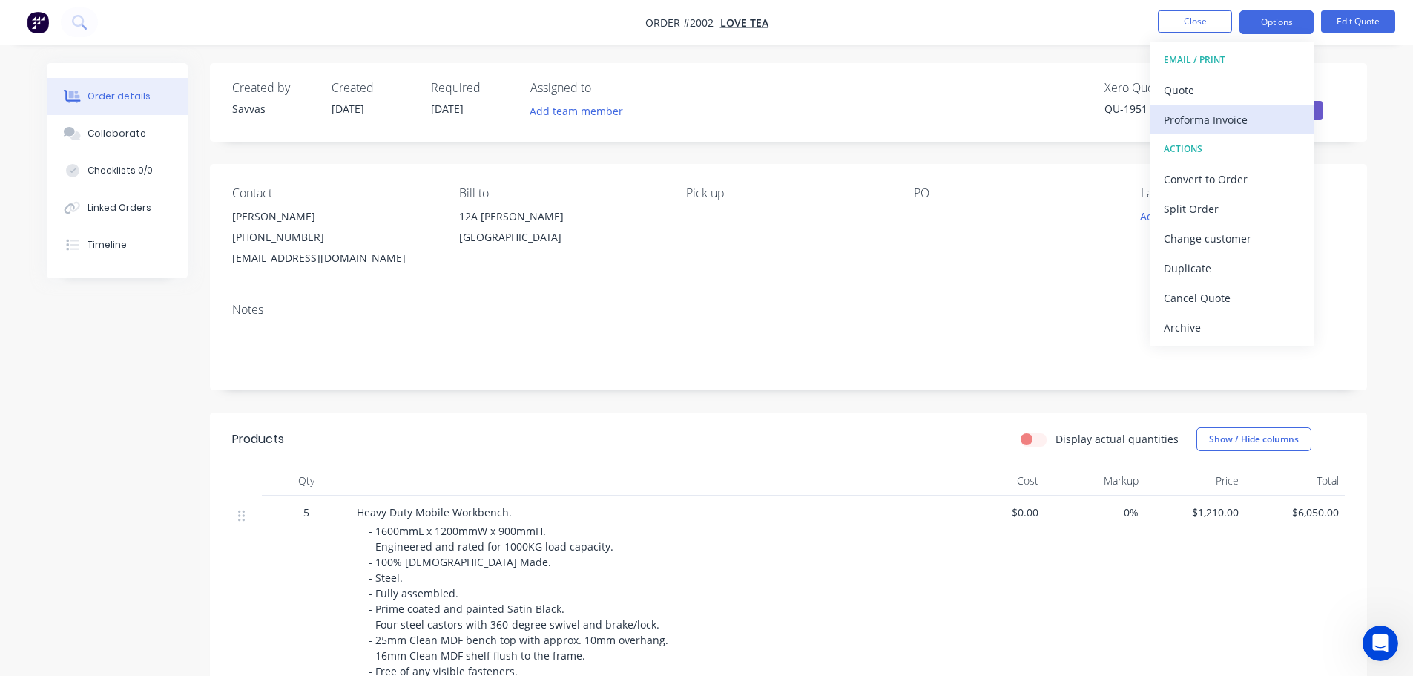
click at [1219, 110] on div "Proforma Invoice" at bounding box center [1232, 120] width 136 height 22
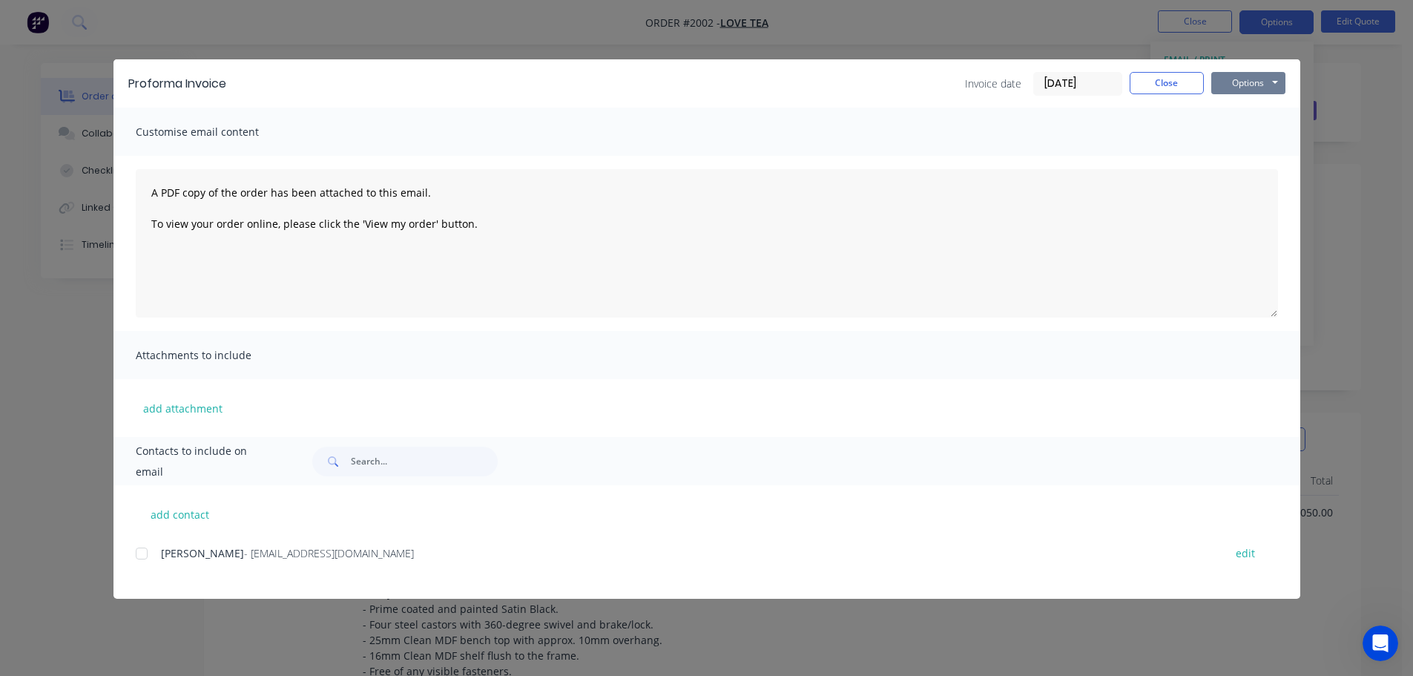
click at [1233, 93] on button "Options" at bounding box center [1248, 83] width 74 height 22
click at [1255, 131] on button "Print" at bounding box center [1258, 134] width 95 height 24
